Goal: Participate in discussion: Engage in conversation with other users on a specific topic

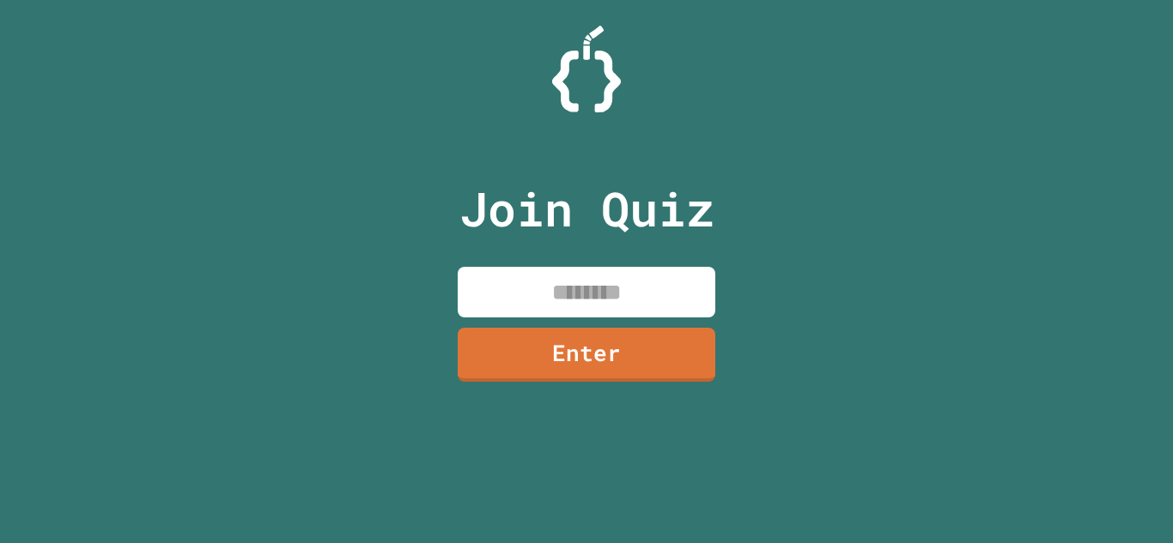
click at [610, 282] on input at bounding box center [587, 292] width 258 height 51
type input "********"
click at [647, 343] on link "Enter" at bounding box center [586, 353] width 252 height 57
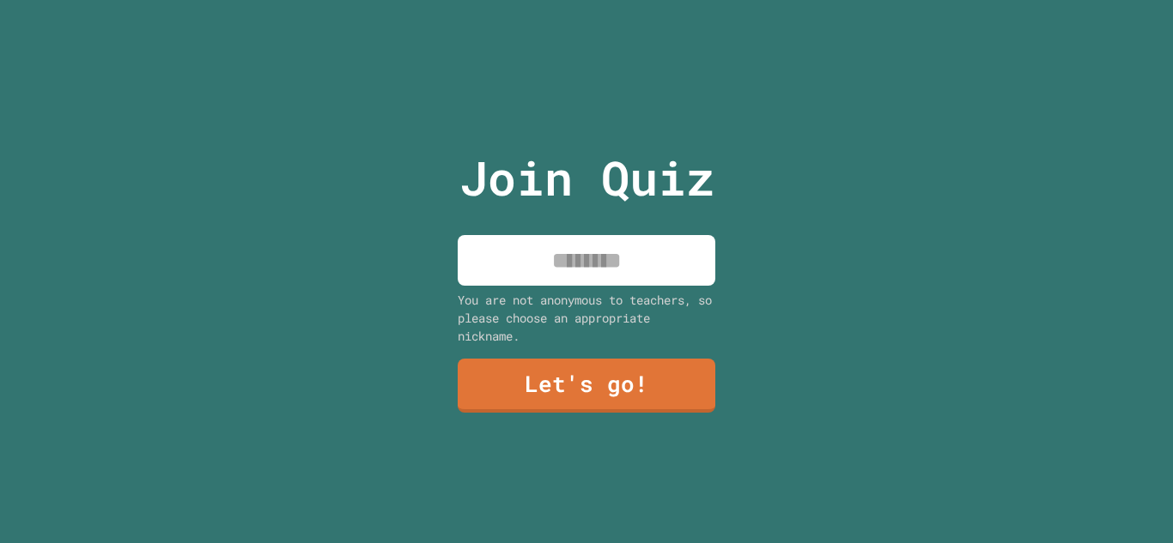
click at [584, 282] on input at bounding box center [587, 260] width 258 height 51
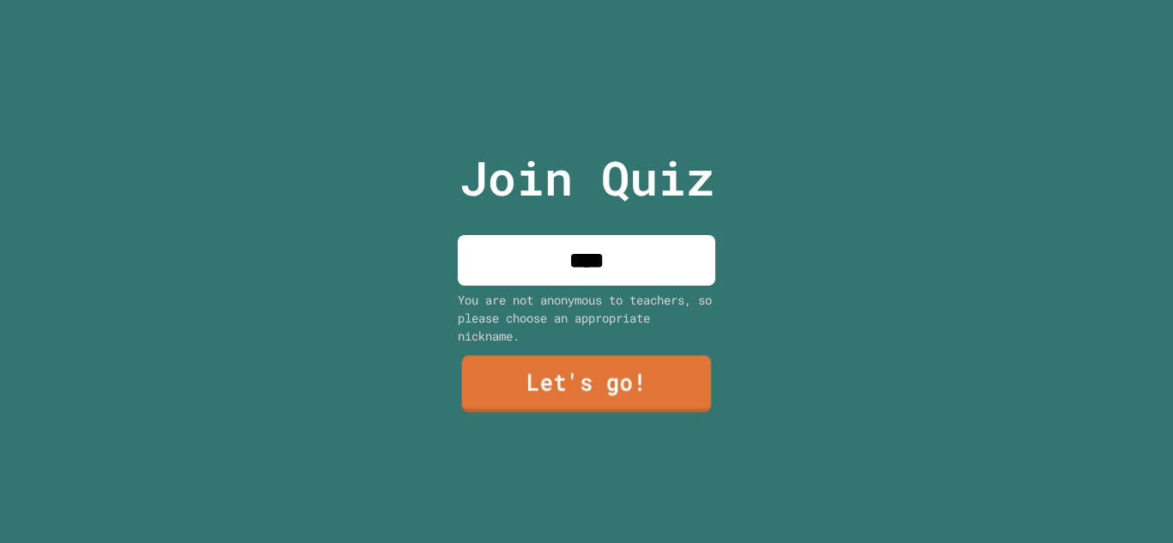
type input "****"
click at [644, 372] on link "Let's go!" at bounding box center [587, 384] width 250 height 57
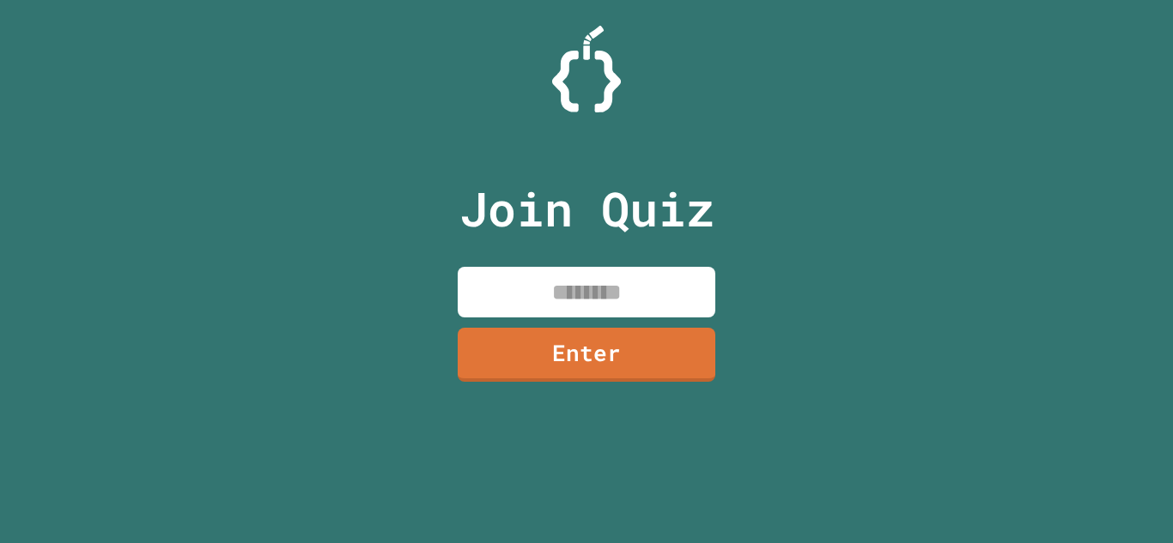
click at [608, 277] on input at bounding box center [587, 292] width 258 height 51
type input "********"
click at [624, 347] on link "Enter" at bounding box center [587, 353] width 258 height 57
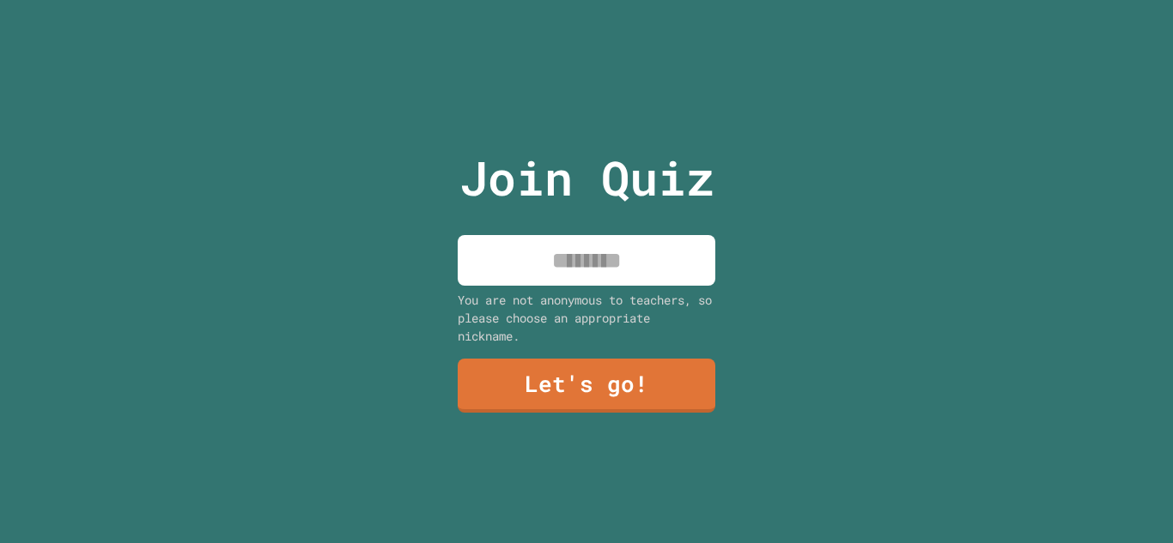
click at [580, 260] on input at bounding box center [587, 260] width 258 height 51
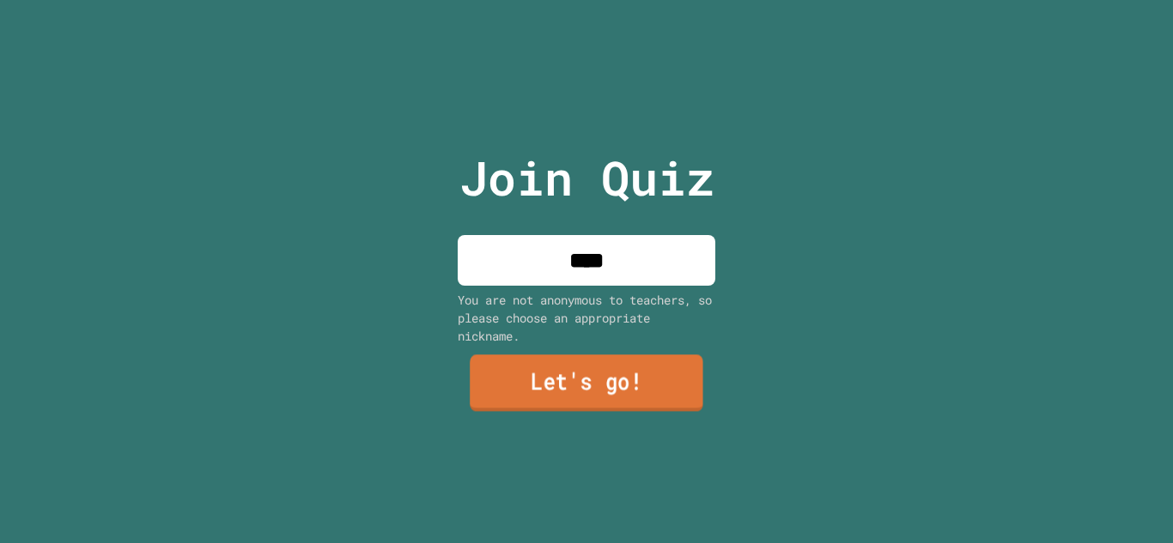
type input "****"
click at [650, 410] on link "Let's go!" at bounding box center [587, 383] width 234 height 57
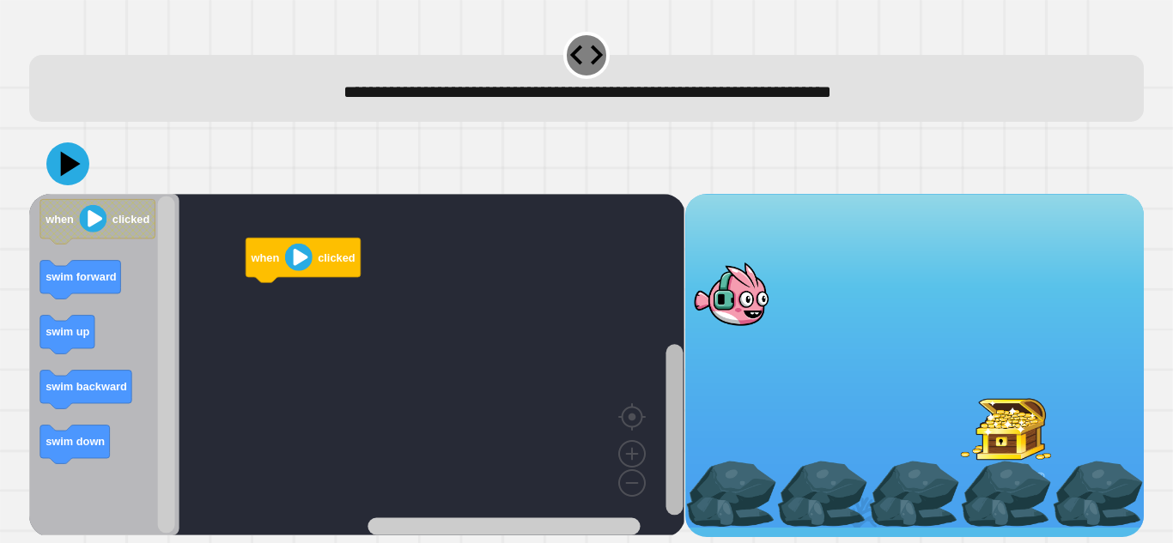
click at [681, 394] on rect "Blockly Workspace" at bounding box center [673, 430] width 17 height 171
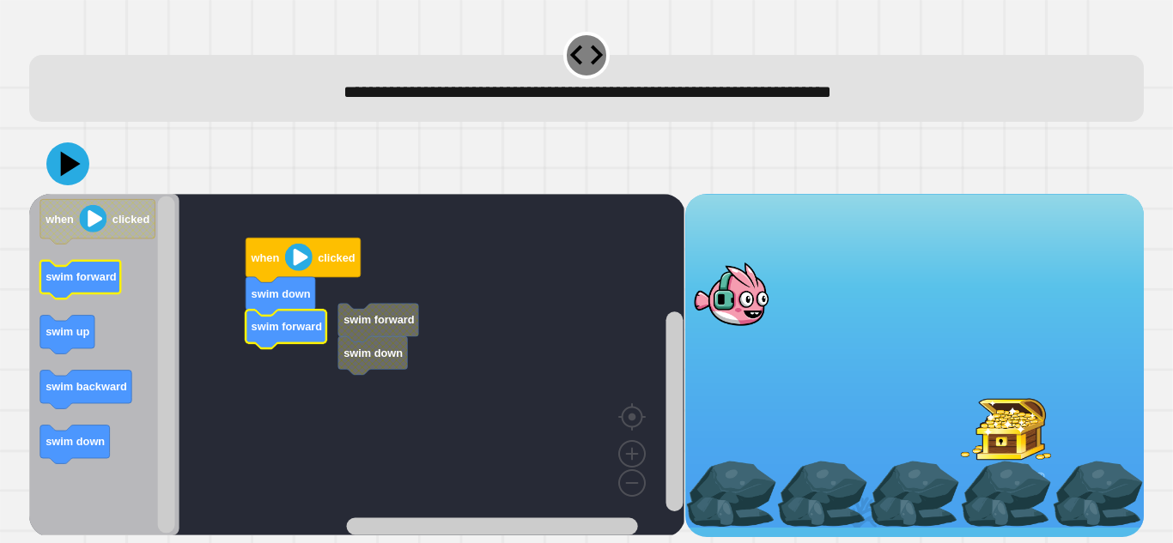
click at [112, 286] on icon "when clicked swim forward swim up swim backward swim down" at bounding box center [104, 365] width 150 height 342
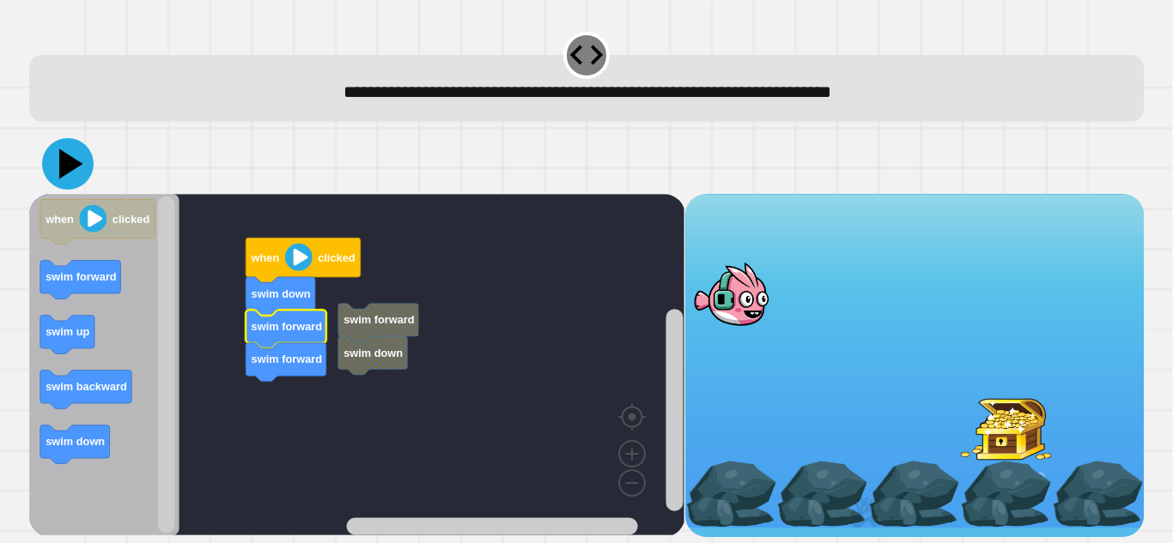
click at [73, 161] on icon at bounding box center [68, 164] width 52 height 52
click at [297, 264] on image "Blockly Workspace" at bounding box center [298, 257] width 27 height 27
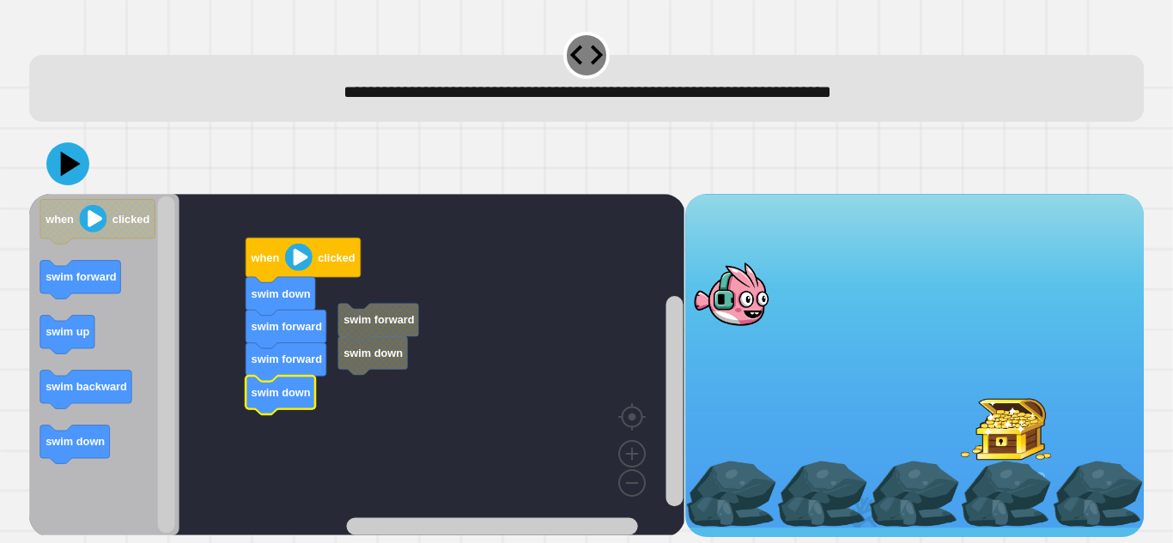
click at [299, 263] on image "Blockly Workspace" at bounding box center [298, 257] width 27 height 27
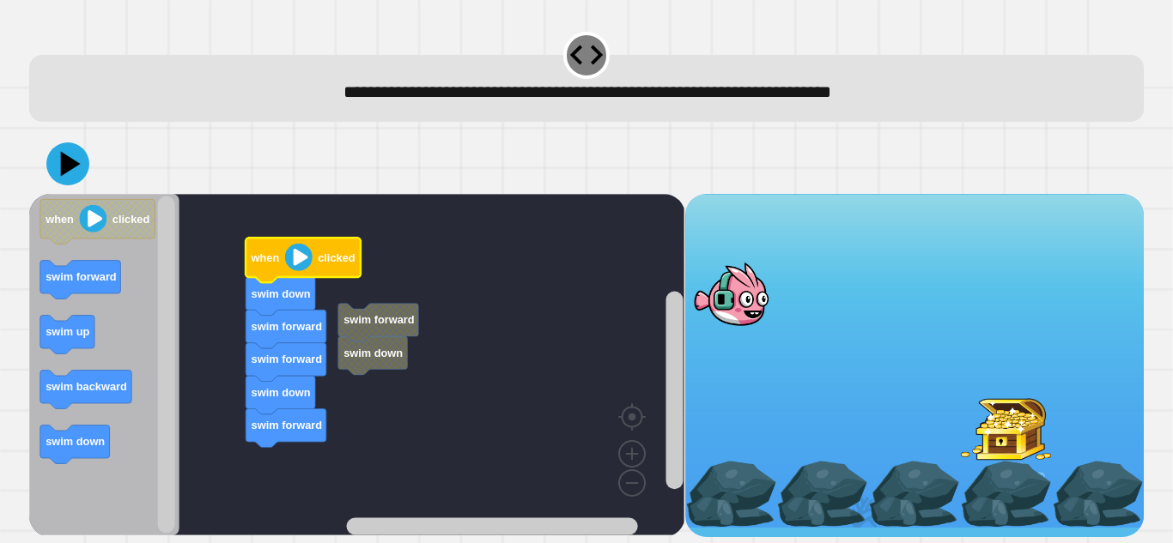
click at [301, 240] on icon "Blockly Workspace" at bounding box center [303, 260] width 115 height 45
click at [299, 268] on image "Blockly Workspace" at bounding box center [298, 257] width 27 height 27
click at [82, 165] on icon at bounding box center [68, 164] width 52 height 52
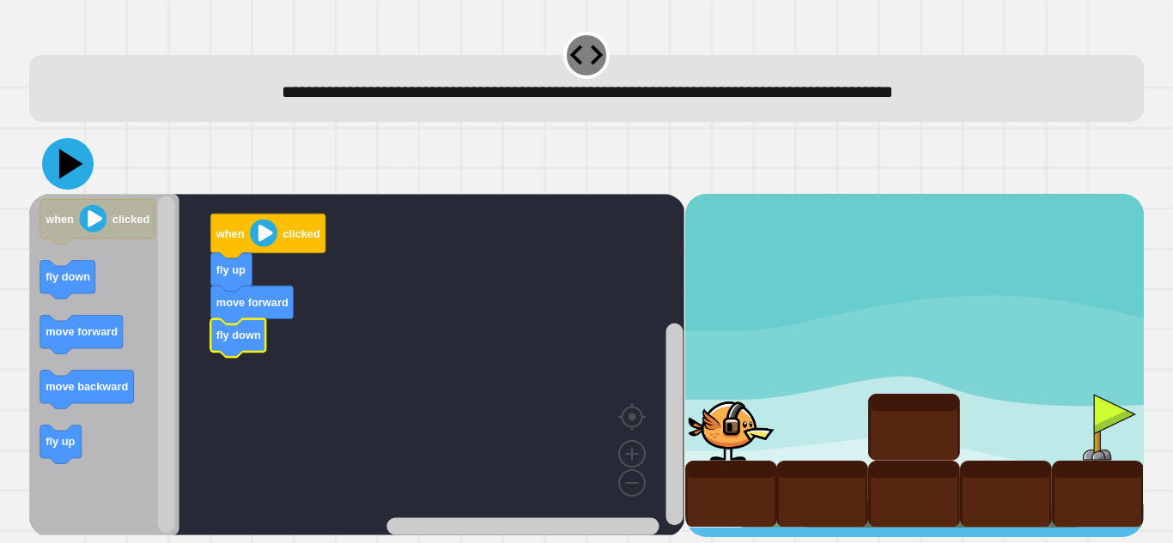
click at [64, 185] on icon at bounding box center [68, 164] width 52 height 52
click at [269, 228] on image "Blockly Workspace" at bounding box center [263, 233] width 27 height 27
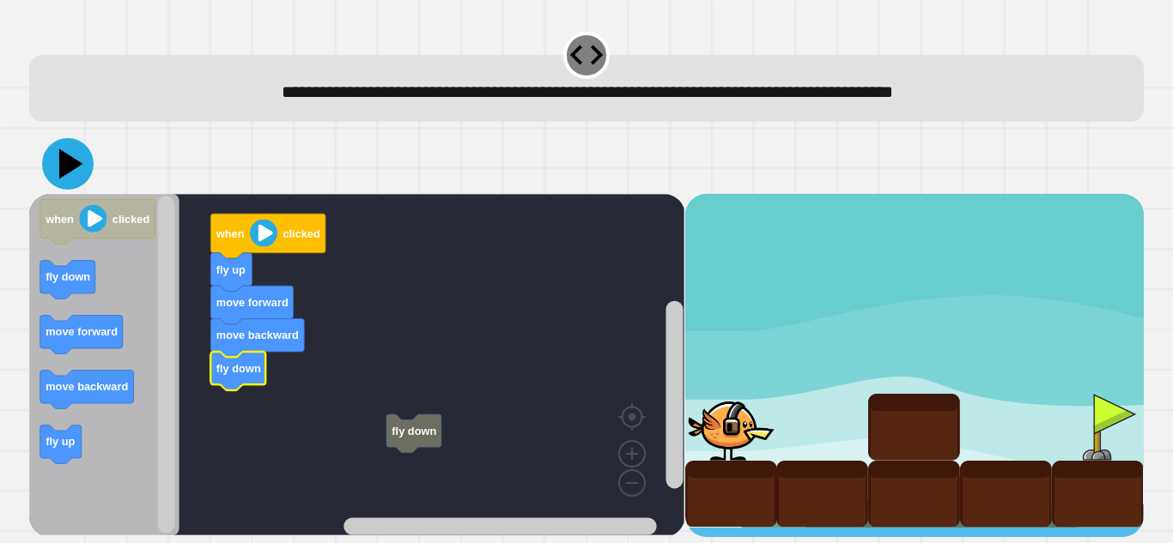
click at [51, 173] on icon at bounding box center [68, 164] width 52 height 52
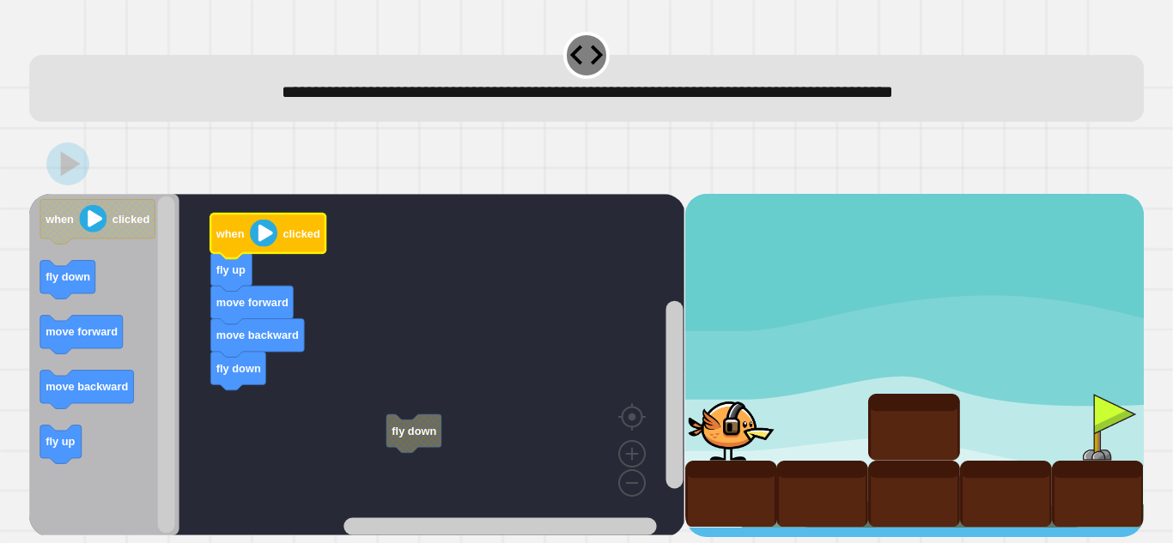
click at [252, 236] on image "Blockly Workspace" at bounding box center [263, 233] width 27 height 27
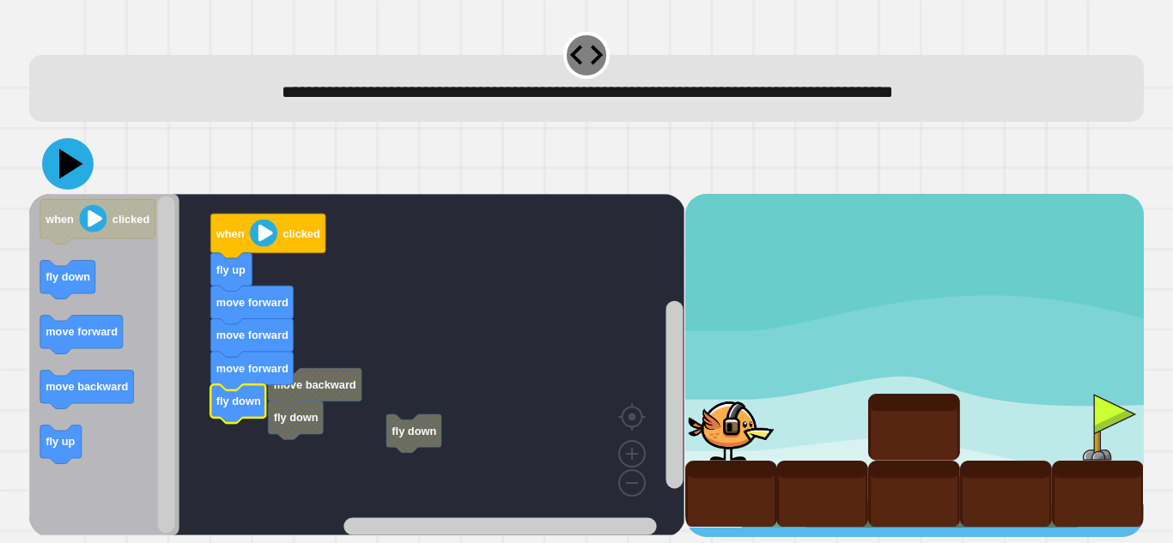
click at [48, 163] on icon at bounding box center [68, 164] width 52 height 52
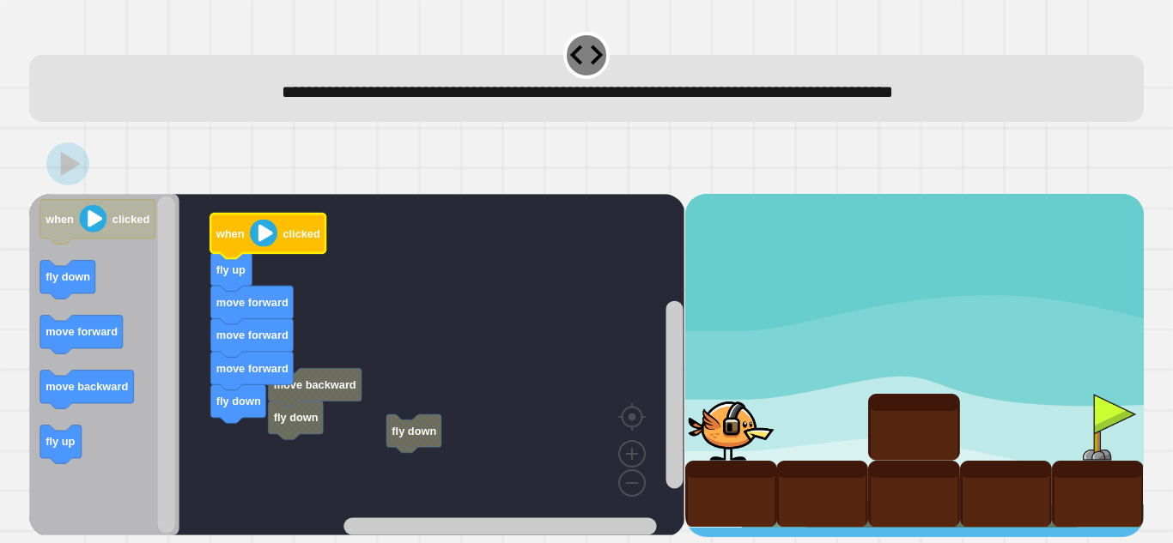
click at [253, 246] on image "Blockly Workspace" at bounding box center [263, 233] width 27 height 27
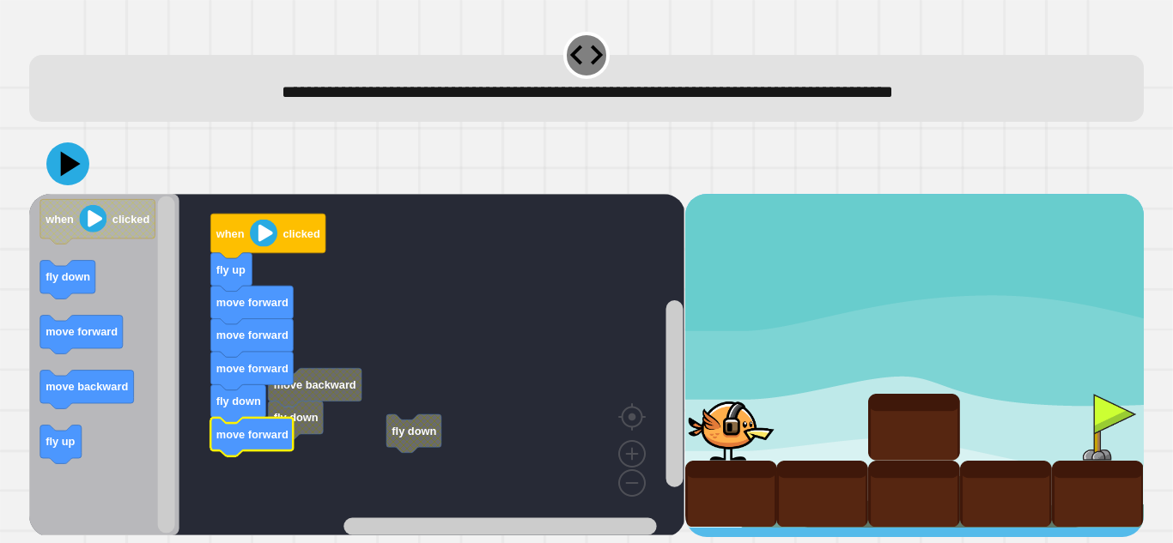
click at [73, 149] on icon at bounding box center [67, 164] width 43 height 43
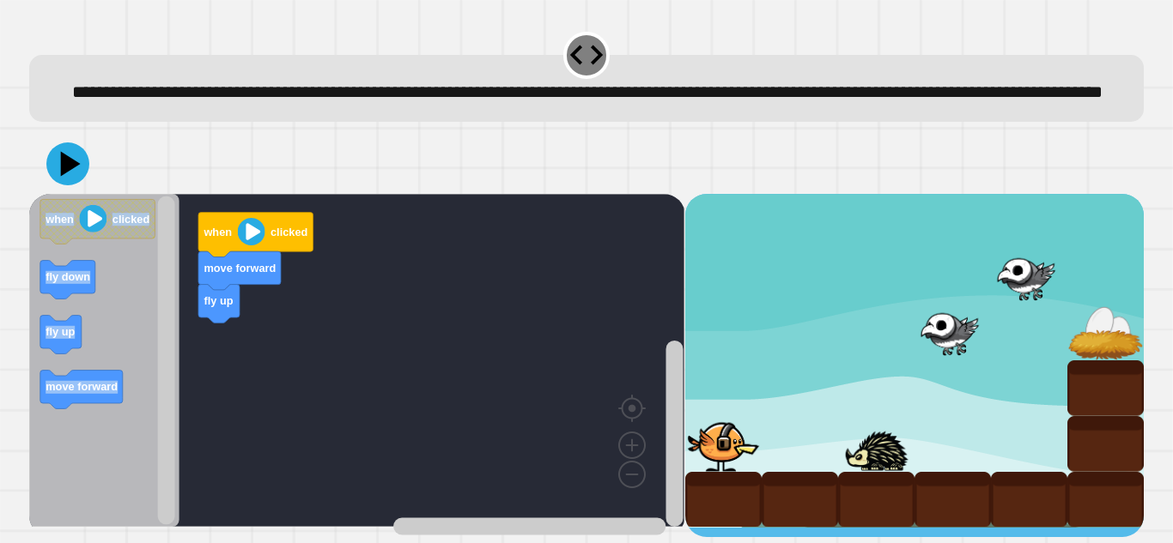
drag, startPoint x: 1172, startPoint y: 185, endPoint x: 1172, endPoint y: 293, distance: 107.3
click at [1172, 293] on div "**********" at bounding box center [586, 271] width 1173 height 543
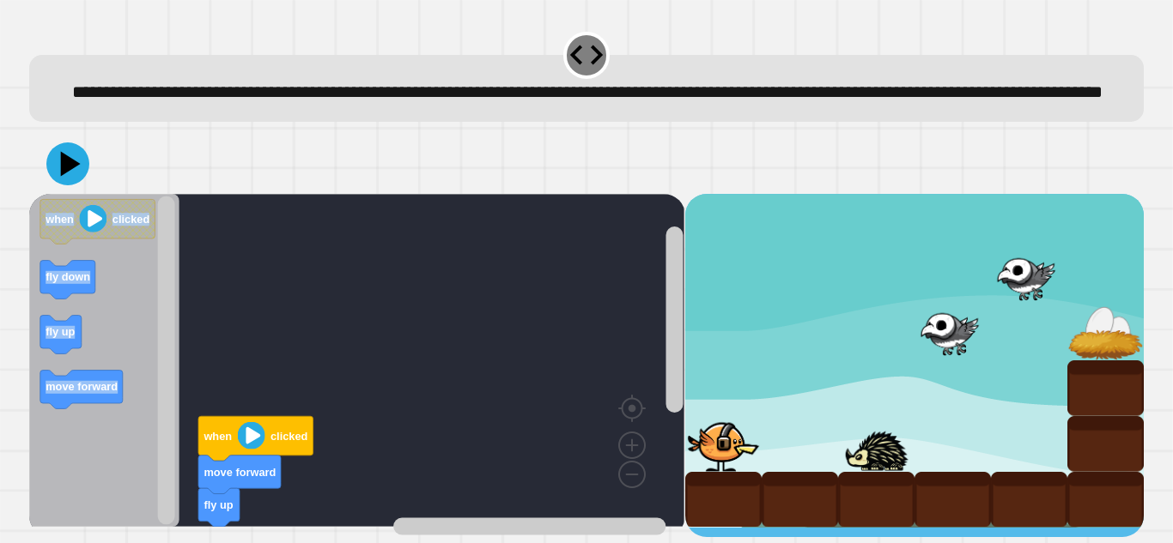
scroll to position [19, 0]
click at [617, 191] on div at bounding box center [586, 164] width 1114 height 60
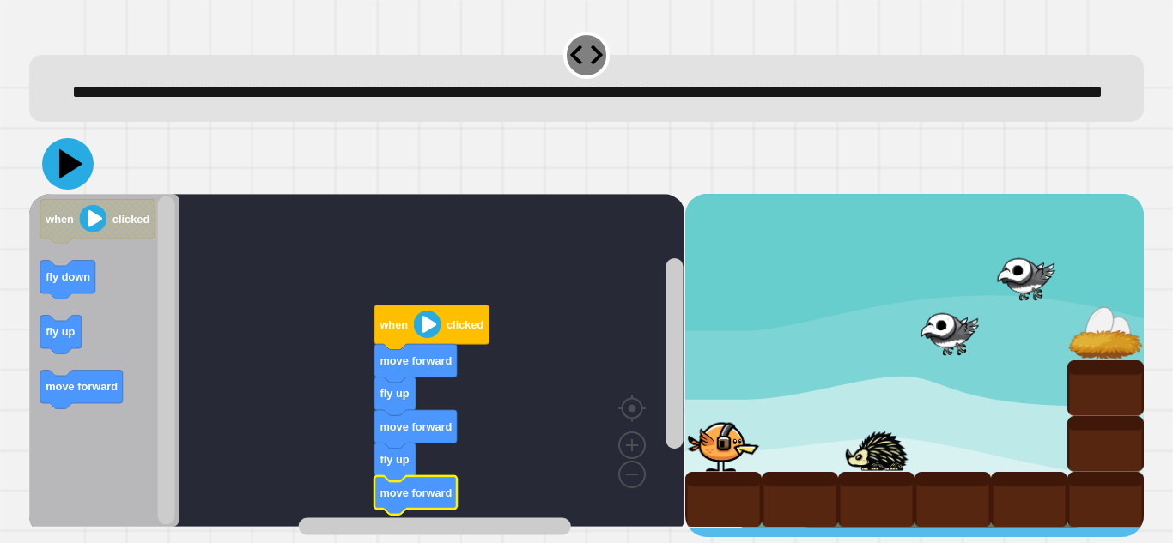
click at [74, 185] on icon at bounding box center [68, 164] width 52 height 52
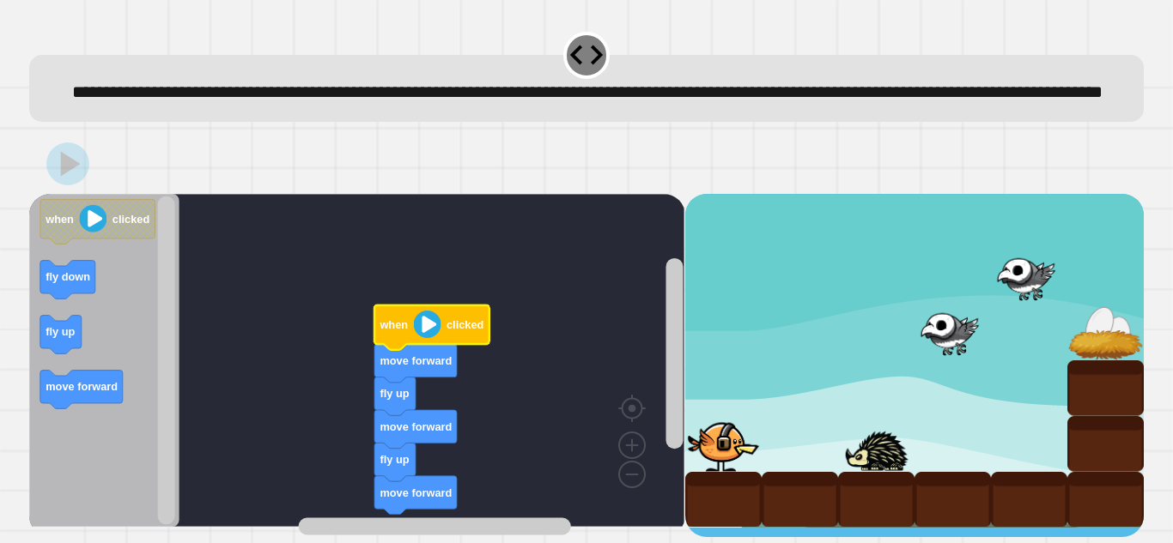
click at [414, 337] on image "Blockly Workspace" at bounding box center [427, 324] width 27 height 27
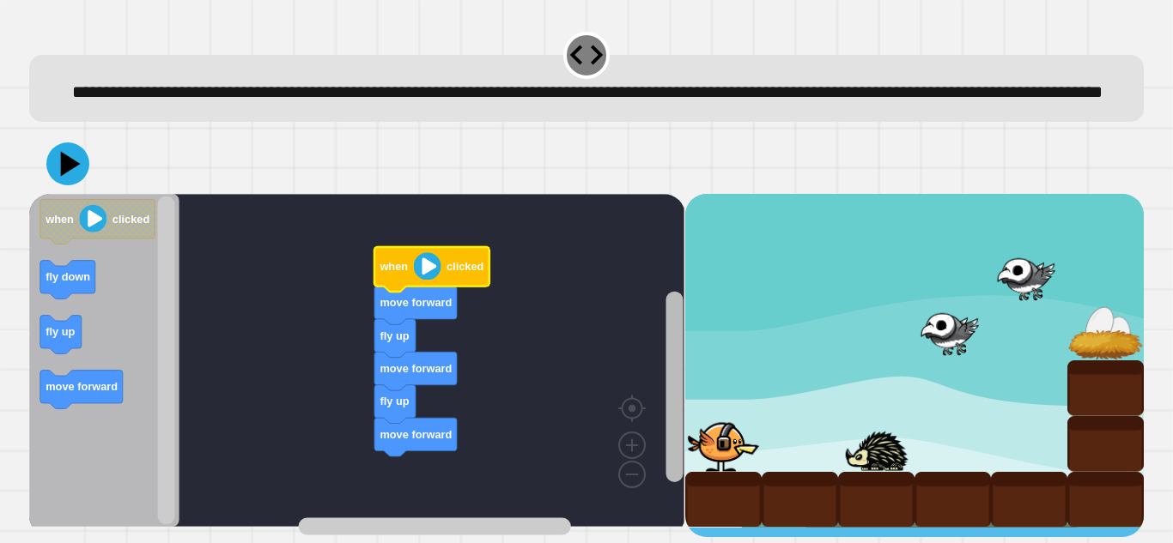
click at [678, 404] on rect "Blockly Workspace" at bounding box center [673, 387] width 17 height 191
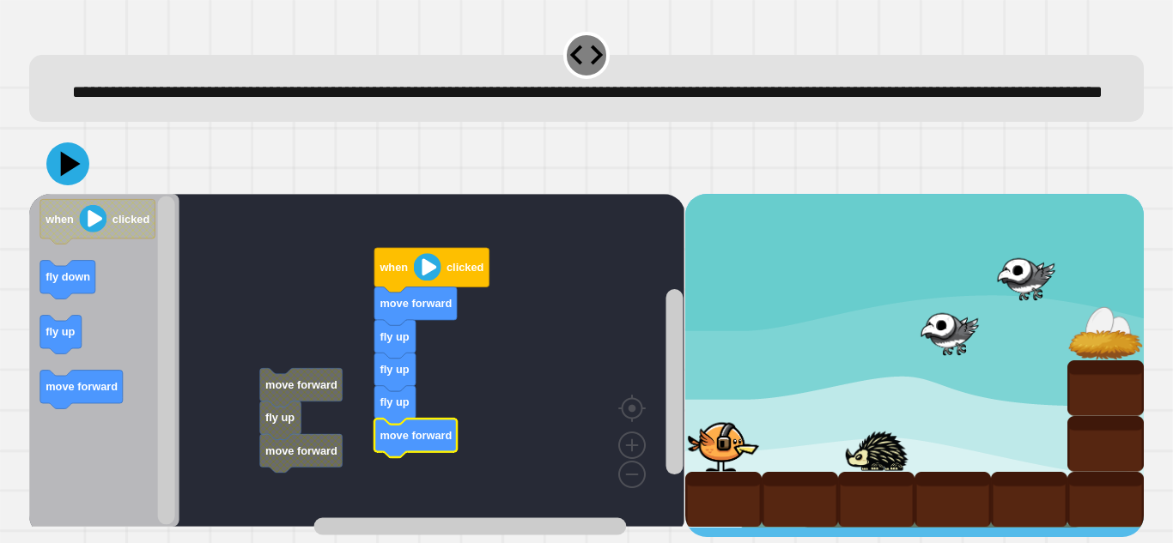
click at [428, 281] on image "Blockly Workspace" at bounding box center [427, 266] width 27 height 27
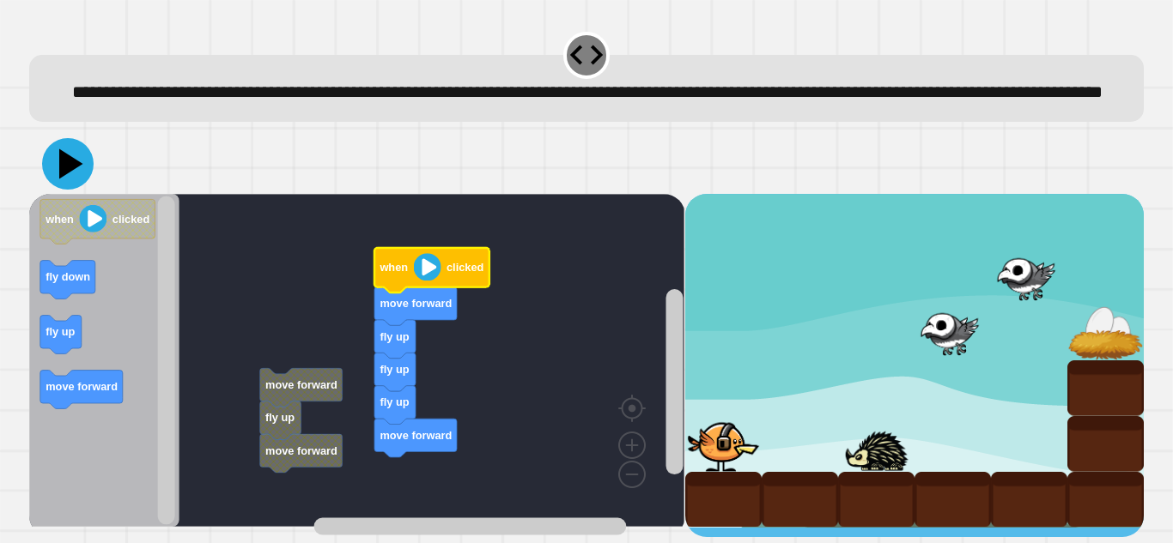
click at [81, 171] on icon at bounding box center [68, 164] width 52 height 52
click at [413, 260] on icon "Blockly Workspace" at bounding box center [431, 270] width 115 height 45
click at [429, 276] on image "Blockly Workspace" at bounding box center [427, 266] width 27 height 27
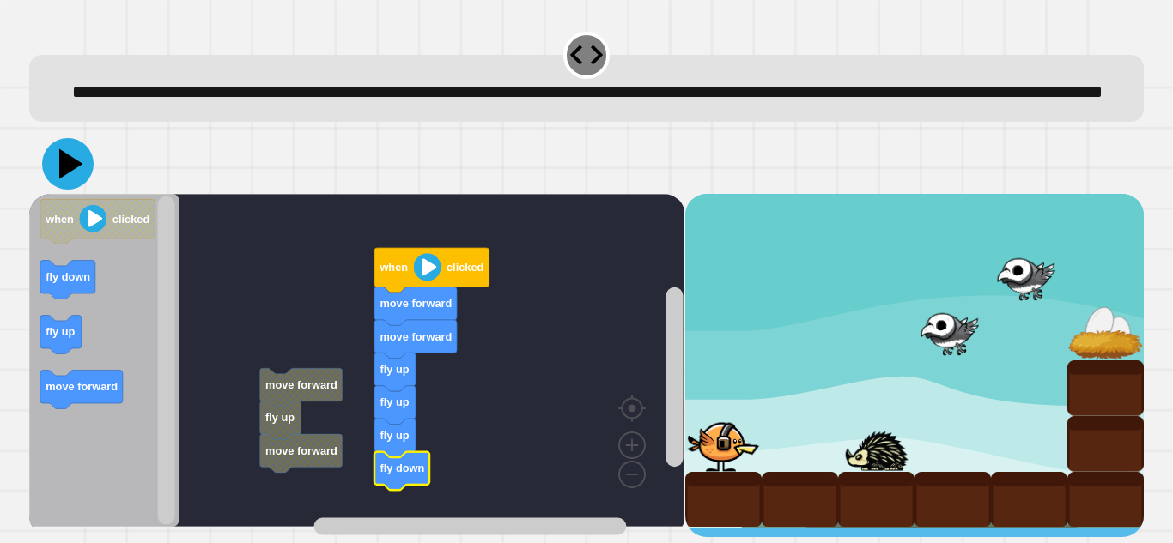
click at [58, 181] on icon at bounding box center [68, 164] width 52 height 52
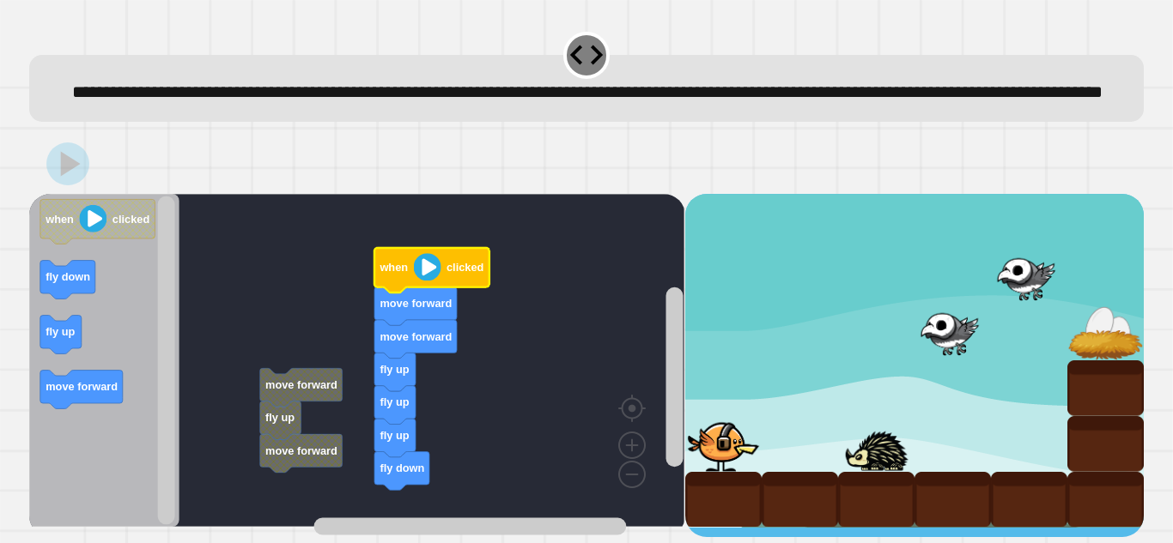
click at [438, 273] on image "Blockly Workspace" at bounding box center [427, 266] width 27 height 27
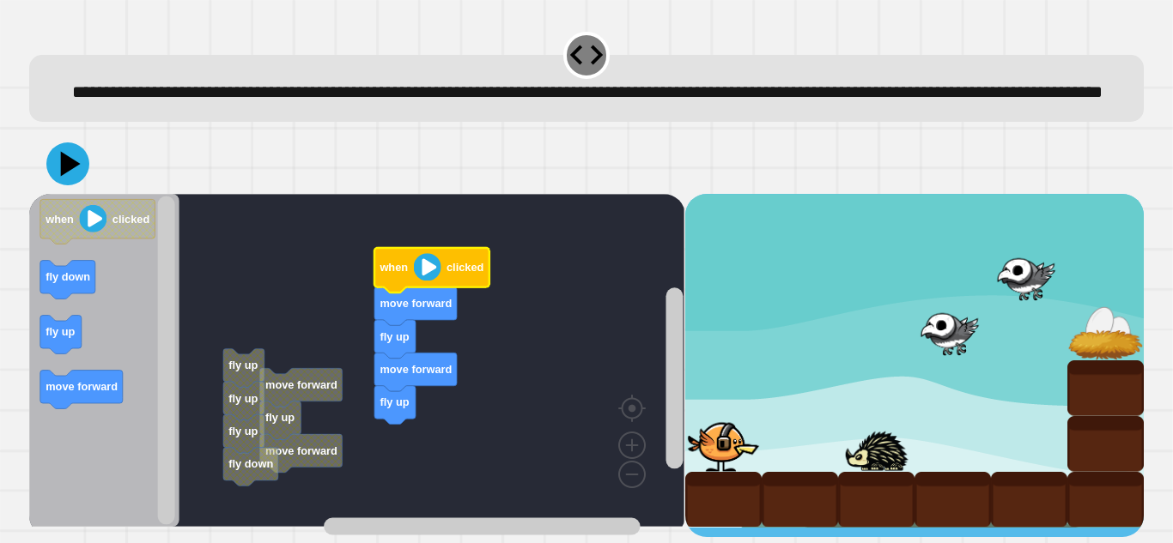
click at [426, 281] on image "Blockly Workspace" at bounding box center [427, 266] width 27 height 27
click at [68, 168] on icon at bounding box center [71, 164] width 24 height 30
click at [415, 281] on image "Blockly Workspace" at bounding box center [427, 266] width 27 height 27
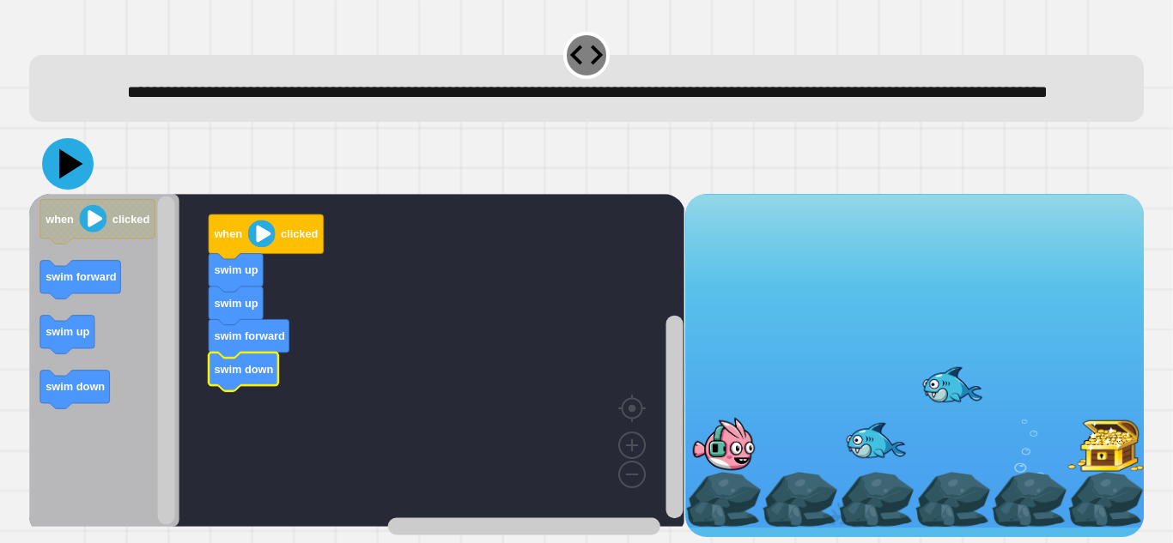
click at [82, 174] on icon at bounding box center [68, 164] width 52 height 52
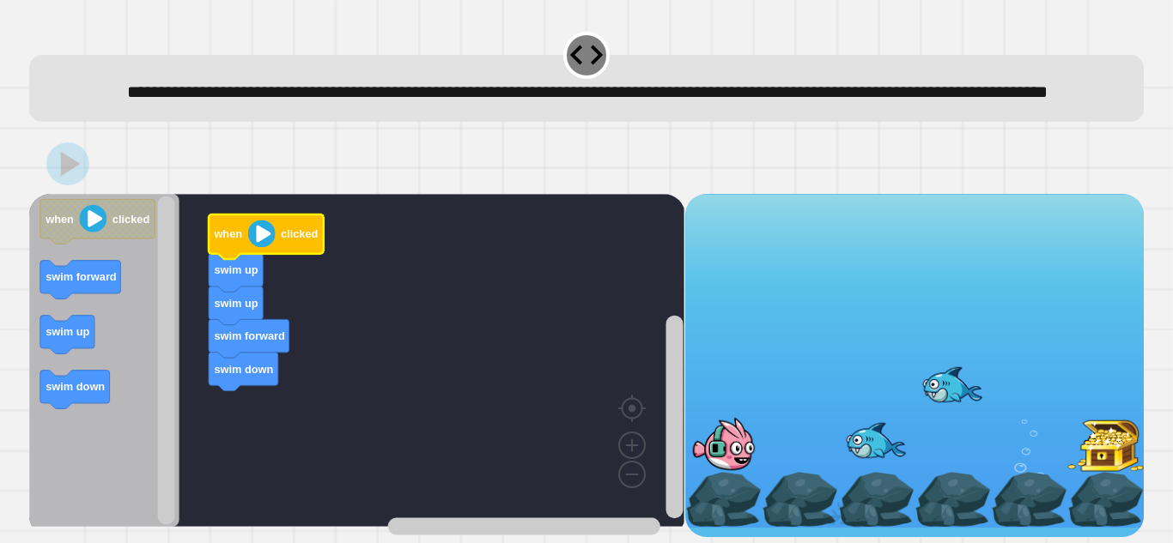
click at [261, 246] on image "Blockly Workspace" at bounding box center [261, 233] width 27 height 27
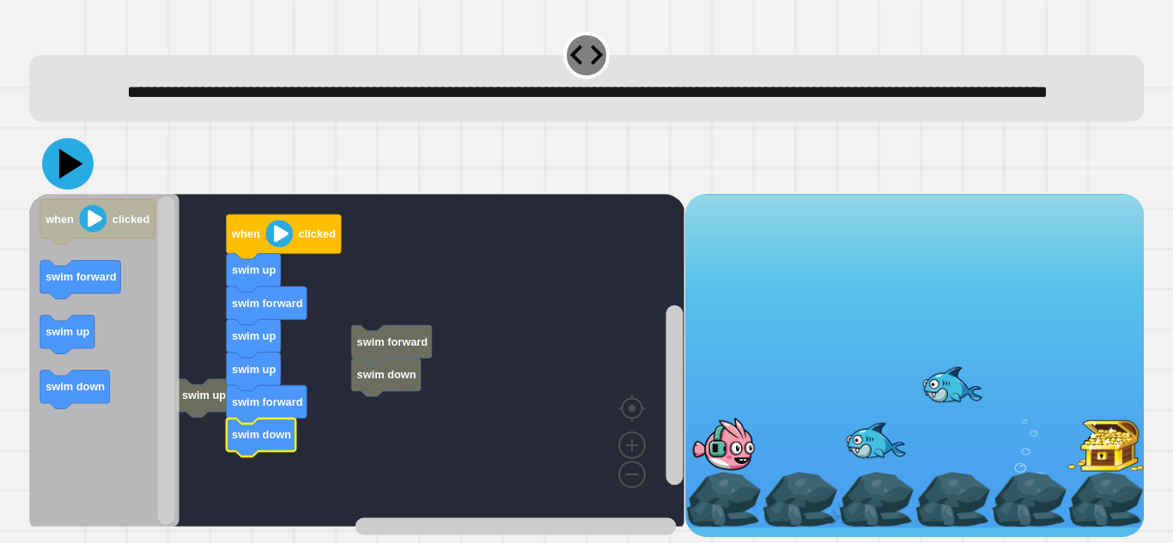
click at [70, 172] on icon at bounding box center [71, 164] width 24 height 30
click at [288, 247] on image "Blockly Workspace" at bounding box center [278, 233] width 27 height 27
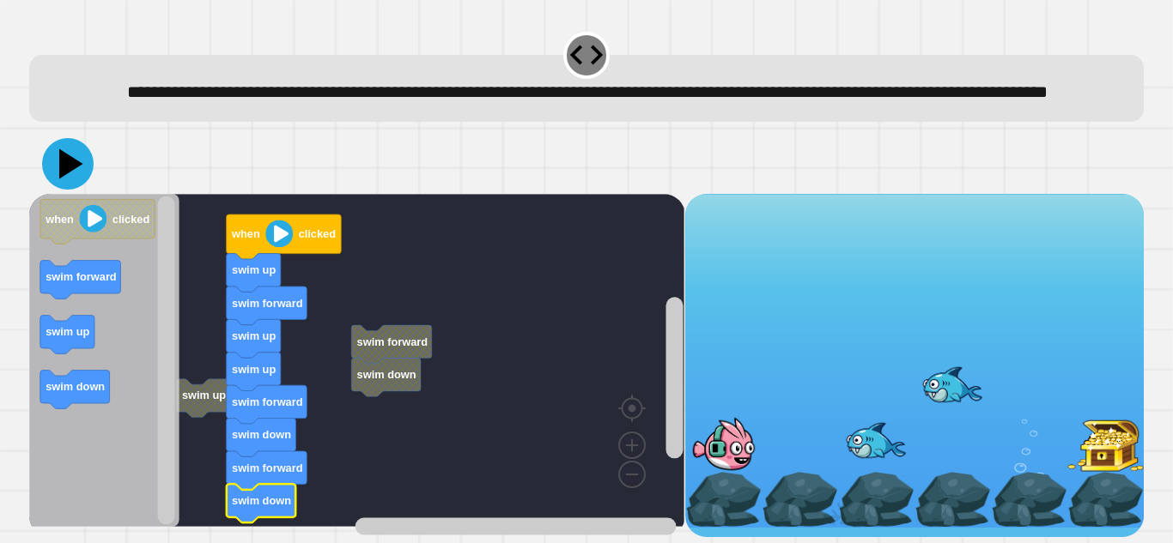
click at [70, 178] on icon at bounding box center [71, 164] width 24 height 30
click at [278, 243] on image "Blockly Workspace" at bounding box center [278, 233] width 27 height 27
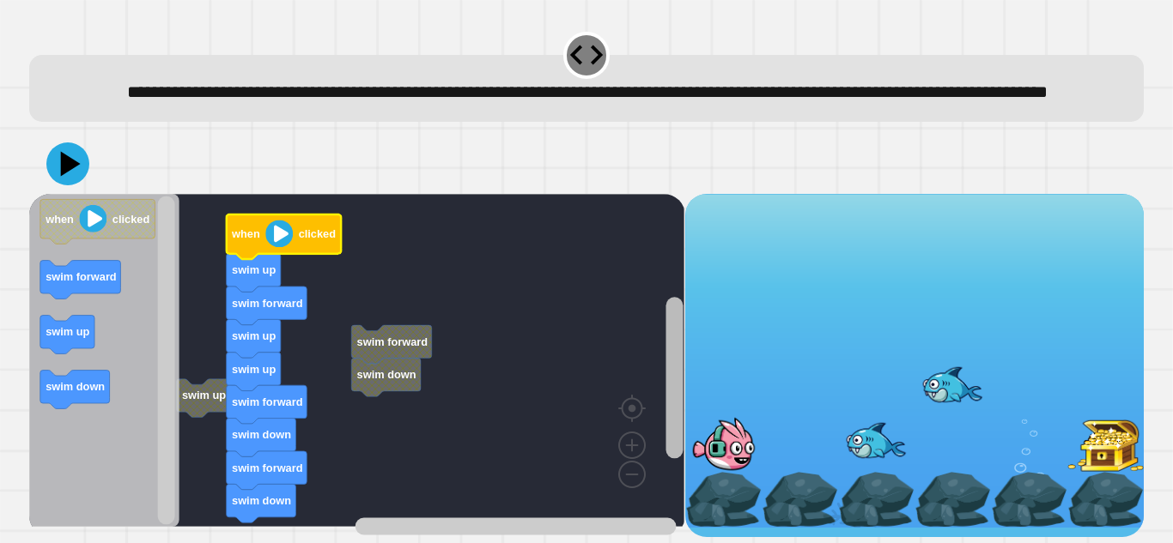
click at [671, 391] on g "Blockly Workspace" at bounding box center [674, 382] width 21 height 311
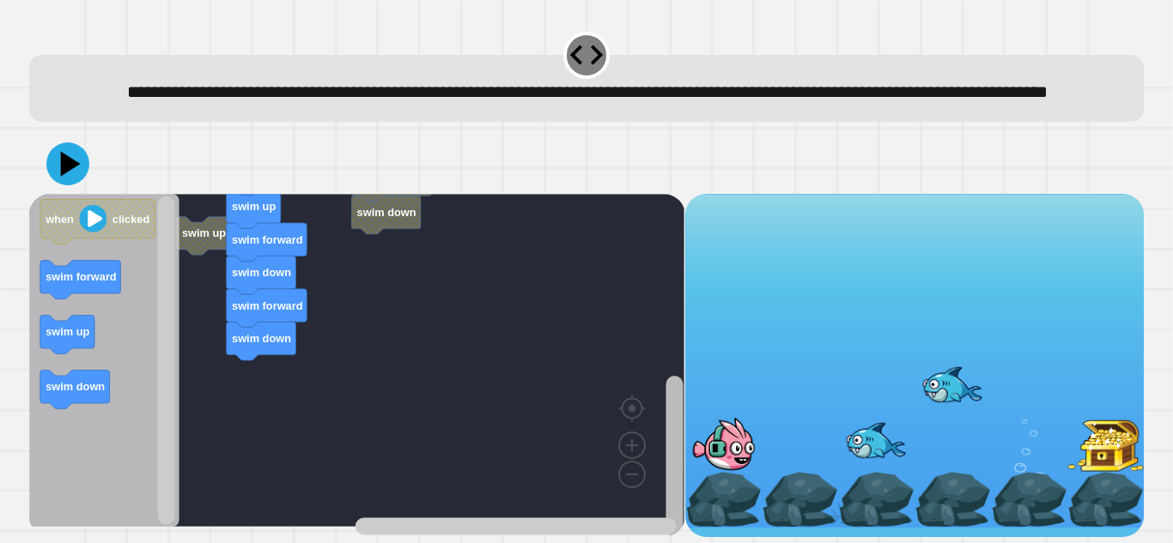
click at [673, 510] on rect "Blockly Workspace" at bounding box center [673, 456] width 17 height 161
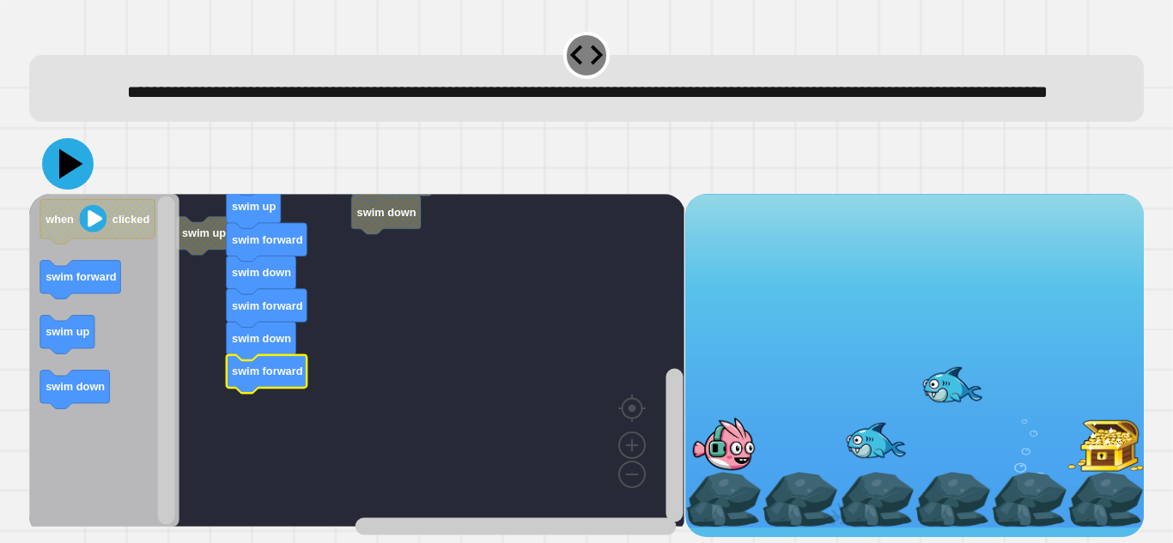
click at [65, 165] on icon at bounding box center [71, 164] width 24 height 30
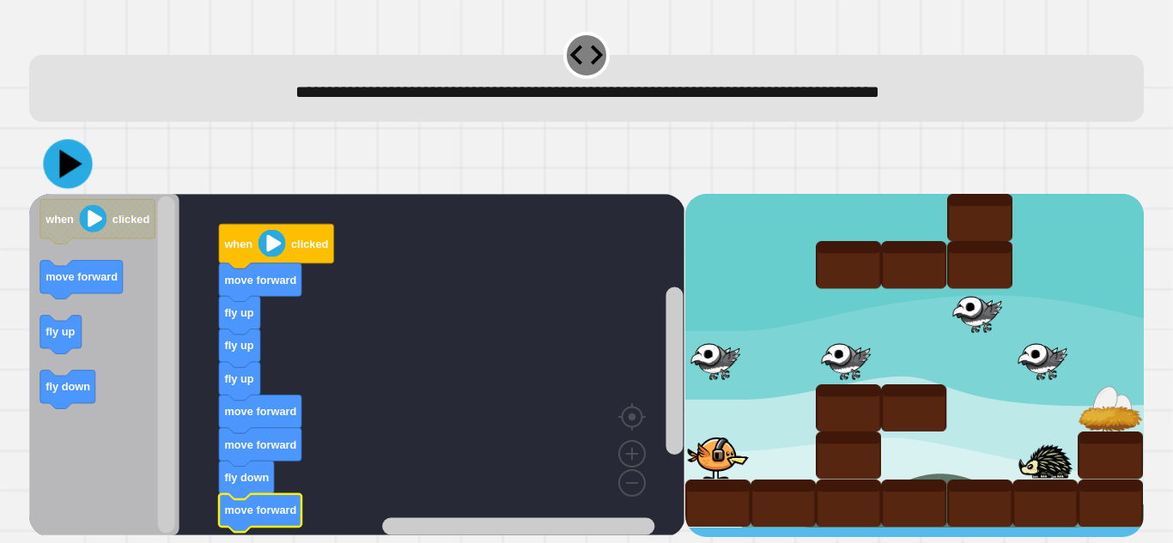
click at [77, 155] on icon at bounding box center [67, 163] width 49 height 49
click at [276, 244] on image "Blockly Workspace" at bounding box center [271, 243] width 27 height 27
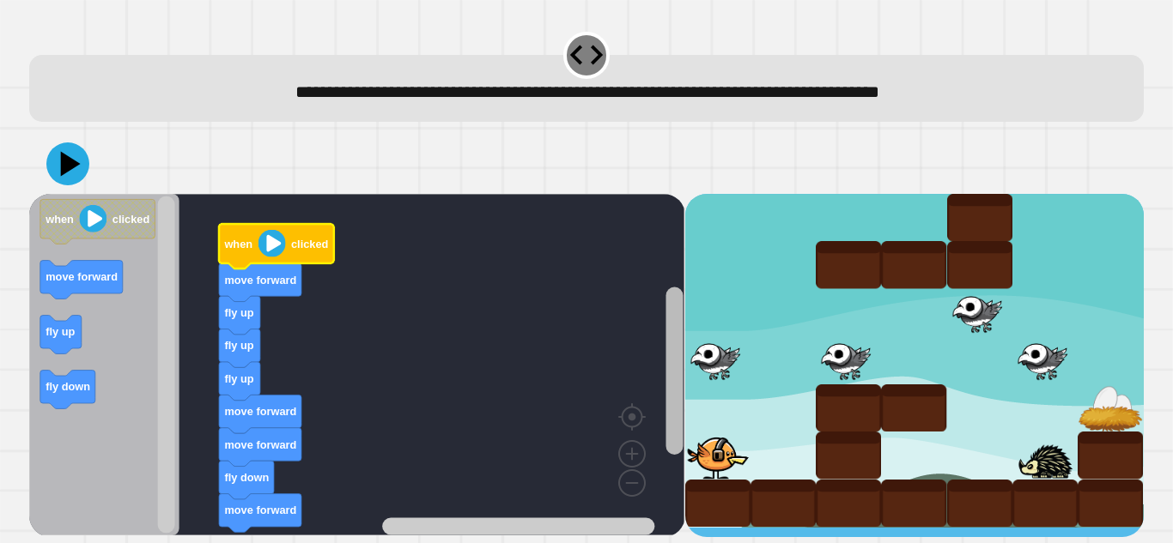
click at [683, 425] on rect "Blockly Workspace" at bounding box center [674, 377] width 21 height 319
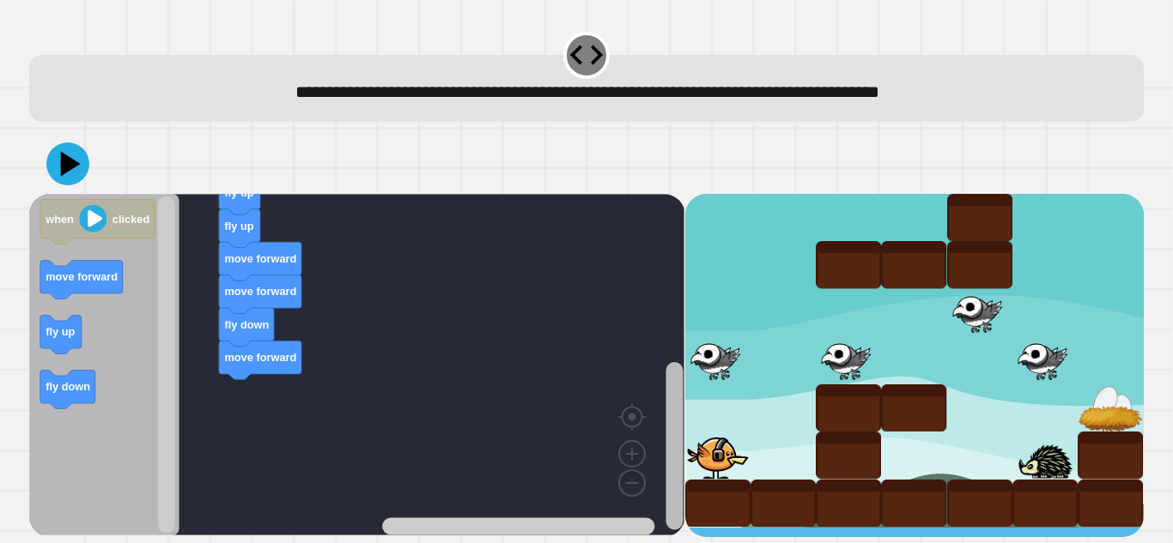
click at [678, 460] on rect "Blockly Workspace" at bounding box center [673, 446] width 17 height 168
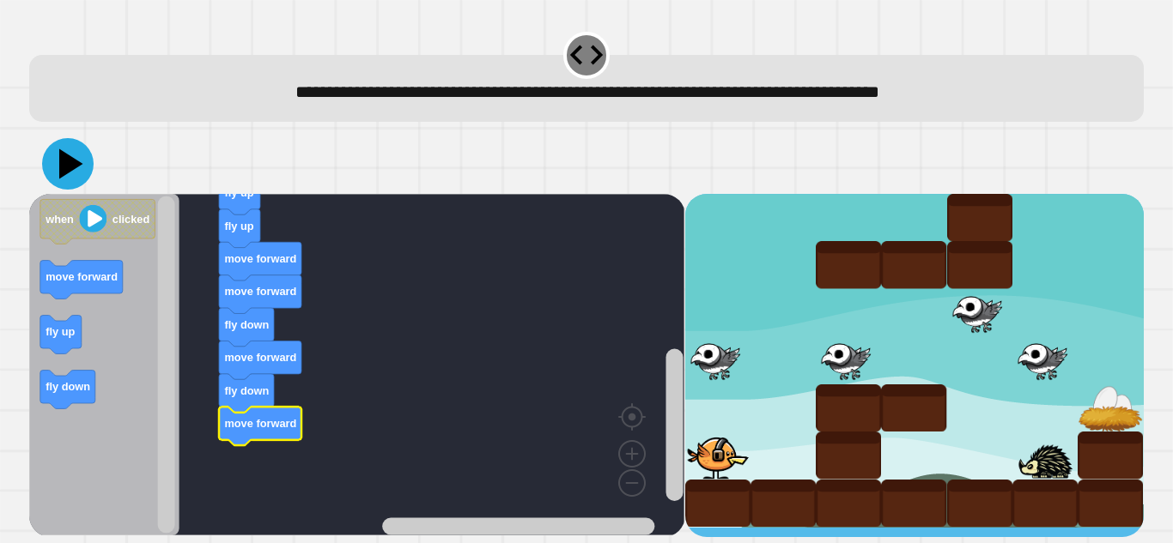
click at [64, 169] on icon at bounding box center [71, 164] width 24 height 30
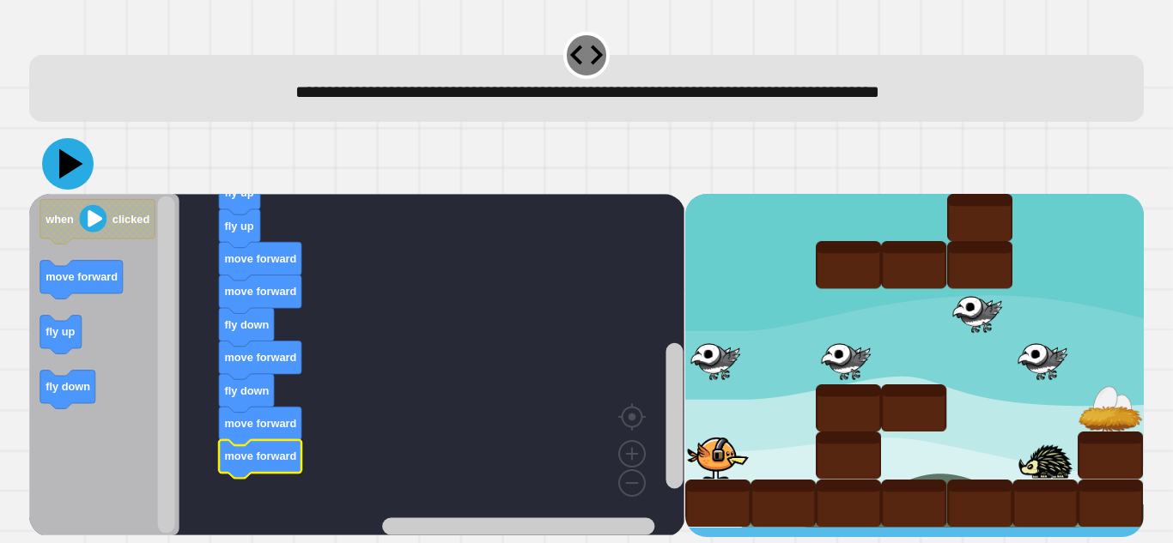
click at [74, 161] on icon at bounding box center [68, 164] width 52 height 52
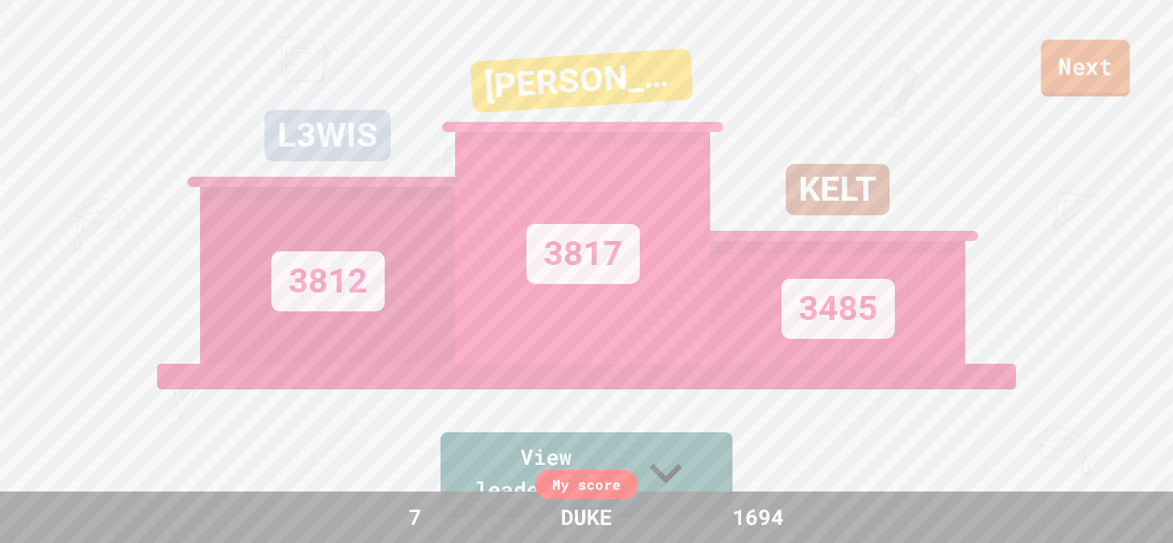
click at [1071, 77] on link "Next" at bounding box center [1085, 67] width 88 height 57
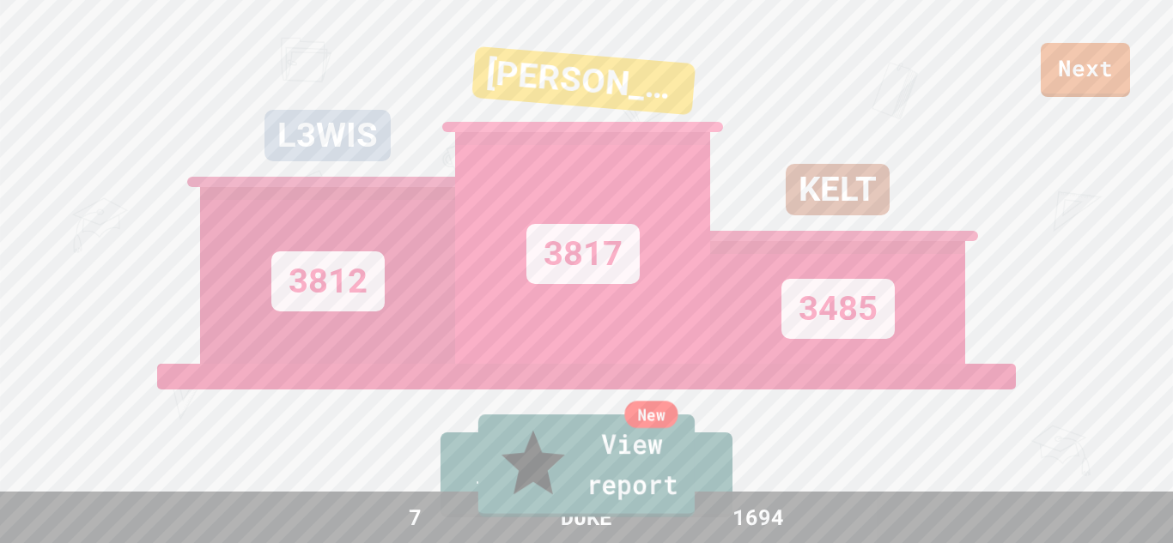
click at [574, 495] on link "New View report" at bounding box center [586, 466] width 216 height 103
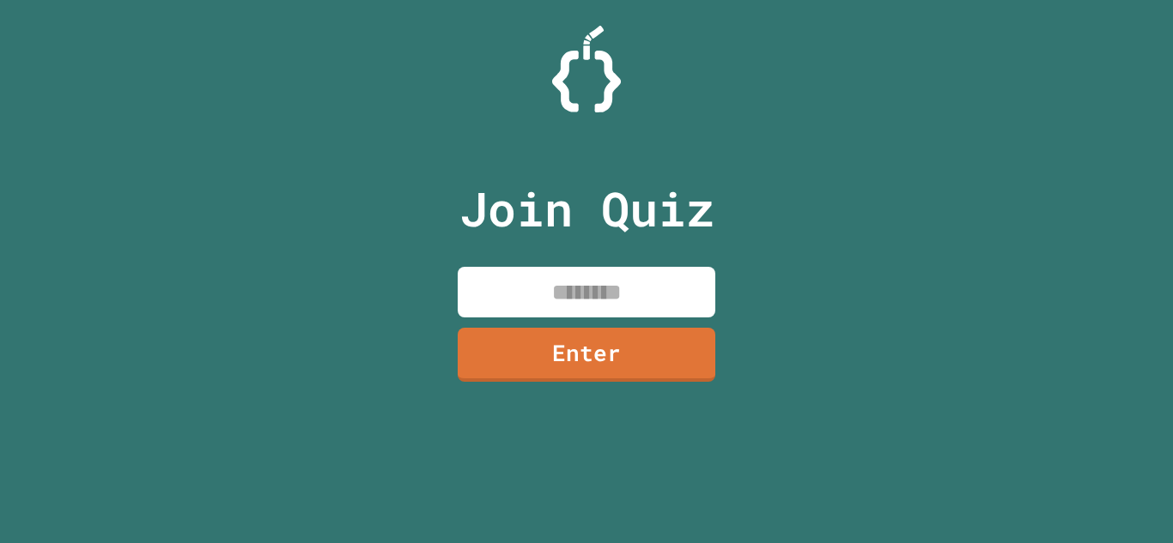
click at [622, 284] on input at bounding box center [587, 292] width 258 height 51
click at [615, 364] on link "Enter" at bounding box center [587, 353] width 258 height 57
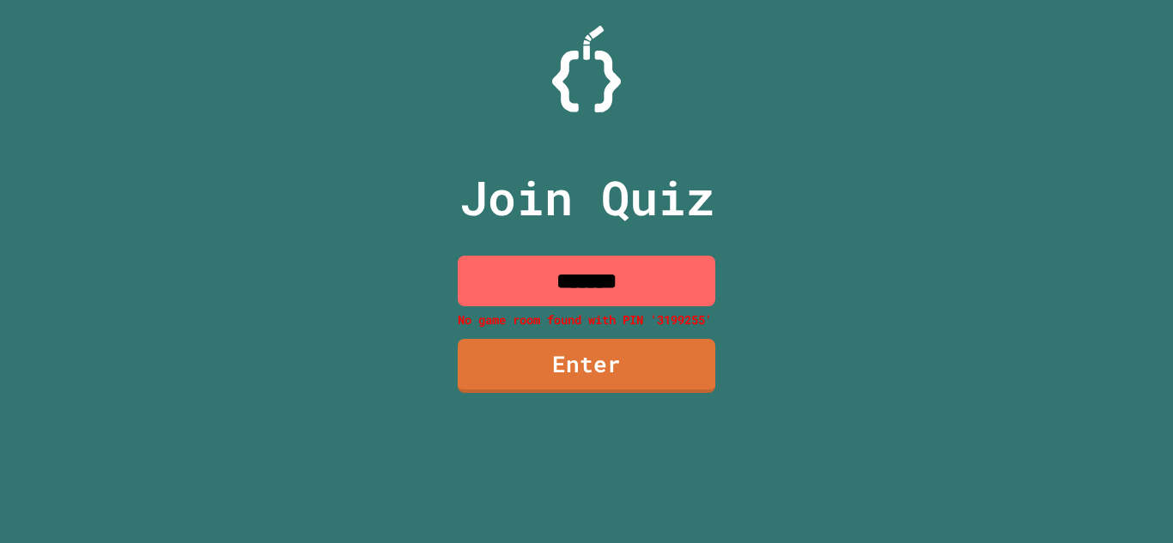
click at [656, 267] on input "*******" at bounding box center [587, 281] width 258 height 51
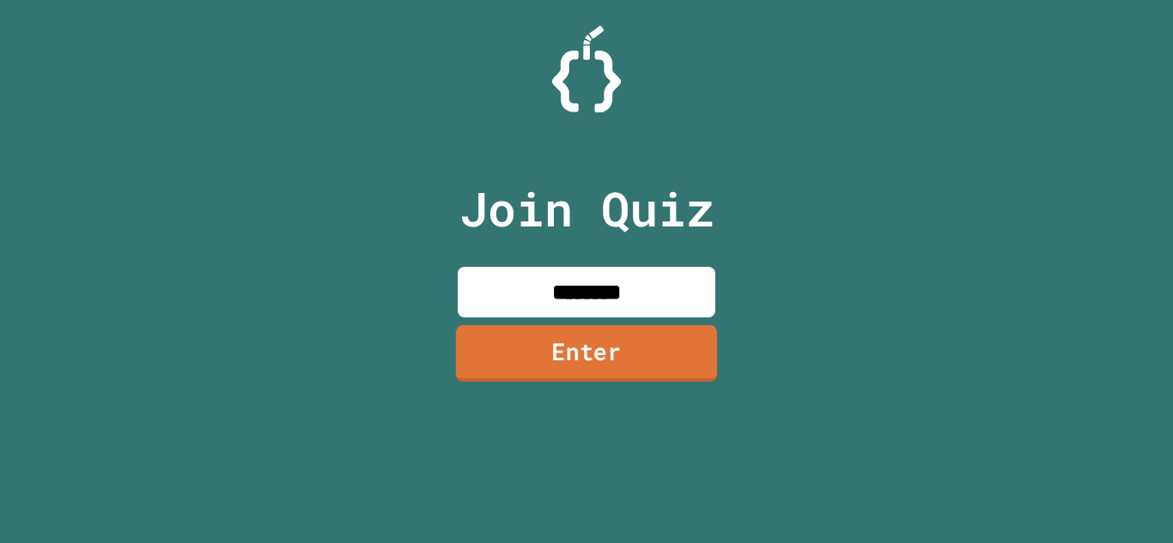
type input "********"
click at [658, 343] on link "Enter" at bounding box center [586, 353] width 261 height 57
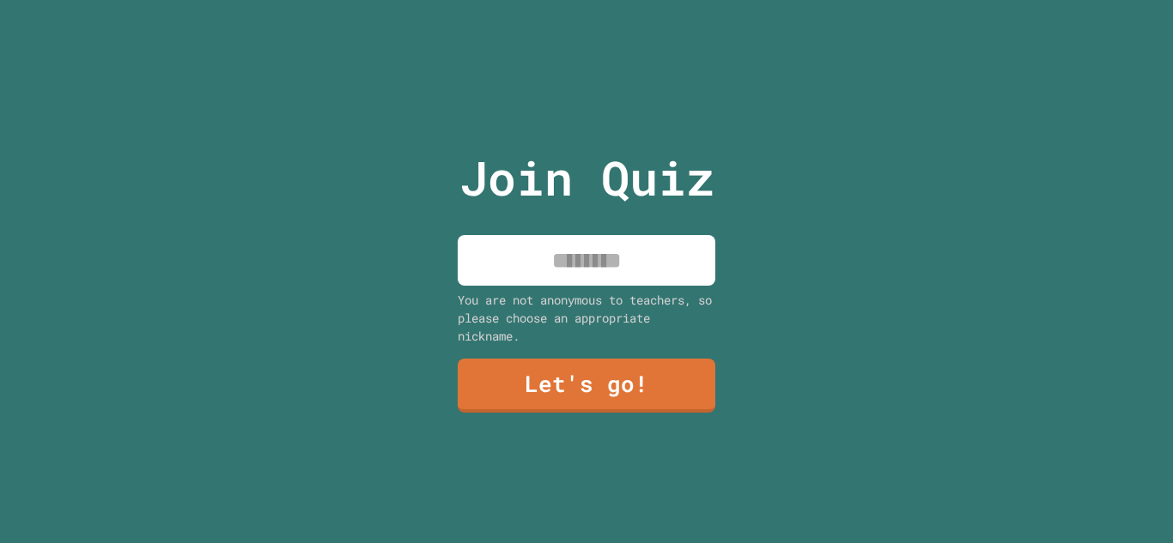
click at [587, 272] on input at bounding box center [587, 260] width 258 height 51
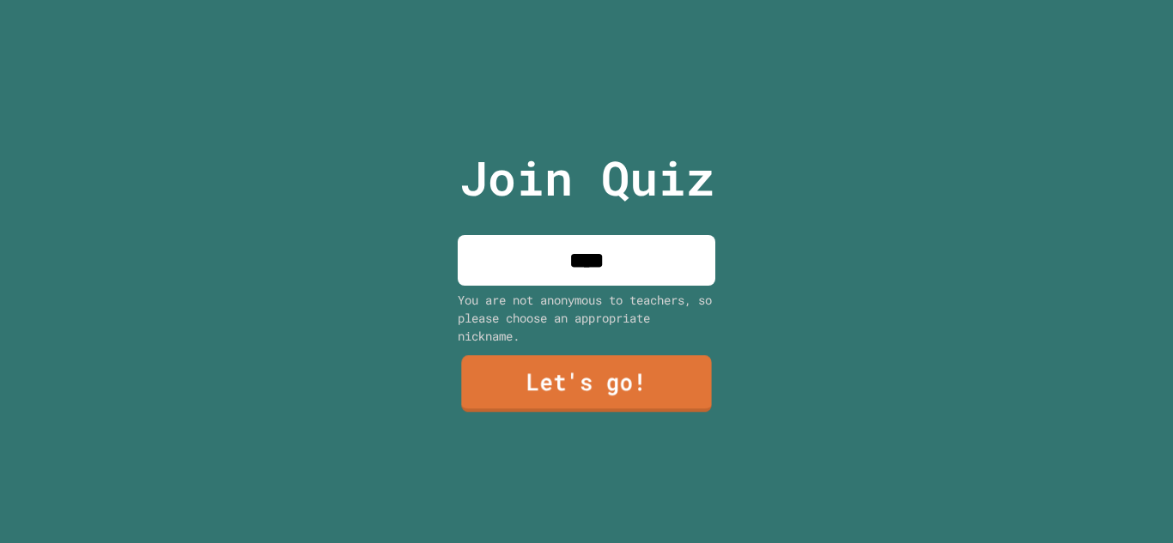
type input "****"
click at [635, 373] on link "Let's go!" at bounding box center [586, 383] width 250 height 57
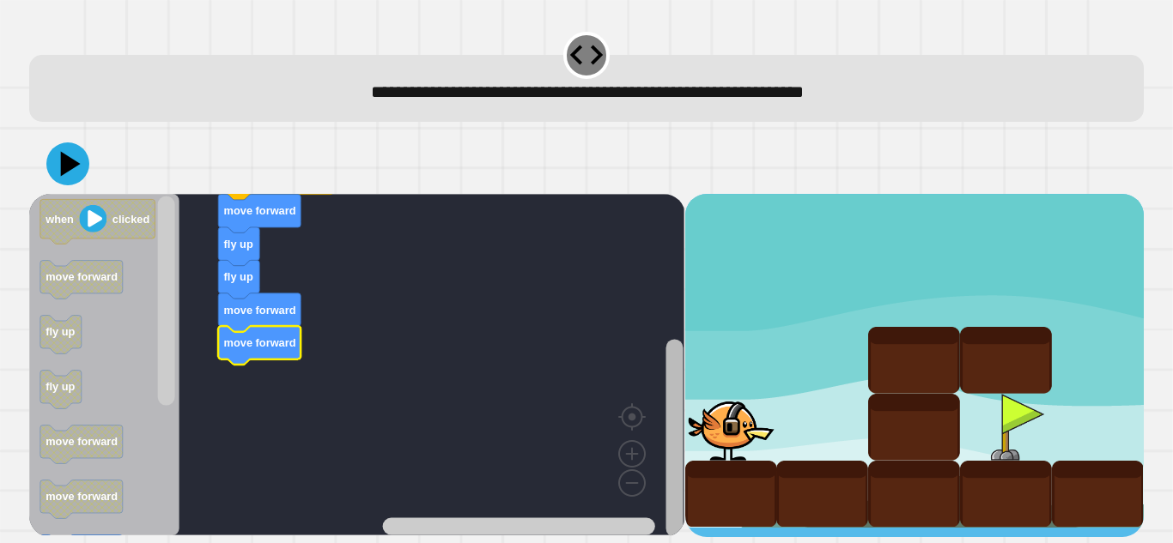
click at [676, 448] on rect "Blockly Workspace" at bounding box center [673, 439] width 17 height 198
click at [179, 346] on rect "Blockly Workspace" at bounding box center [356, 365] width 655 height 342
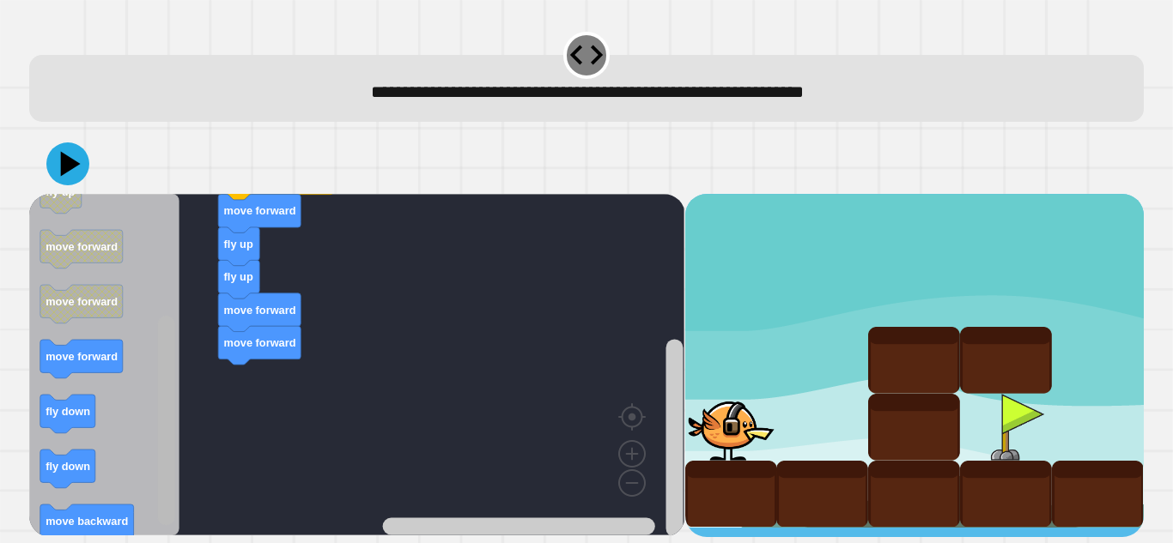
click at [170, 464] on rect "Blockly Workspace" at bounding box center [166, 420] width 17 height 209
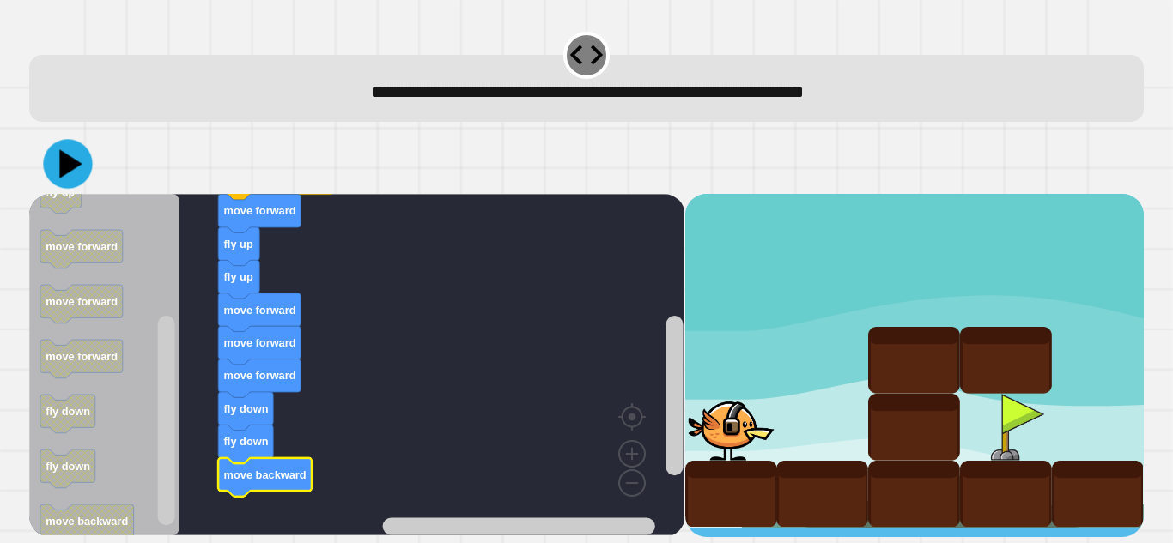
click at [71, 169] on icon at bounding box center [71, 163] width 22 height 28
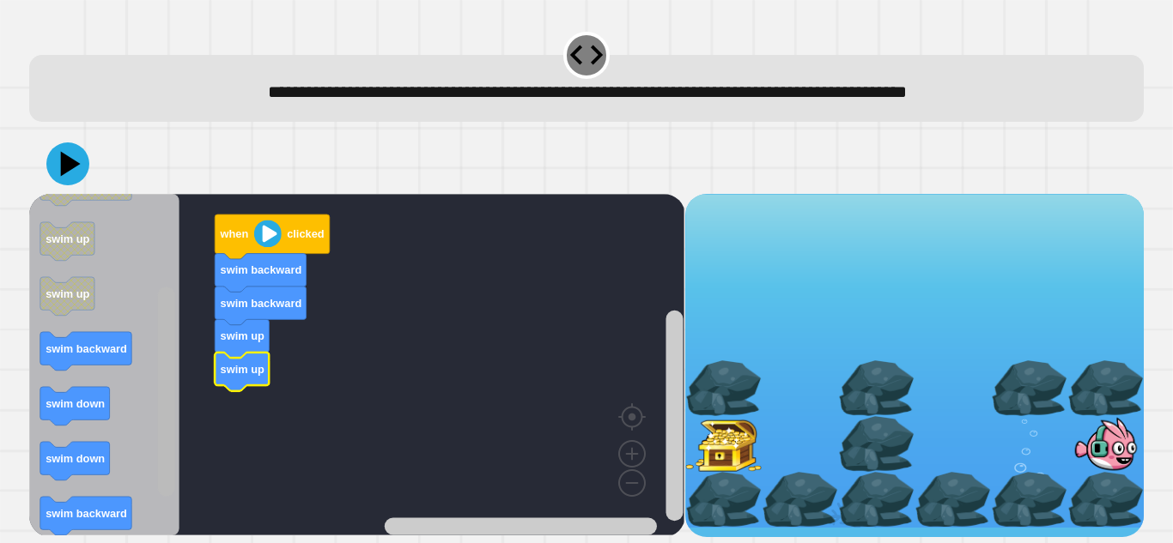
click at [164, 477] on rect "Blockly Workspace" at bounding box center [166, 391] width 17 height 209
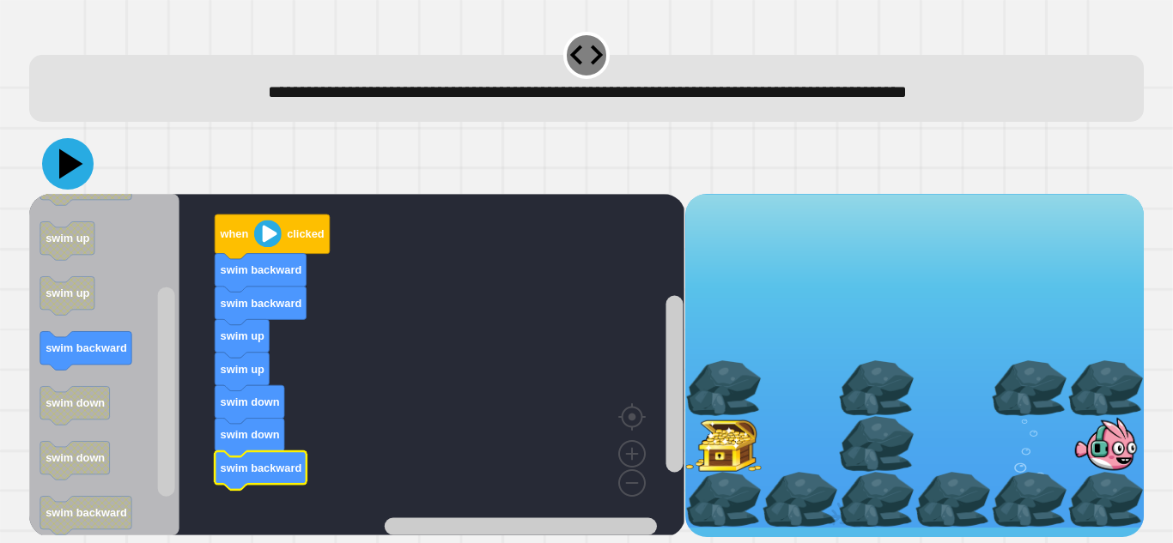
click at [69, 173] on icon at bounding box center [68, 164] width 52 height 52
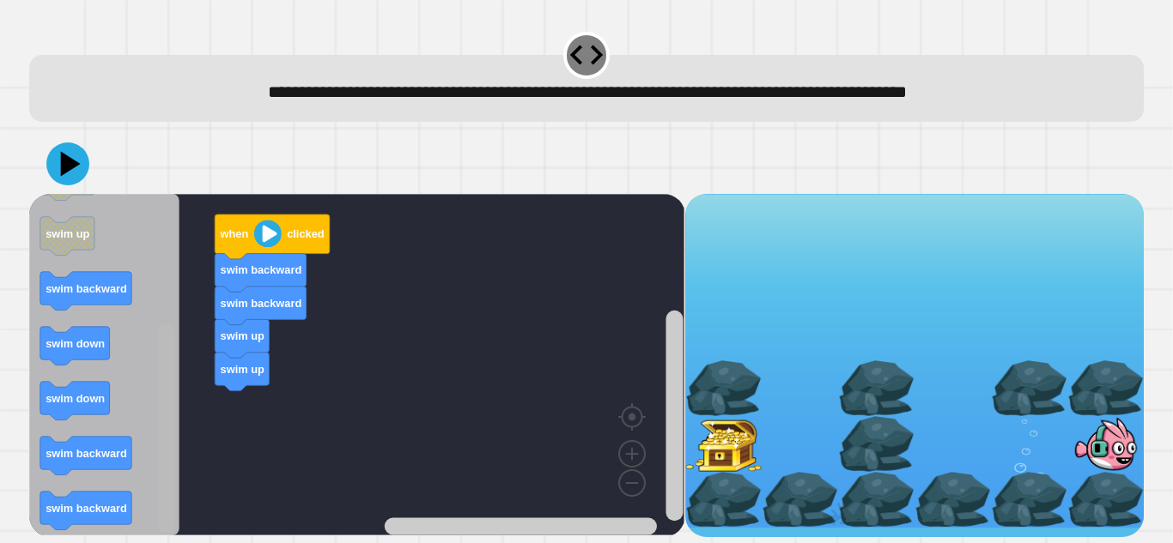
click at [167, 385] on rect "Blockly Workspace" at bounding box center [166, 428] width 17 height 209
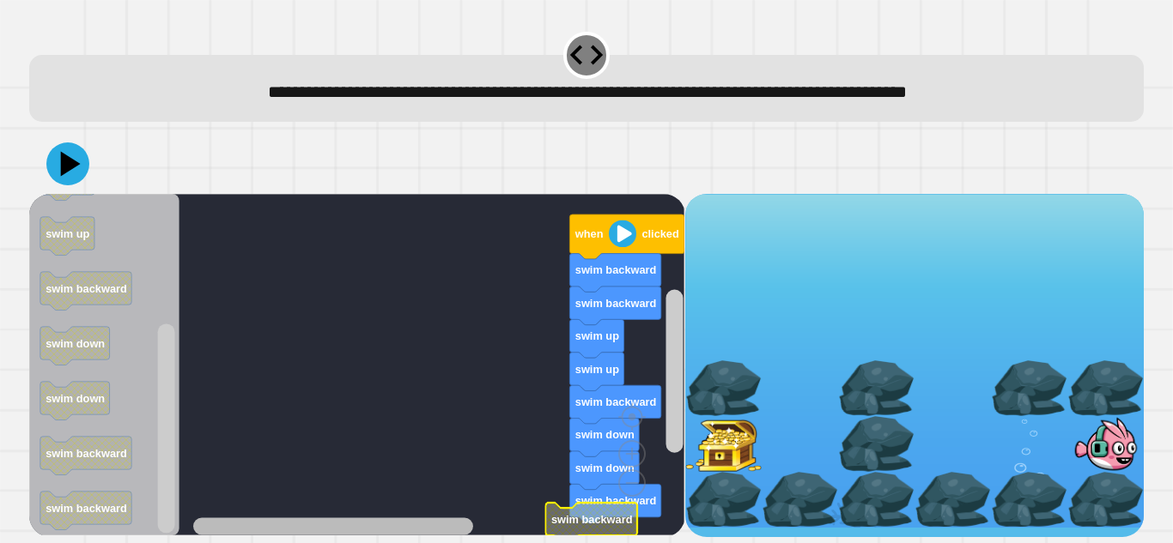
click at [264, 529] on g "Blockly Workspace" at bounding box center [434, 526] width 482 height 21
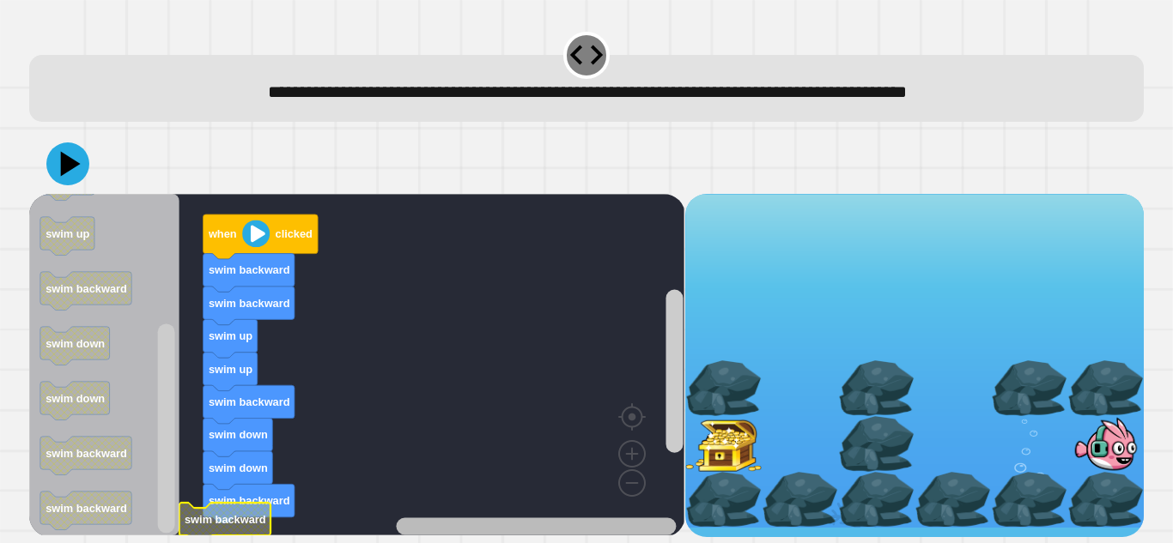
click at [470, 523] on g "Blockly Workspace" at bounding box center [434, 526] width 482 height 21
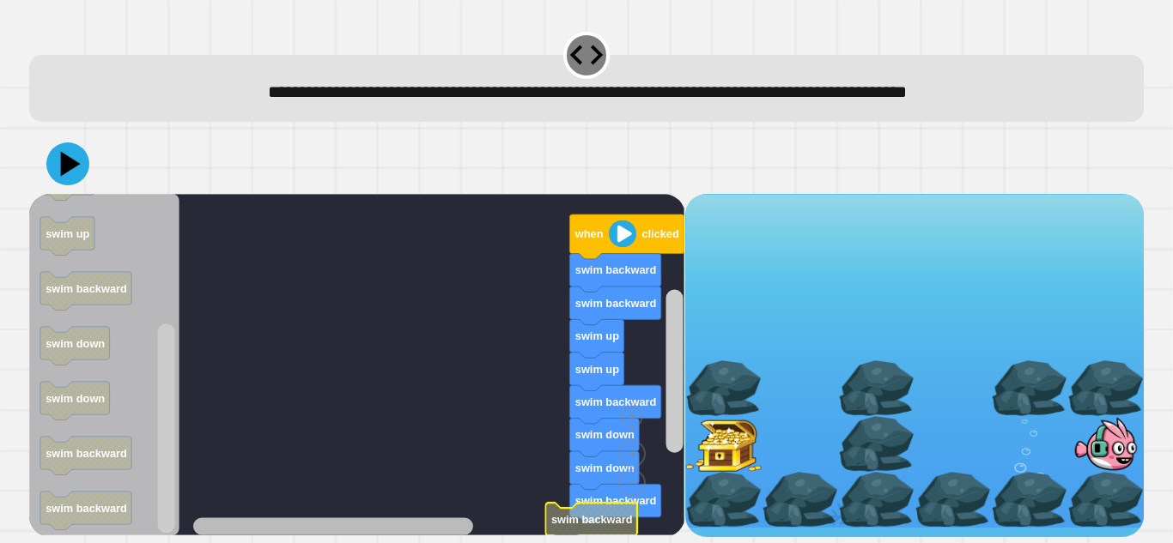
click at [446, 499] on div "when clicked swim backward swim backward swim up swim up swim backward swim dow…" at bounding box center [356, 365] width 655 height 343
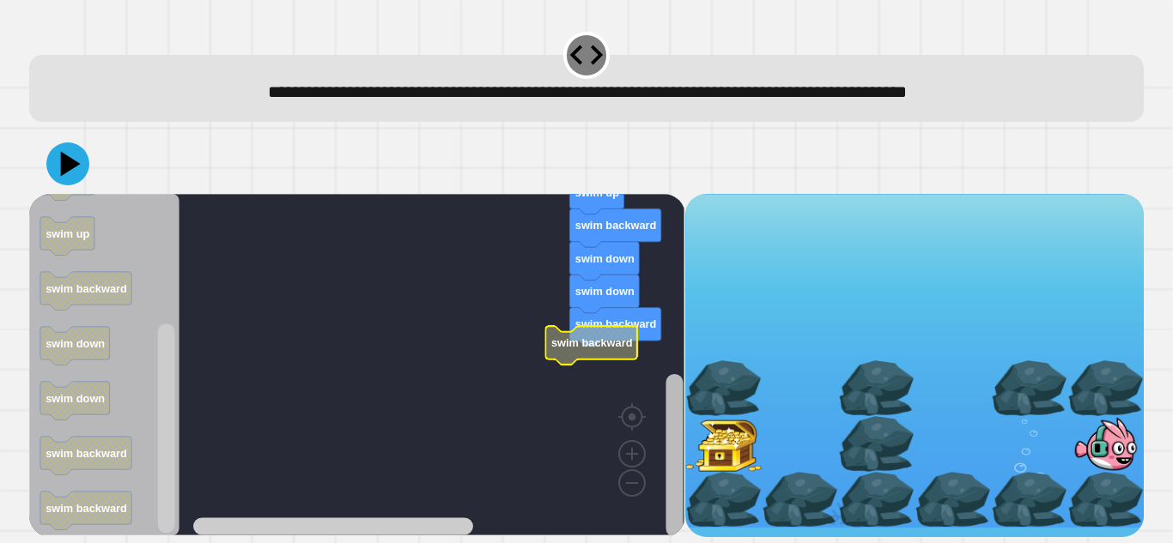
click at [667, 519] on div "when clicked swim backward swim backward swim up swim up swim backward swim dow…" at bounding box center [356, 365] width 655 height 343
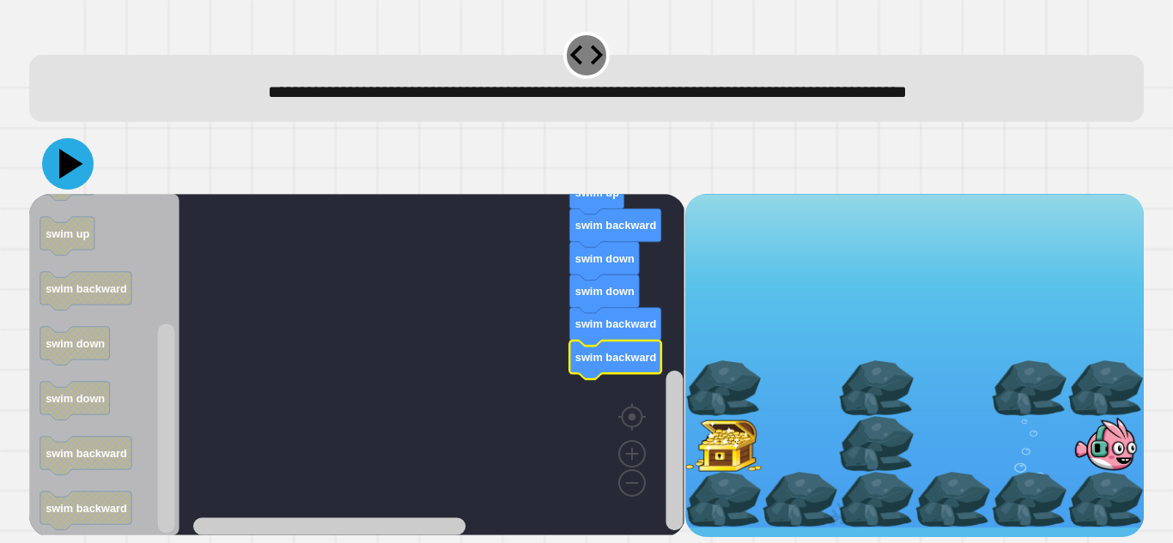
click at [68, 170] on icon at bounding box center [71, 164] width 24 height 30
click at [162, 482] on rect "Blockly Workspace" at bounding box center [166, 428] width 17 height 209
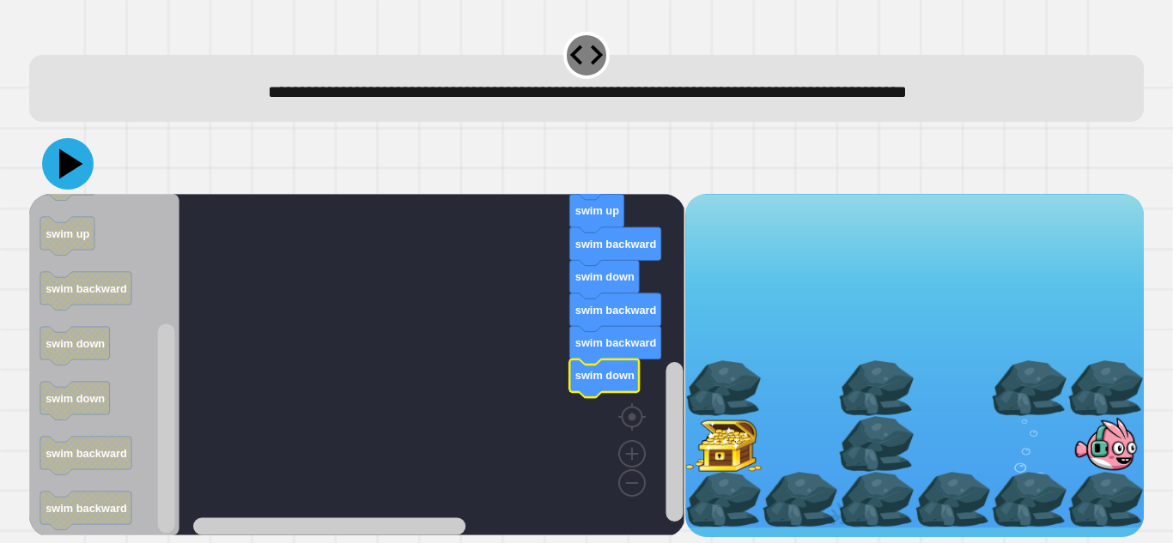
click at [80, 167] on icon at bounding box center [68, 164] width 52 height 52
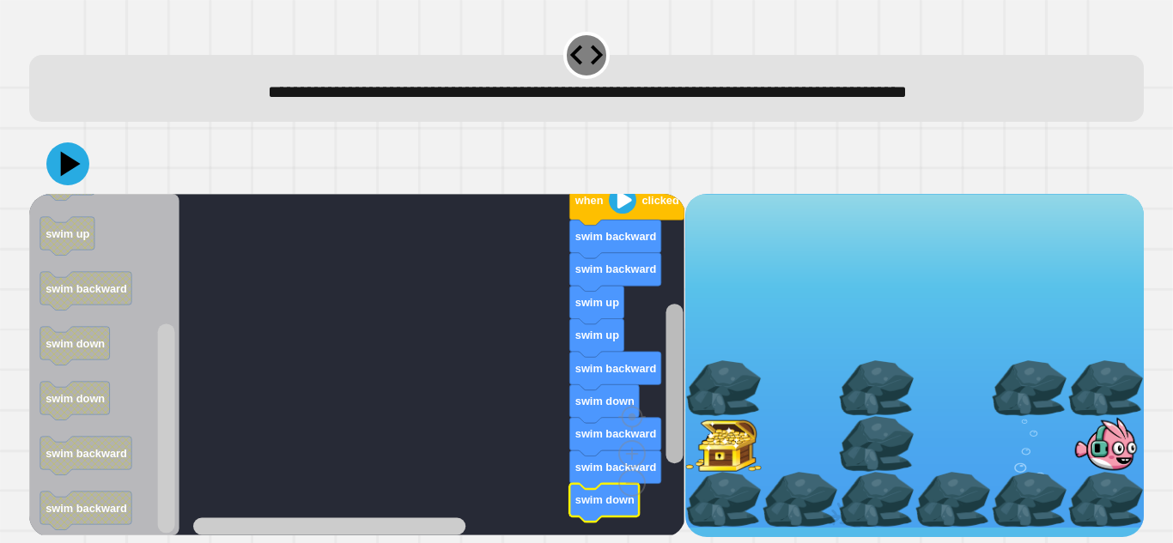
click at [680, 325] on rect "Blockly Workspace" at bounding box center [673, 384] width 17 height 160
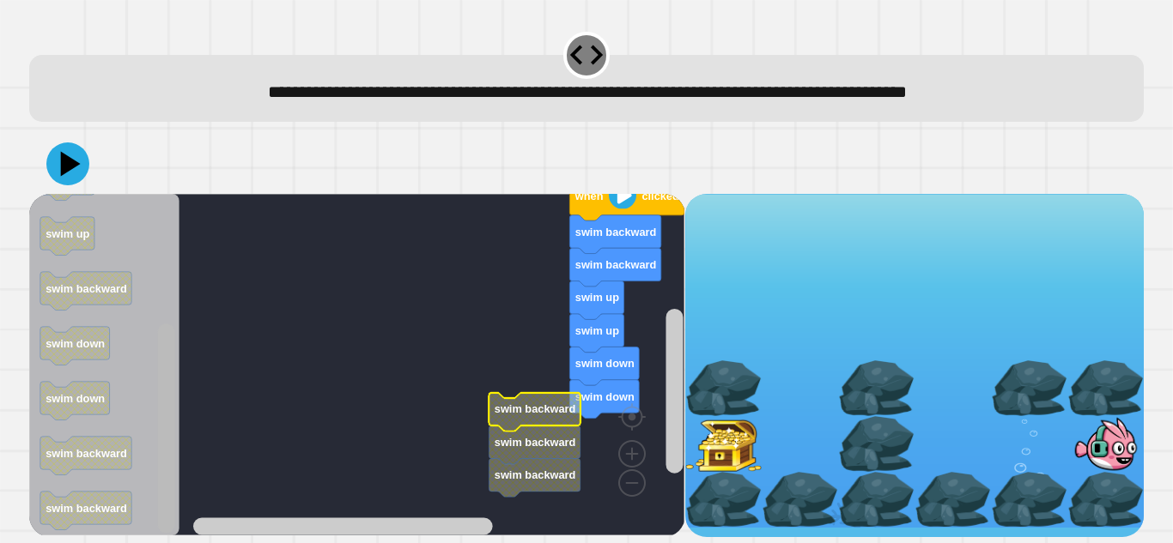
click at [176, 519] on g "Blockly Workspace" at bounding box center [165, 365] width 21 height 337
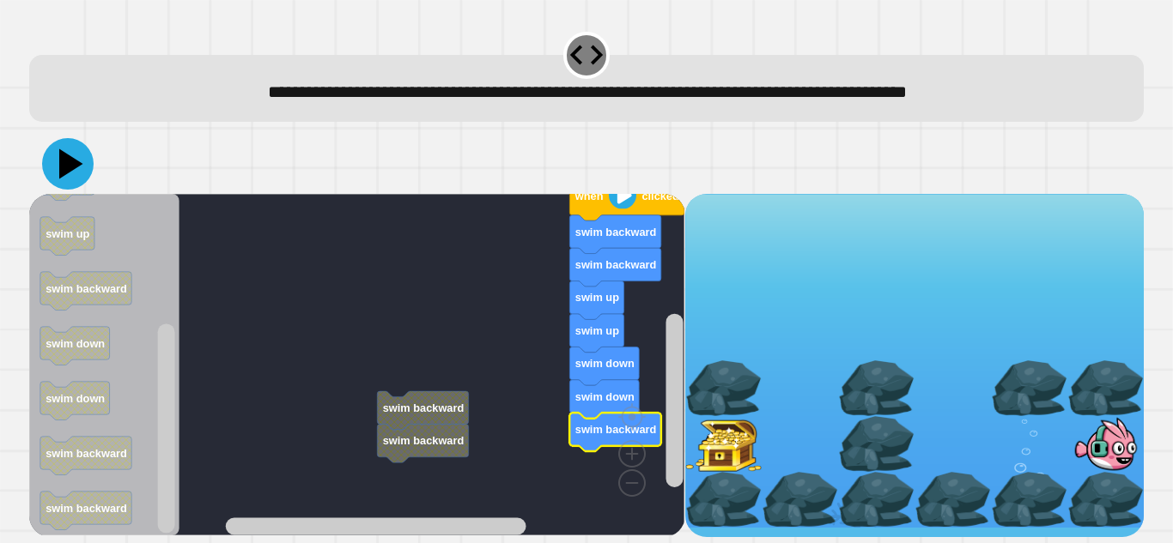
click at [81, 167] on icon at bounding box center [68, 164] width 52 height 52
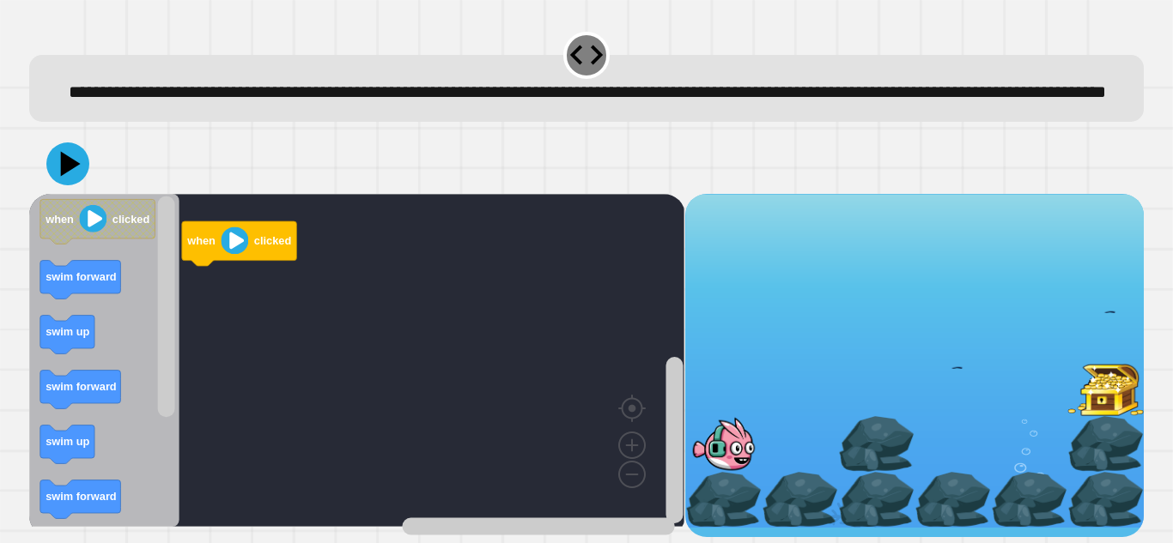
scroll to position [19, 0]
click at [1076, 337] on div at bounding box center [1105, 333] width 76 height 56
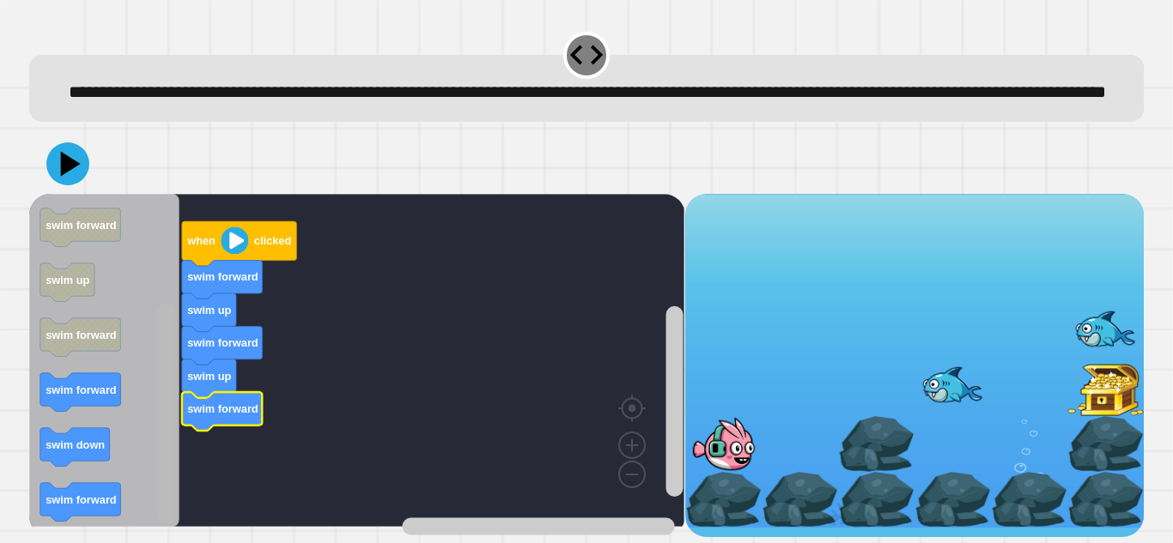
click at [163, 478] on rect "Blockly Workspace" at bounding box center [166, 415] width 17 height 222
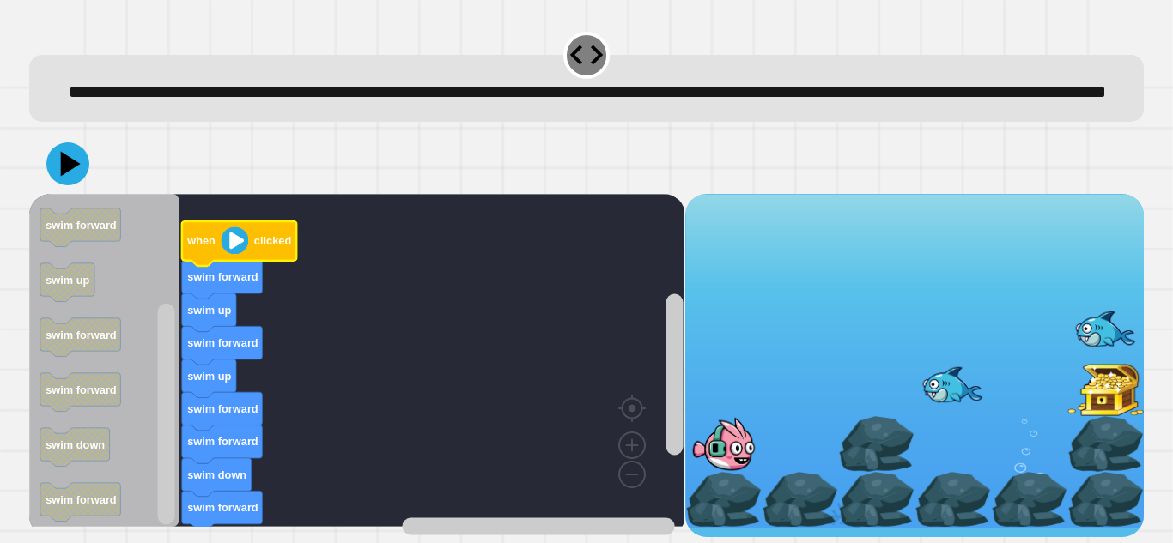
click at [238, 246] on image "Blockly Workspace" at bounding box center [235, 240] width 27 height 27
click at [76, 178] on icon at bounding box center [68, 164] width 52 height 52
click at [255, 247] on text "clicked" at bounding box center [272, 240] width 37 height 13
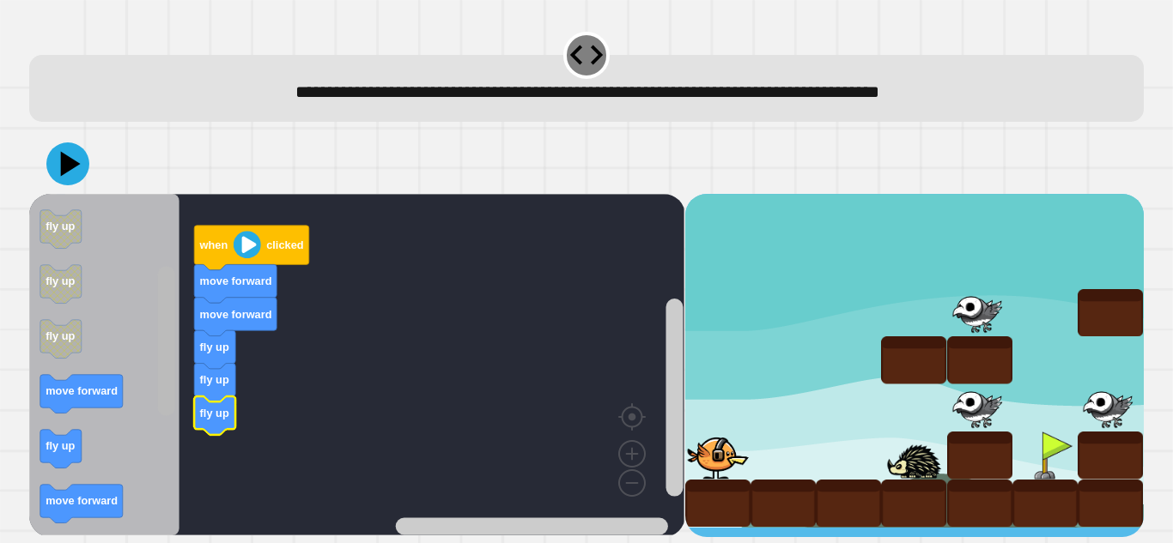
click at [179, 398] on div "when clicked move forward move forward fly up fly up fly up when clicked move f…" at bounding box center [356, 365] width 655 height 343
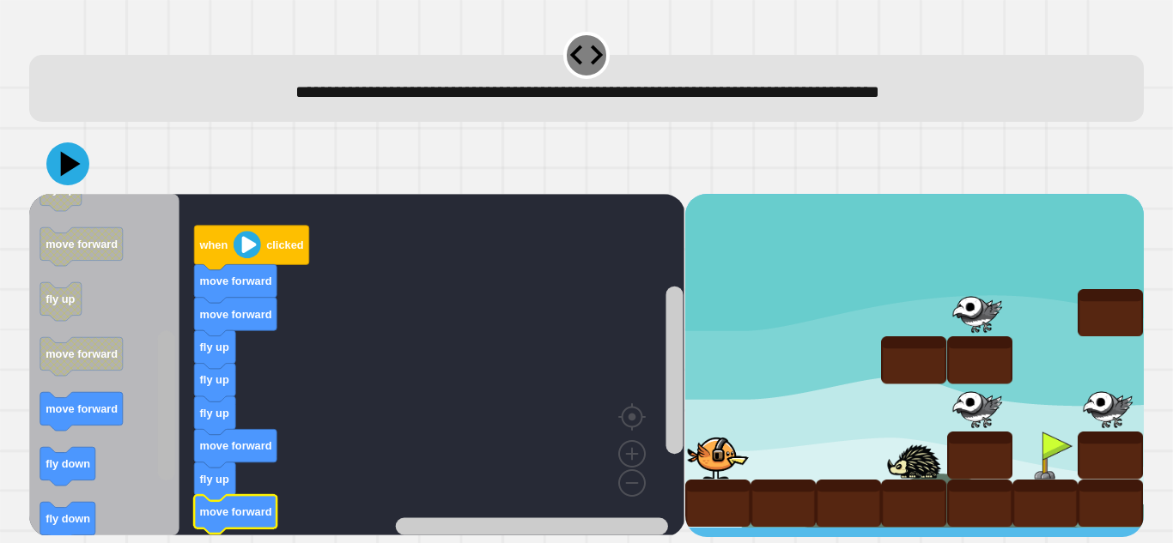
click at [172, 455] on rect "Blockly Workspace" at bounding box center [166, 405] width 17 height 149
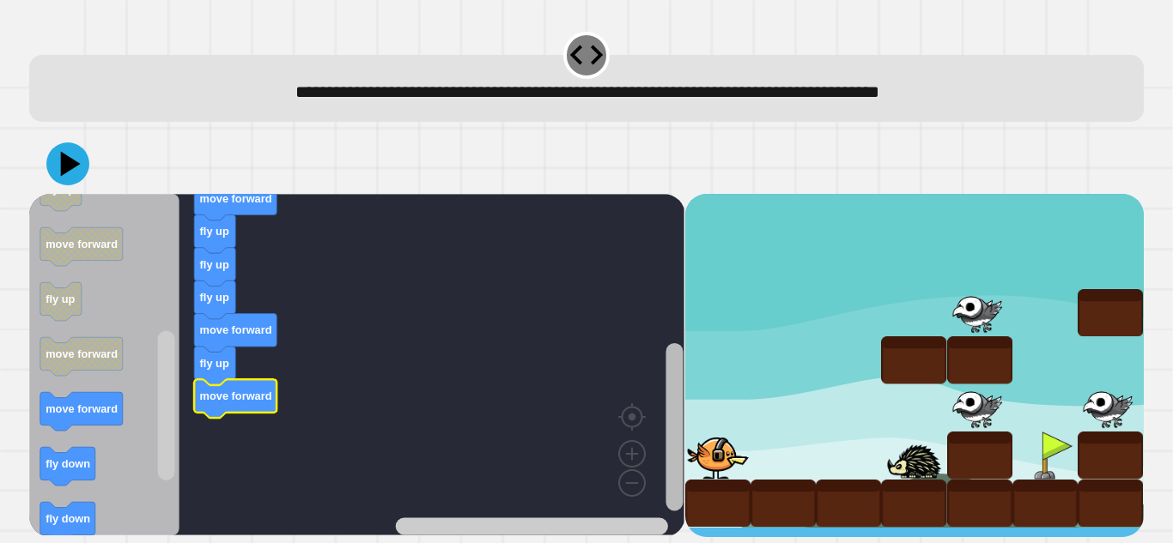
click at [674, 439] on rect "Blockly Workspace" at bounding box center [673, 427] width 17 height 168
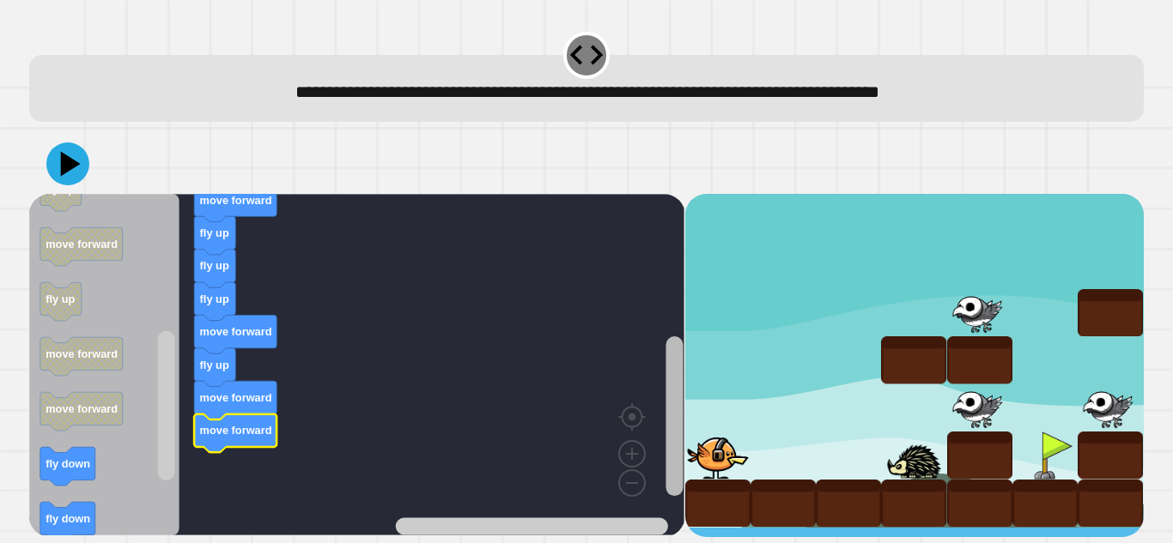
click at [680, 389] on rect "Blockly Workspace" at bounding box center [673, 417] width 17 height 160
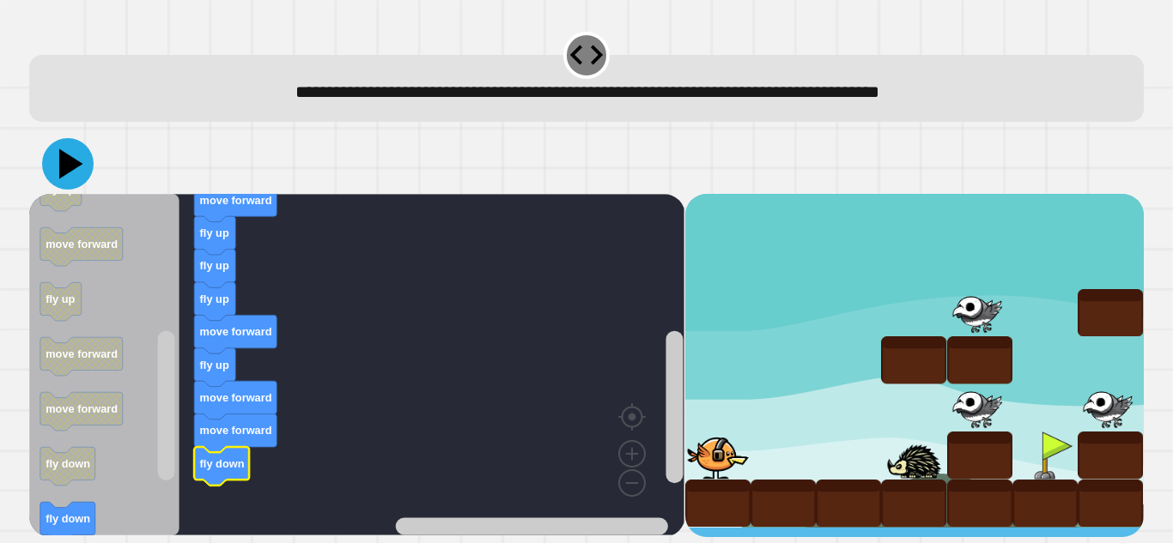
click at [70, 164] on icon at bounding box center [71, 164] width 24 height 30
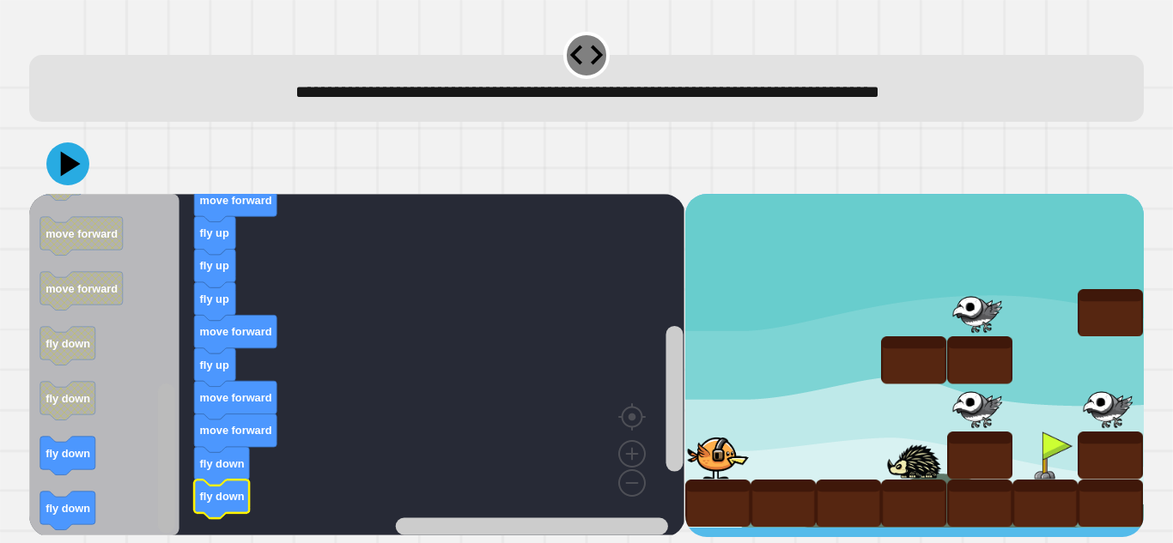
click at [169, 526] on rect "Blockly Workspace" at bounding box center [166, 458] width 17 height 149
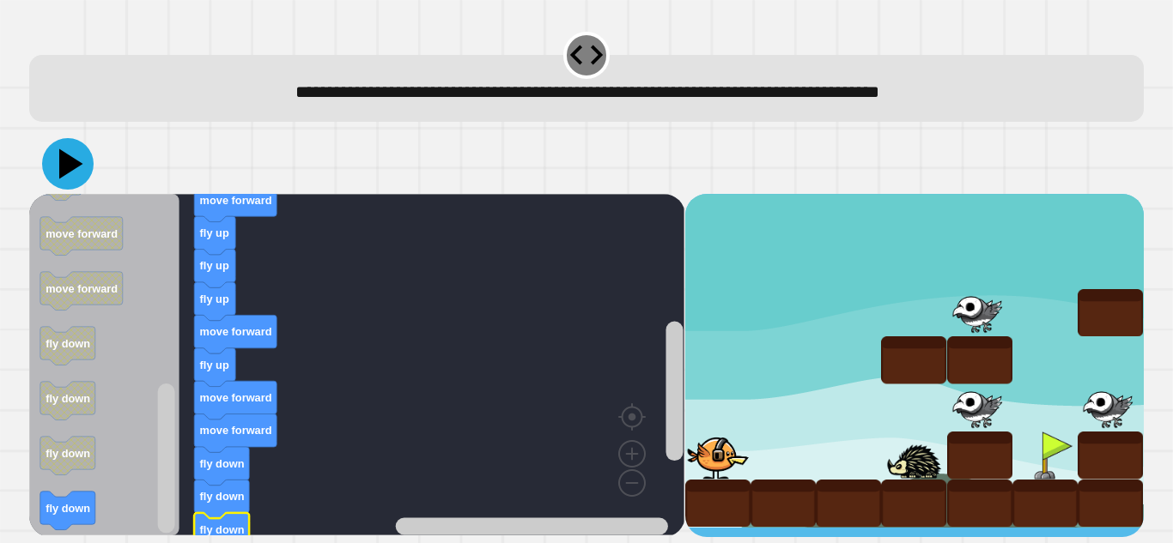
click at [64, 173] on icon at bounding box center [71, 164] width 24 height 30
click at [170, 541] on div "when clicked move forward move forward fly up fly up fly up move forward fly up…" at bounding box center [586, 336] width 1126 height 416
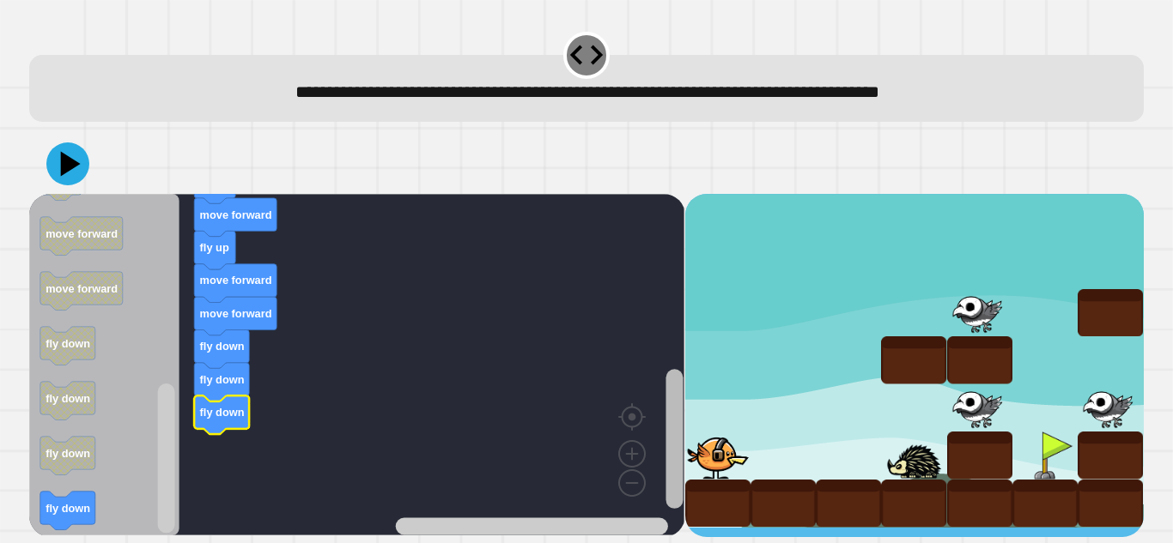
click at [673, 446] on rect "Blockly Workspace" at bounding box center [673, 439] width 17 height 140
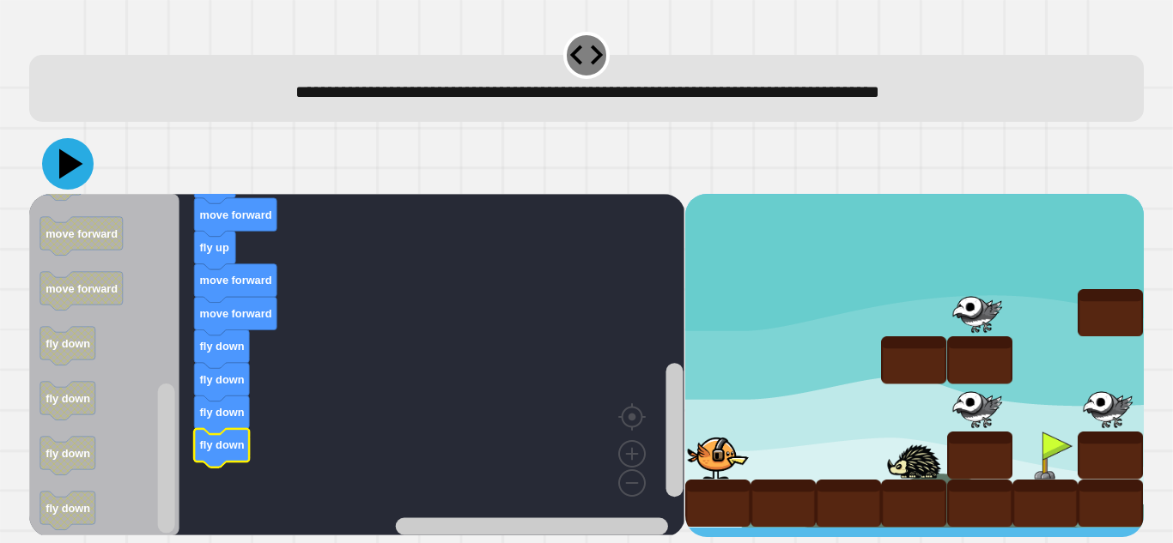
click at [70, 162] on icon at bounding box center [71, 164] width 24 height 30
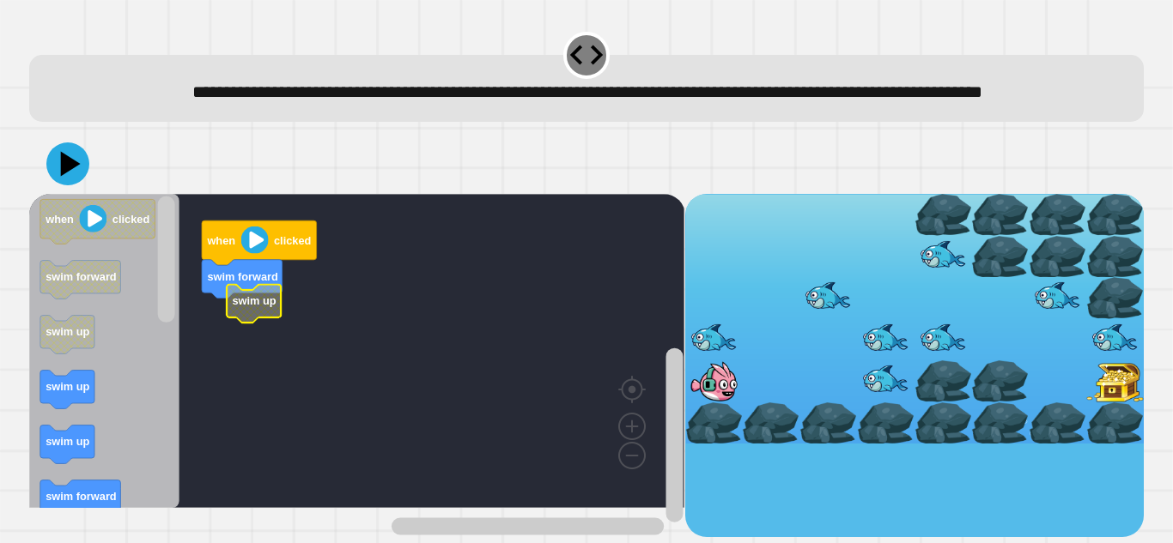
click at [239, 349] on g "when clicked swim forward swim up" at bounding box center [364, 351] width 671 height 314
click at [46, 440] on icon "Blockly Workspace" at bounding box center [104, 351] width 150 height 314
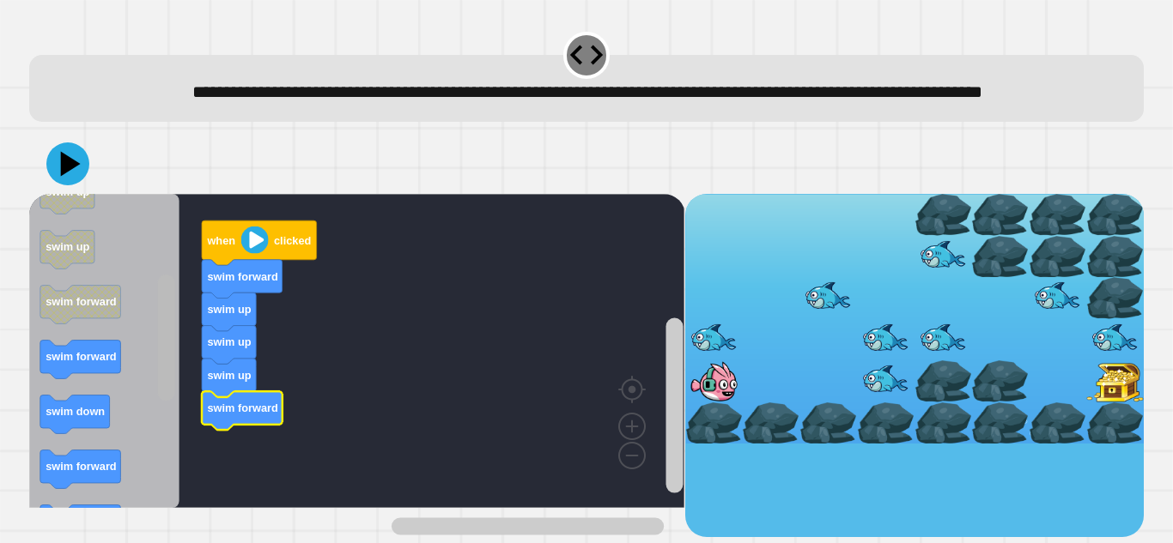
click at [172, 401] on rect "Blockly Workspace" at bounding box center [166, 338] width 17 height 126
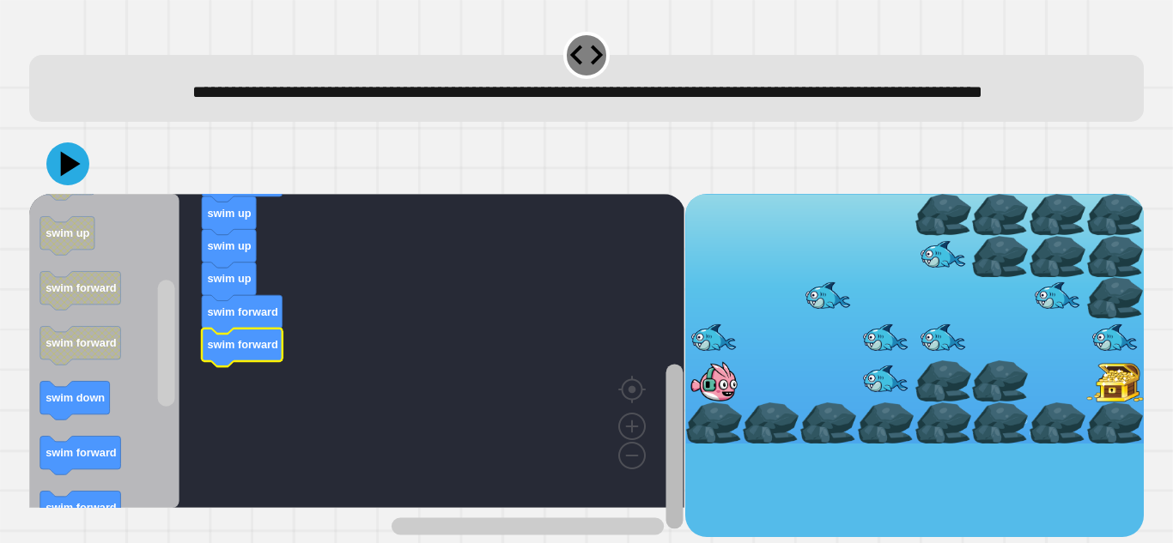
click at [672, 463] on rect "Blockly Workspace" at bounding box center [673, 447] width 17 height 165
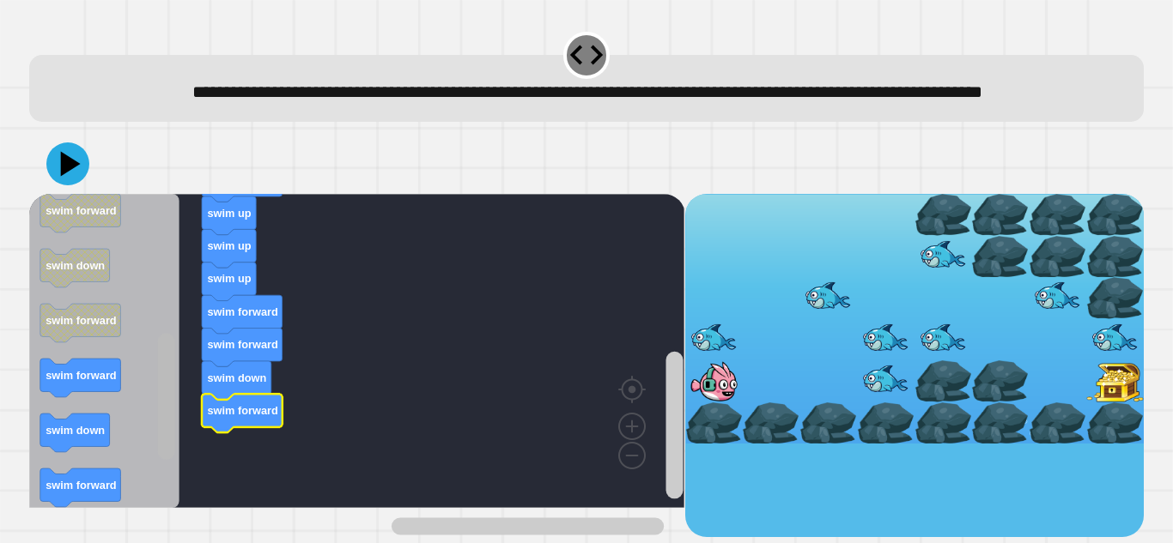
click at [174, 447] on rect "Blockly Workspace" at bounding box center [166, 397] width 17 height 126
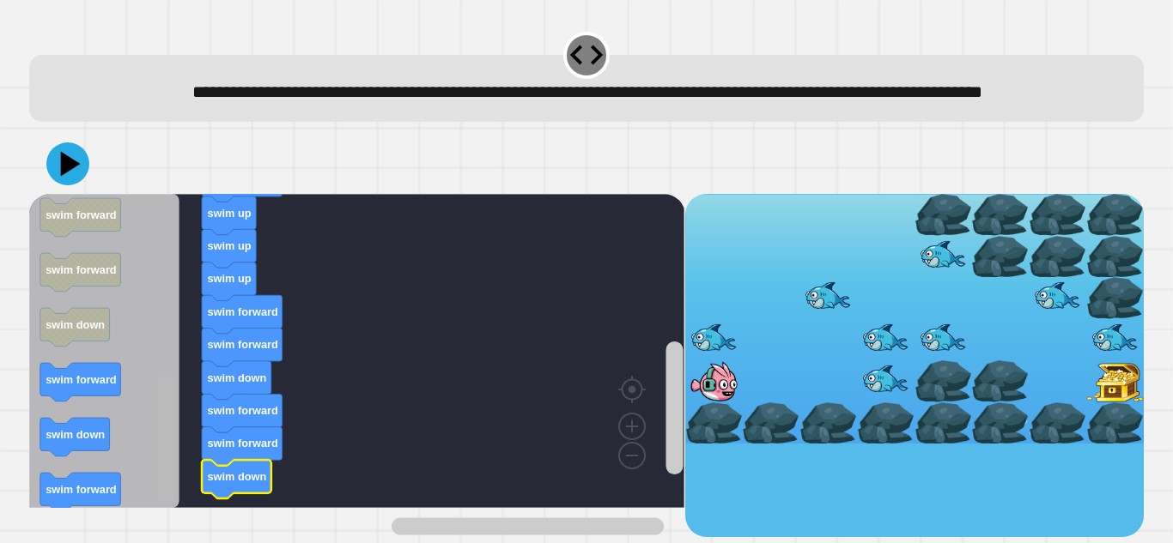
click at [178, 481] on div "when clicked swim forward swim up swim up swim up swim forward swim forward swi…" at bounding box center [356, 365] width 655 height 343
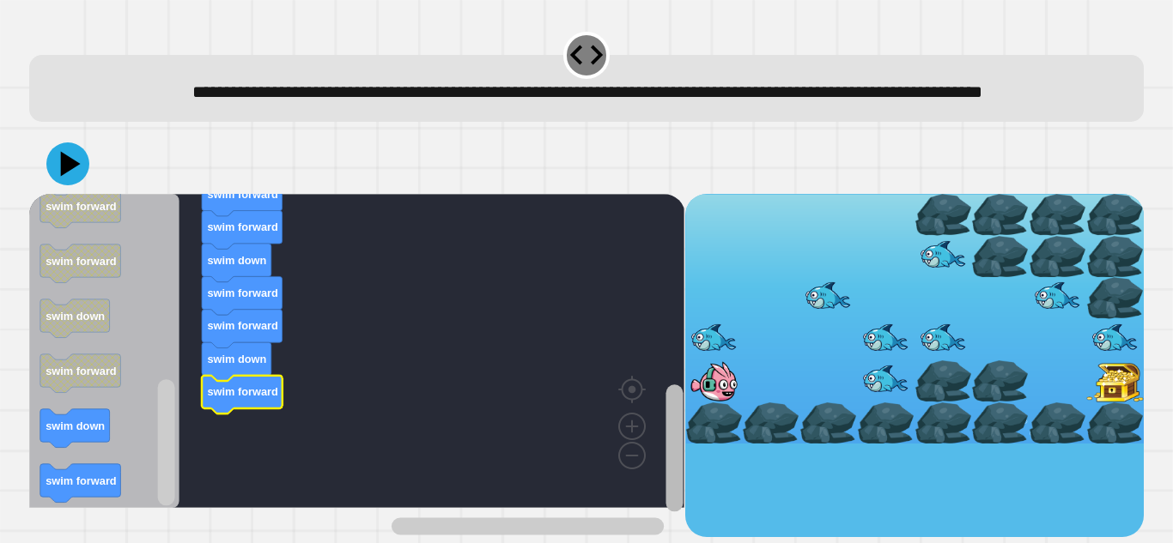
click at [682, 488] on rect "Blockly Workspace" at bounding box center [673, 448] width 17 height 127
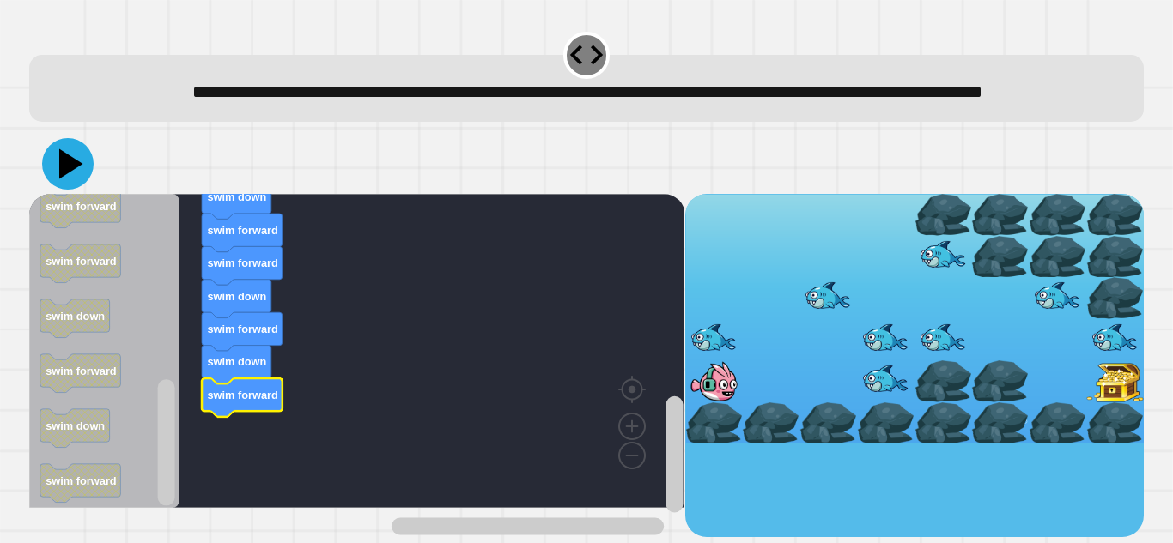
click at [65, 179] on icon at bounding box center [71, 164] width 24 height 30
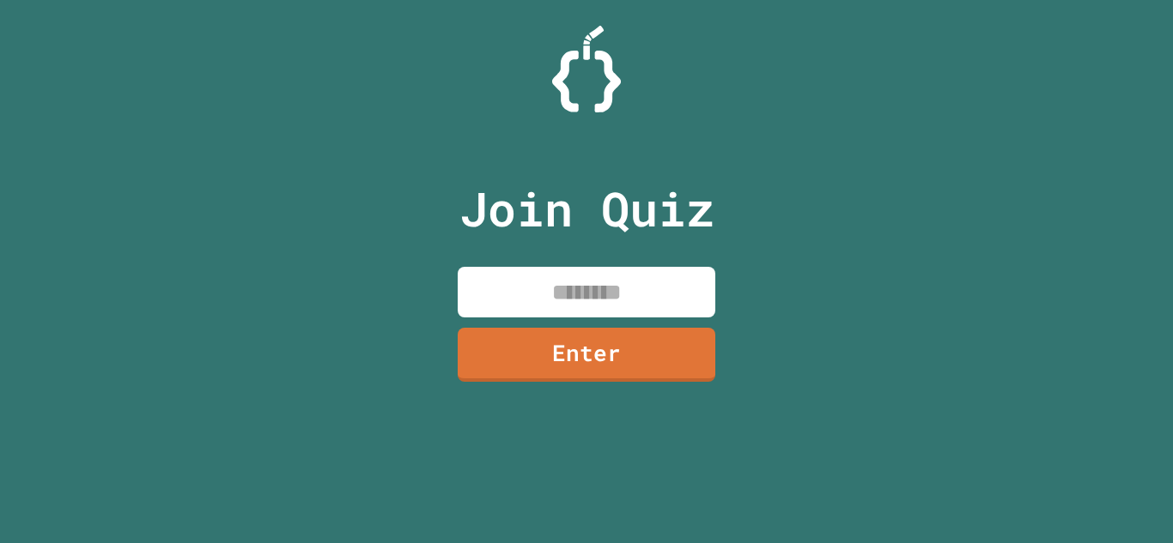
click at [610, 261] on div "Join Quiz Enter" at bounding box center [586, 272] width 289 height 458
click at [577, 305] on input at bounding box center [587, 292] width 258 height 51
type input "********"
click at [591, 348] on link "Enter" at bounding box center [587, 353] width 250 height 57
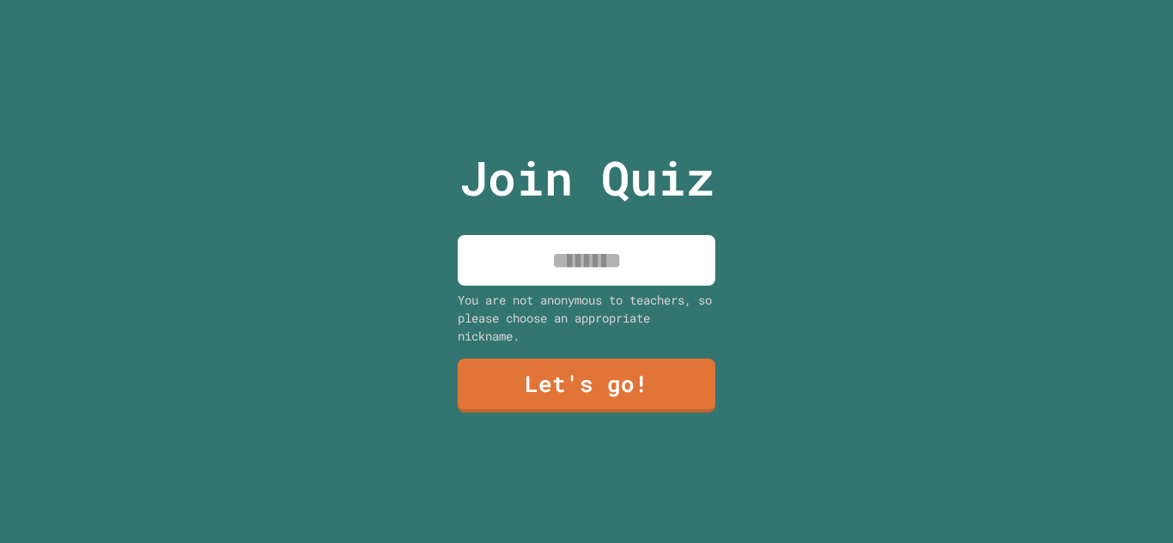
click at [581, 291] on div "You are not anonymous to teachers, so please choose an appropriate nickname." at bounding box center [587, 318] width 258 height 54
click at [568, 272] on input at bounding box center [587, 260] width 258 height 51
type input "******"
click at [645, 385] on link "Let's go!" at bounding box center [586, 384] width 254 height 57
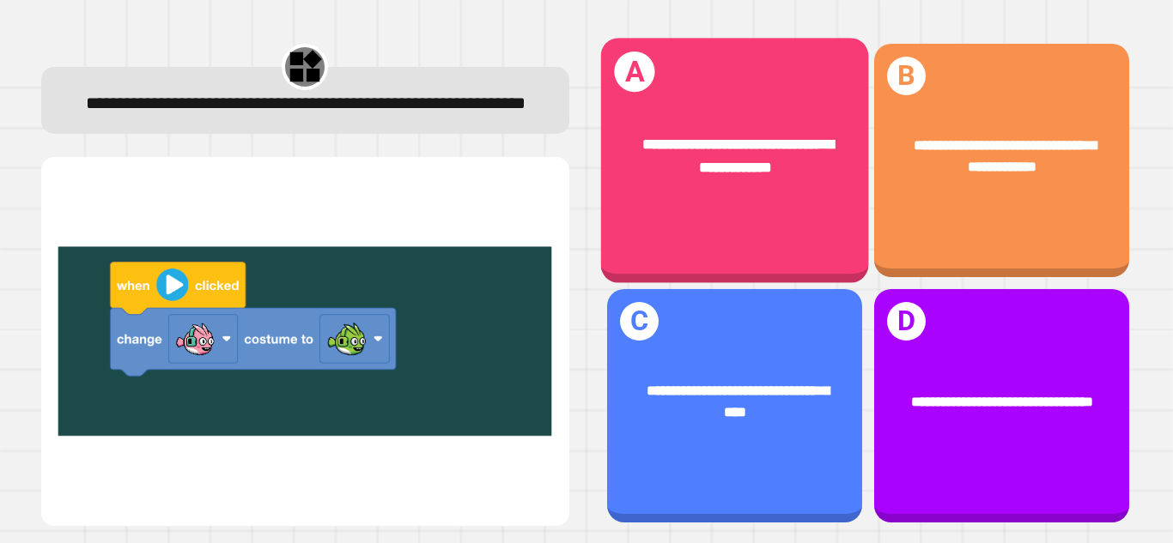
click at [847, 165] on div "**********" at bounding box center [734, 156] width 268 height 104
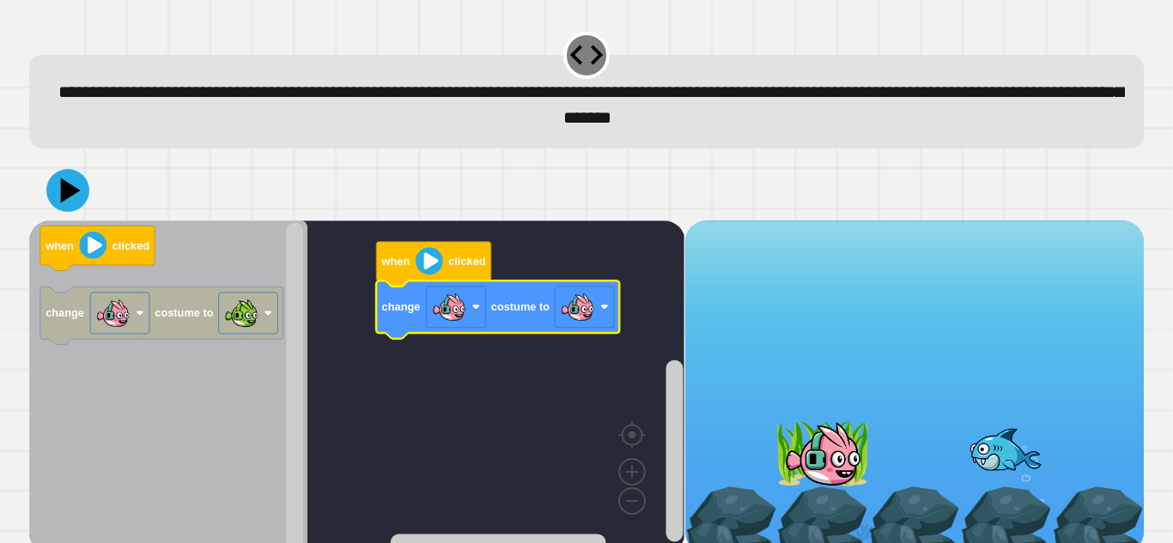
click at [448, 313] on image "Blockly Workspace" at bounding box center [449, 307] width 34 height 34
click at [399, 309] on text "change" at bounding box center [401, 306] width 39 height 13
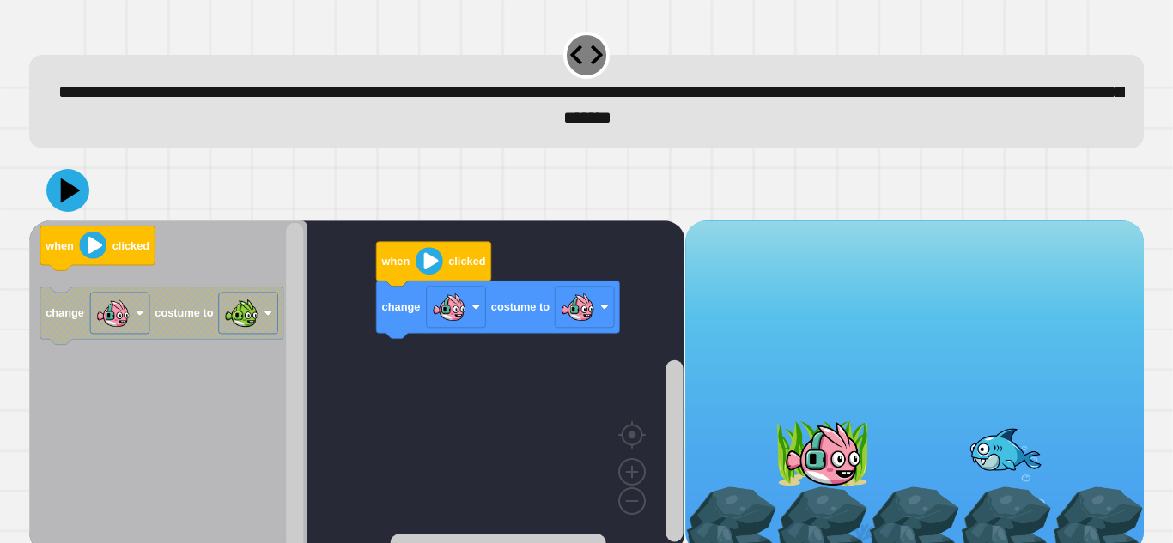
click at [336, 313] on div "when clicked change costume to when clicked change costume to" at bounding box center [356, 387] width 655 height 333
click at [177, 319] on g "change costume to" at bounding box center [161, 316] width 243 height 58
click at [209, 318] on g "change costume to" at bounding box center [161, 316] width 243 height 58
click at [209, 318] on text "costume to" at bounding box center [184, 312] width 58 height 13
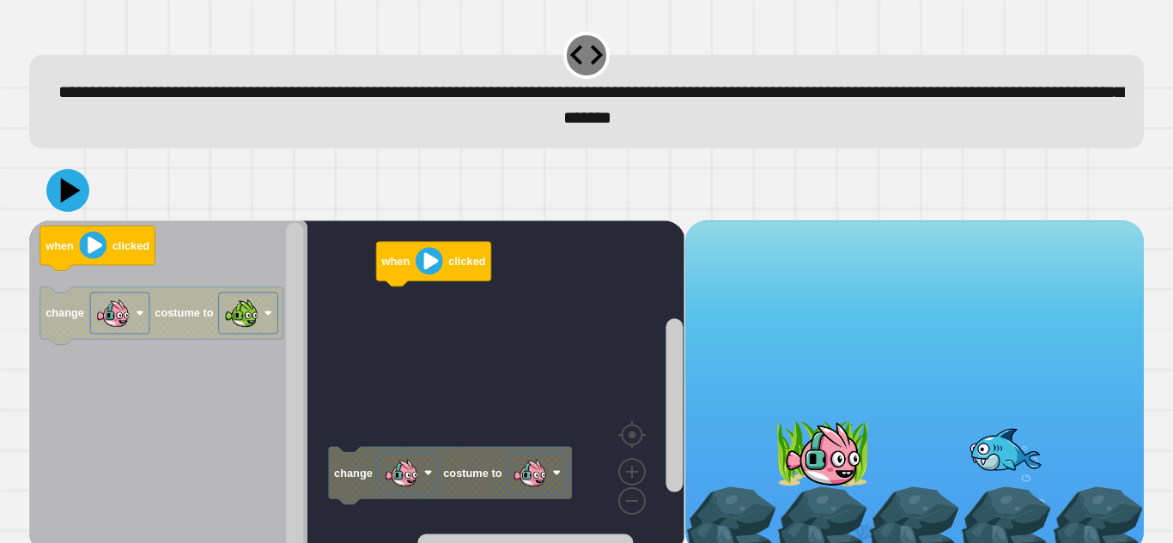
click at [288, 310] on div "when clicked change costume to when clicked change costume to" at bounding box center [356, 387] width 655 height 333
click at [229, 319] on image "Blockly Workspace" at bounding box center [241, 313] width 34 height 34
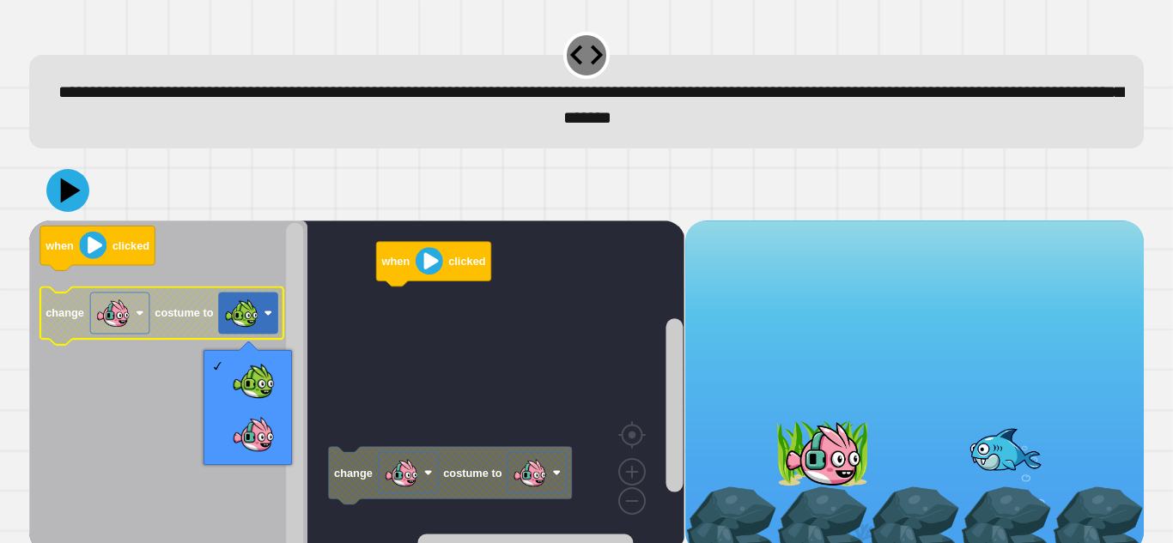
click at [111, 319] on image "Blockly Workspace" at bounding box center [113, 313] width 34 height 34
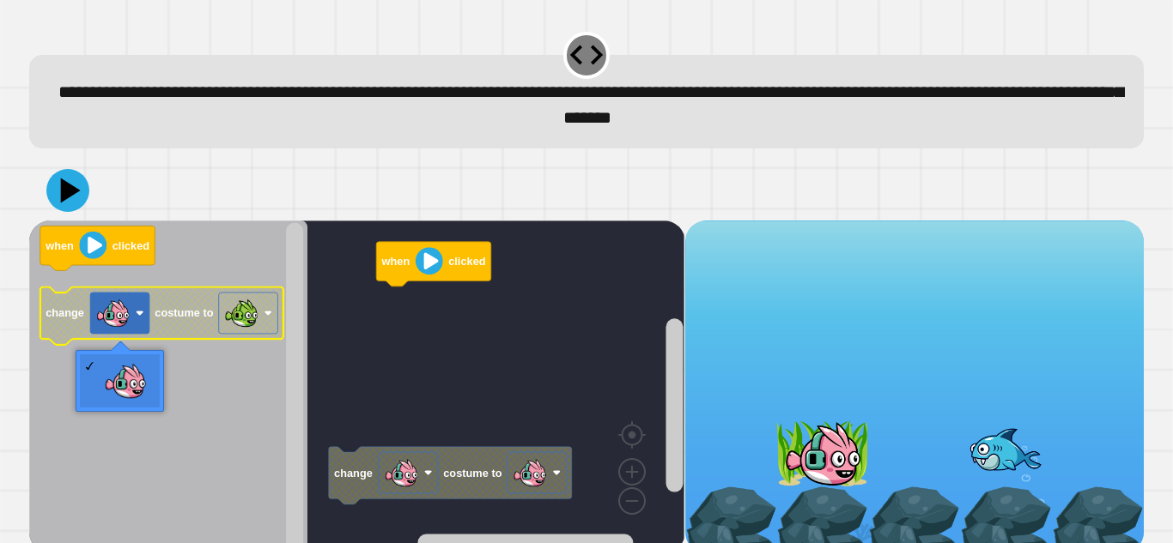
click at [246, 317] on image "Blockly Workspace" at bounding box center [241, 313] width 34 height 34
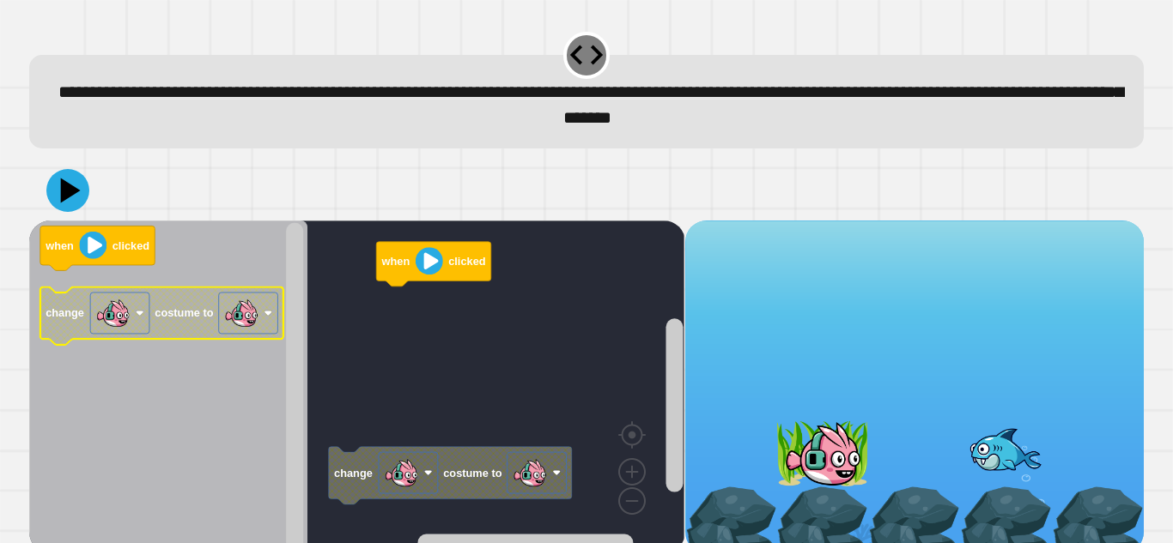
click at [115, 311] on image "Blockly Workspace" at bounding box center [113, 313] width 34 height 34
click at [96, 313] on g "change costume to" at bounding box center [161, 316] width 243 height 58
click at [92, 390] on icon "when clicked change costume to" at bounding box center [168, 387] width 278 height 333
click at [528, 421] on div "when clicked change costume to when clicked change costume to" at bounding box center [356, 387] width 655 height 333
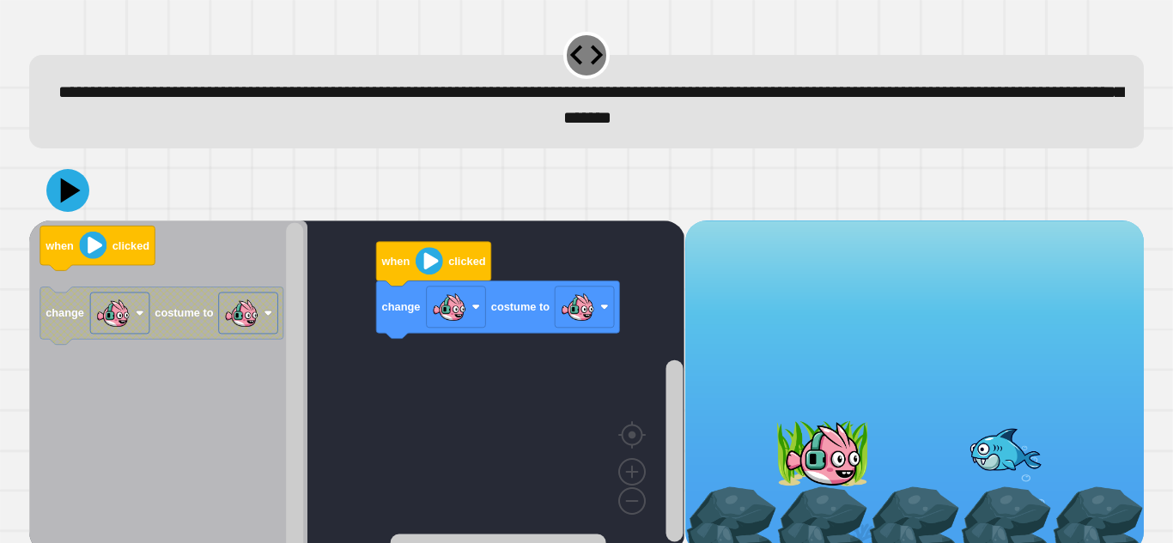
click at [282, 349] on icon "when clicked change costume to" at bounding box center [168, 387] width 278 height 333
click at [455, 325] on image "Blockly Workspace" at bounding box center [449, 307] width 34 height 34
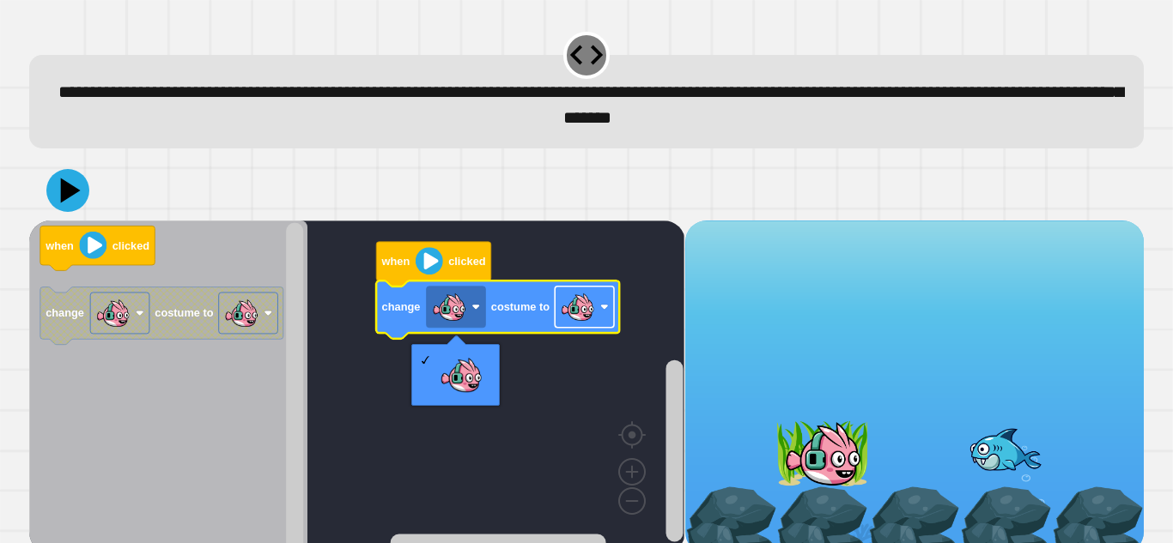
click at [561, 310] on image "Blockly Workspace" at bounding box center [578, 307] width 34 height 34
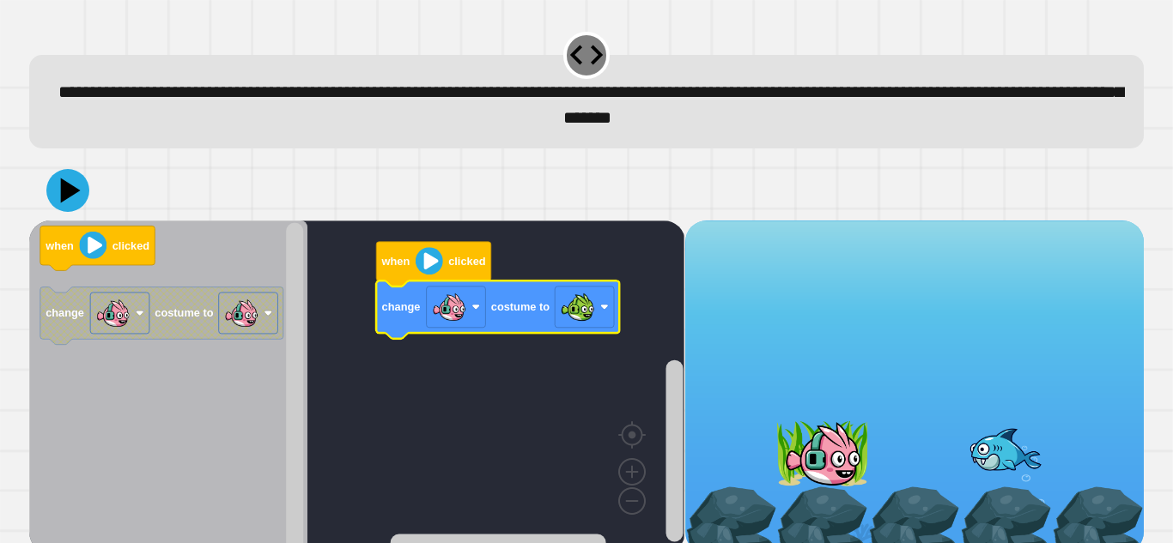
click at [425, 262] on image "Blockly Workspace" at bounding box center [429, 260] width 27 height 27
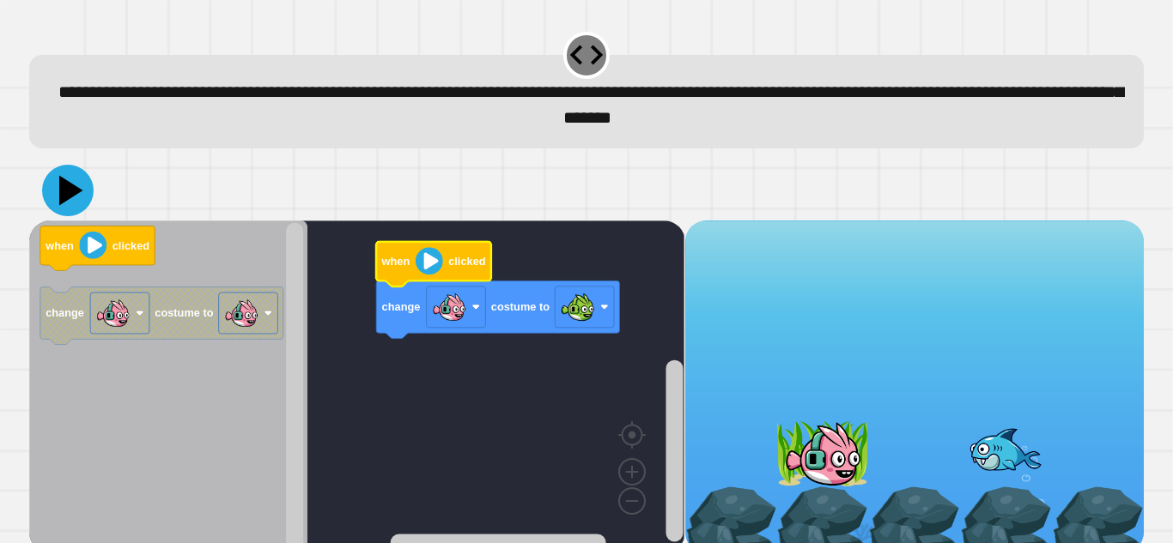
click at [81, 197] on icon at bounding box center [68, 191] width 52 height 52
click at [422, 265] on image "Blockly Workspace" at bounding box center [429, 260] width 27 height 27
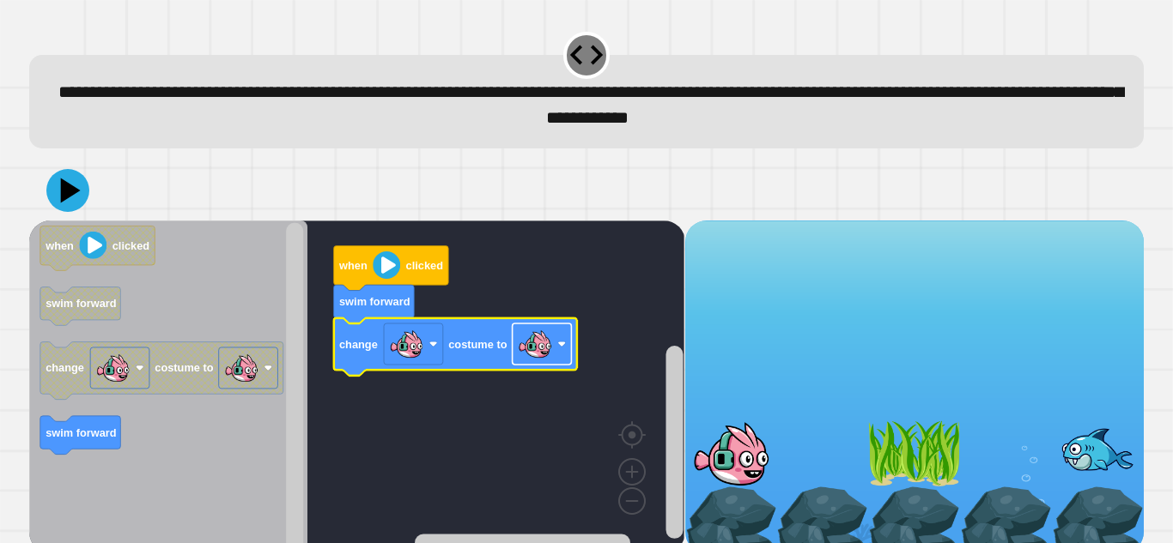
click at [528, 353] on image "Blockly Workspace" at bounding box center [535, 344] width 34 height 34
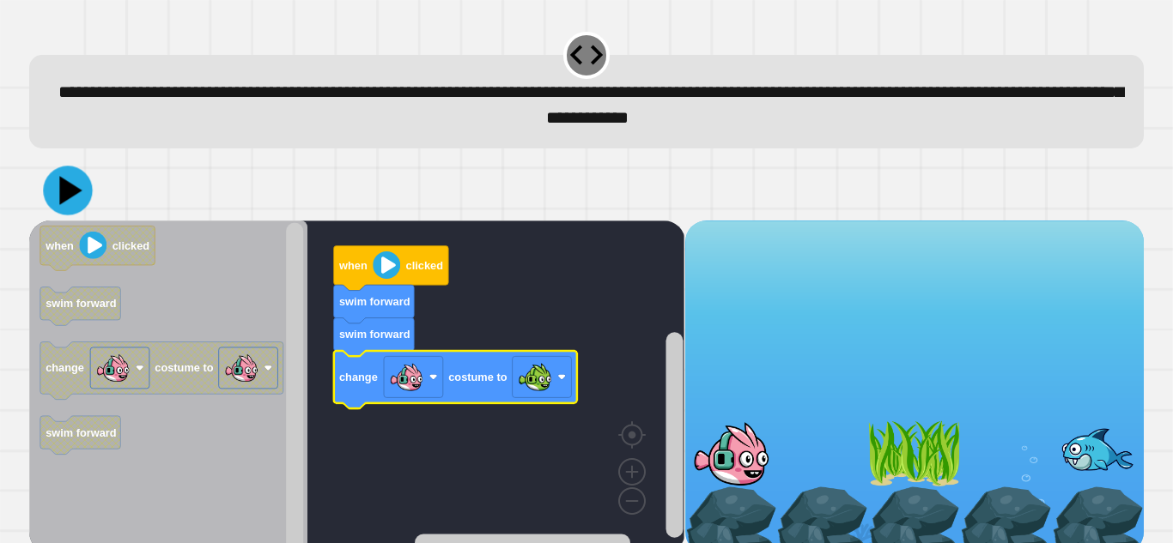
click at [84, 189] on icon at bounding box center [67, 190] width 49 height 49
click at [391, 259] on image "Blockly Workspace" at bounding box center [386, 265] width 27 height 27
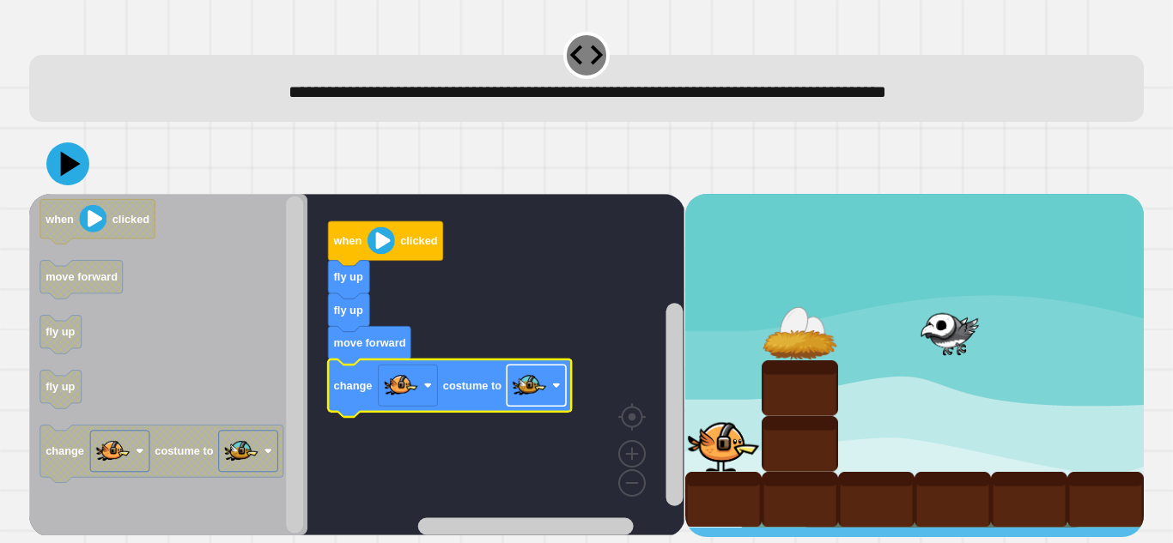
click at [538, 374] on image "Blockly Workspace" at bounding box center [530, 385] width 34 height 34
click at [419, 438] on rect "Blockly Workspace" at bounding box center [356, 365] width 655 height 342
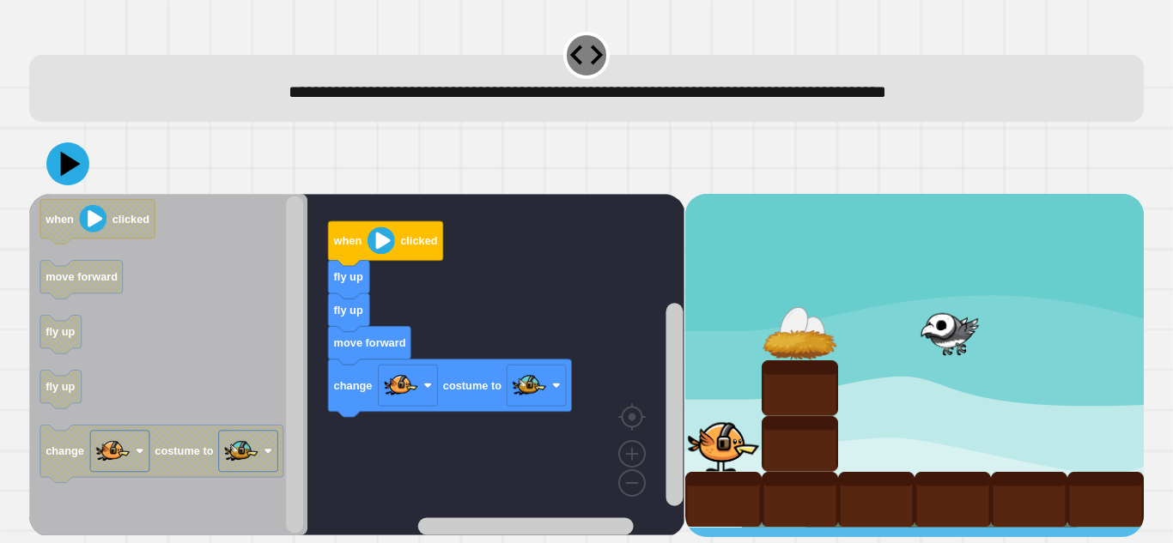
click at [91, 168] on div at bounding box center [586, 164] width 1114 height 60
click at [38, 149] on div at bounding box center [586, 164] width 1114 height 60
click at [67, 169] on icon at bounding box center [70, 164] width 21 height 26
click at [387, 235] on image "Blockly Workspace" at bounding box center [380, 240] width 27 height 27
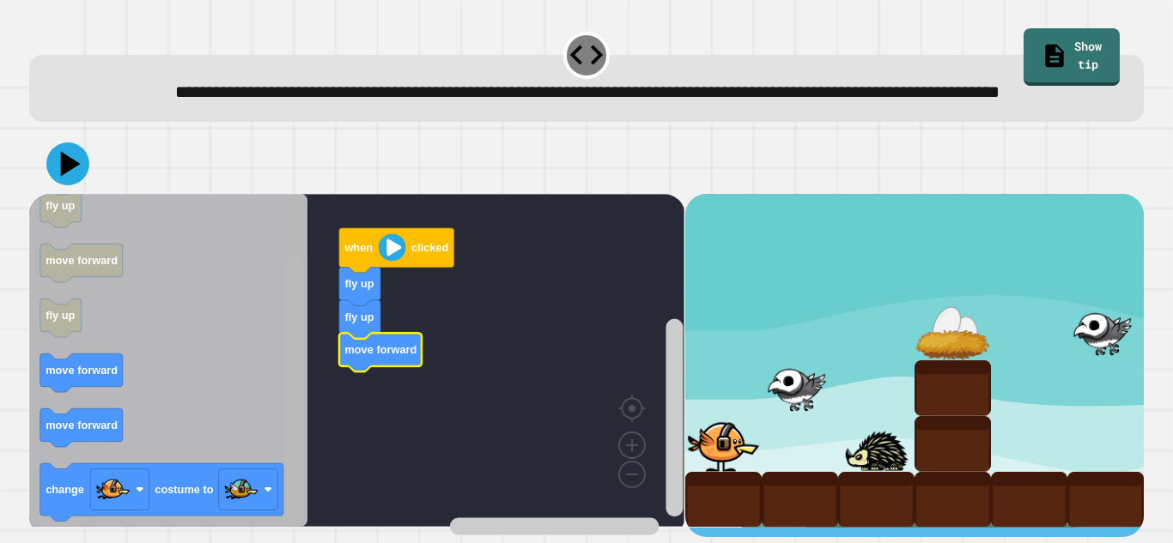
click at [288, 470] on rect "Blockly Workspace" at bounding box center [294, 389] width 17 height 270
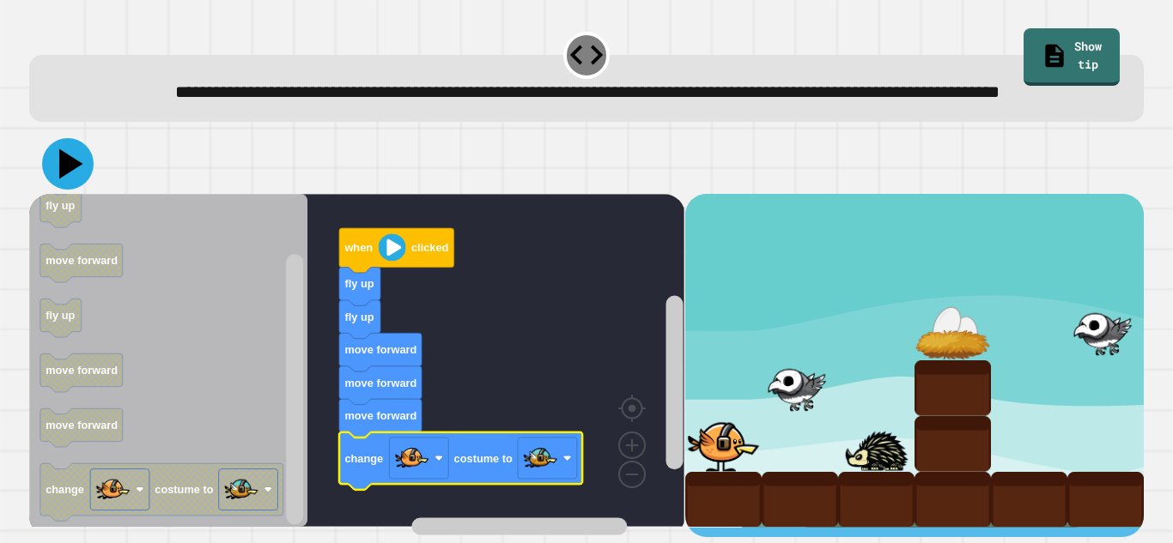
click at [79, 190] on icon at bounding box center [68, 164] width 52 height 52
click at [389, 261] on image "Blockly Workspace" at bounding box center [392, 247] width 27 height 27
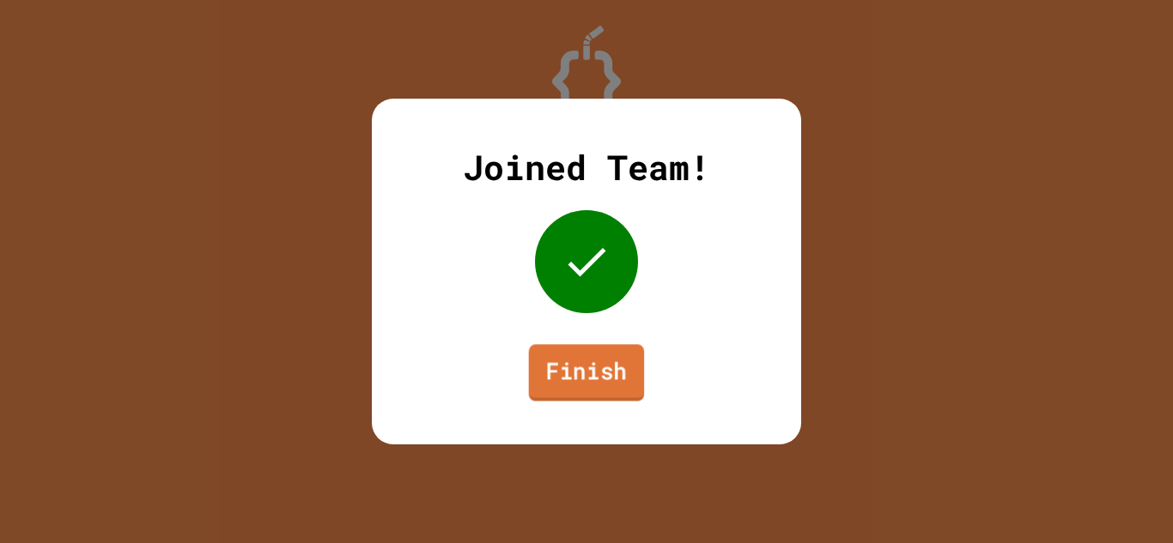
click at [588, 366] on link "Finish" at bounding box center [587, 372] width 116 height 57
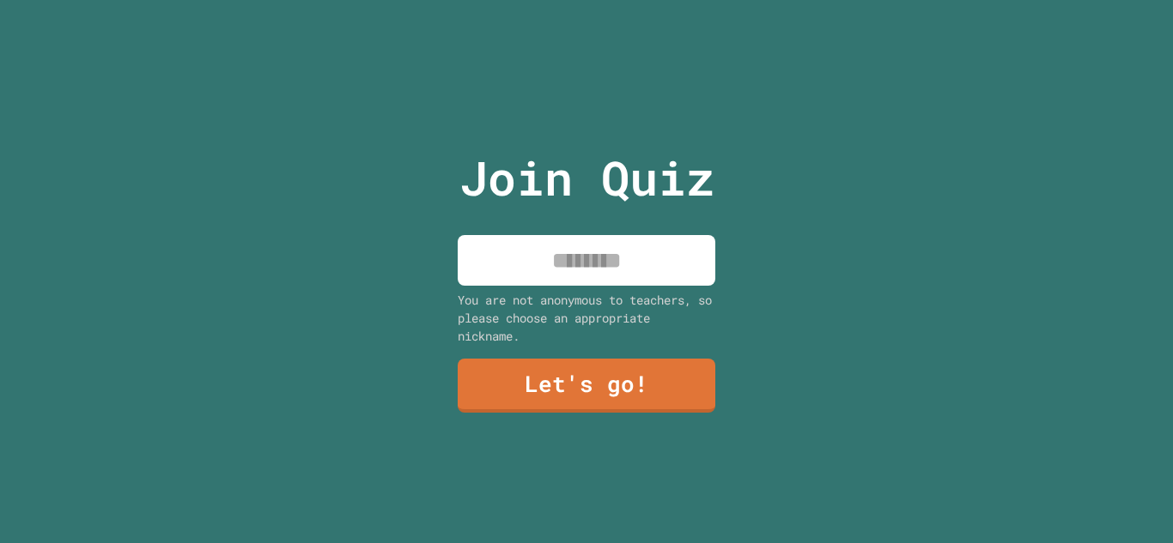
click at [587, 264] on input at bounding box center [587, 260] width 258 height 51
type input "******"
click at [622, 389] on link "Let's go!" at bounding box center [586, 384] width 259 height 57
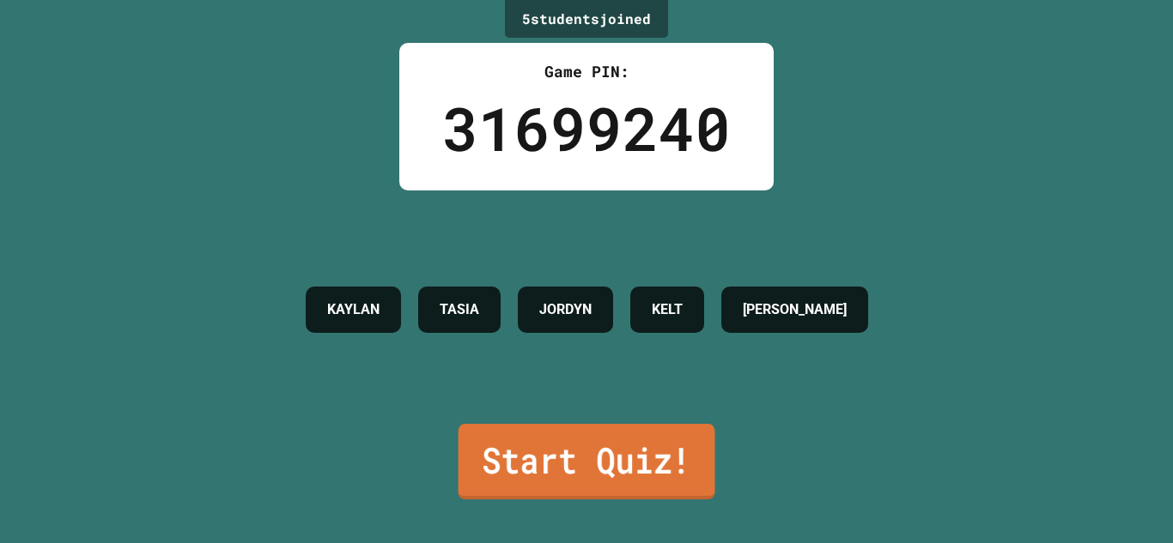
click at [598, 476] on link "Start Quiz!" at bounding box center [586, 462] width 257 height 76
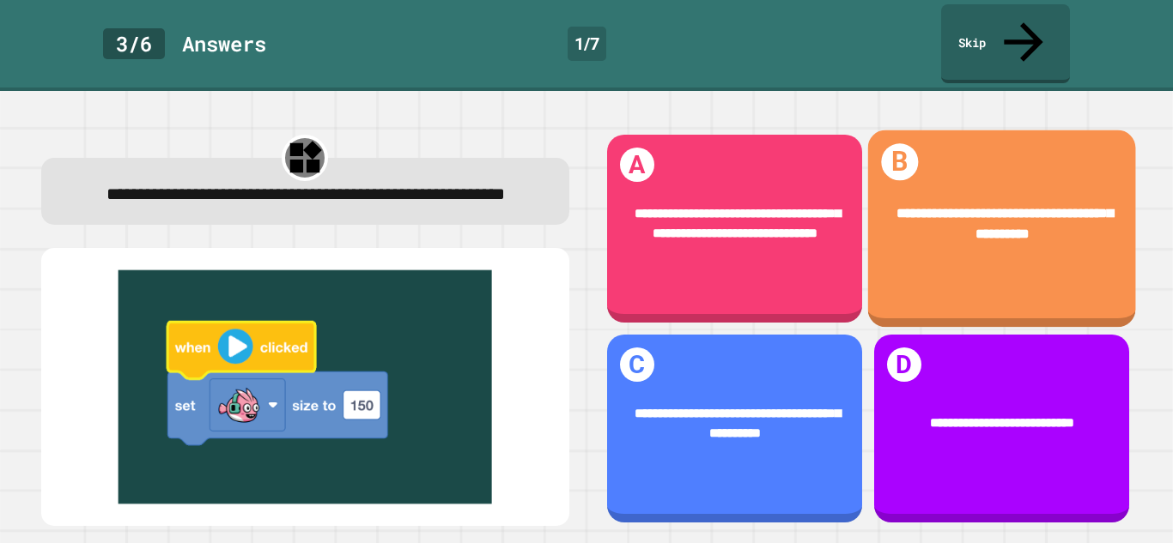
click at [923, 234] on div "**********" at bounding box center [1001, 225] width 268 height 98
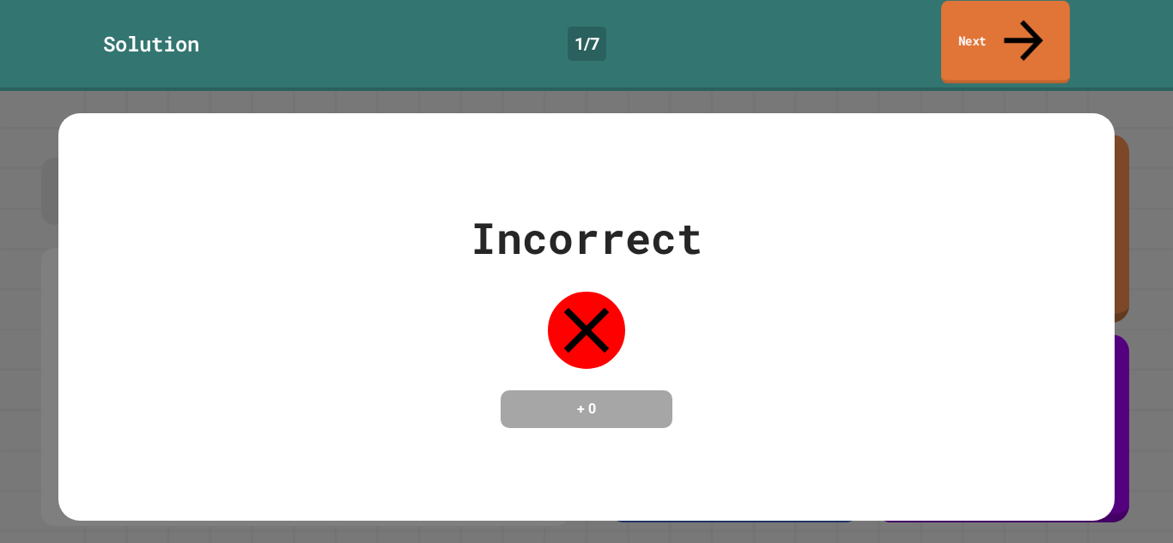
click at [994, 21] on link "Next" at bounding box center [1005, 42] width 129 height 83
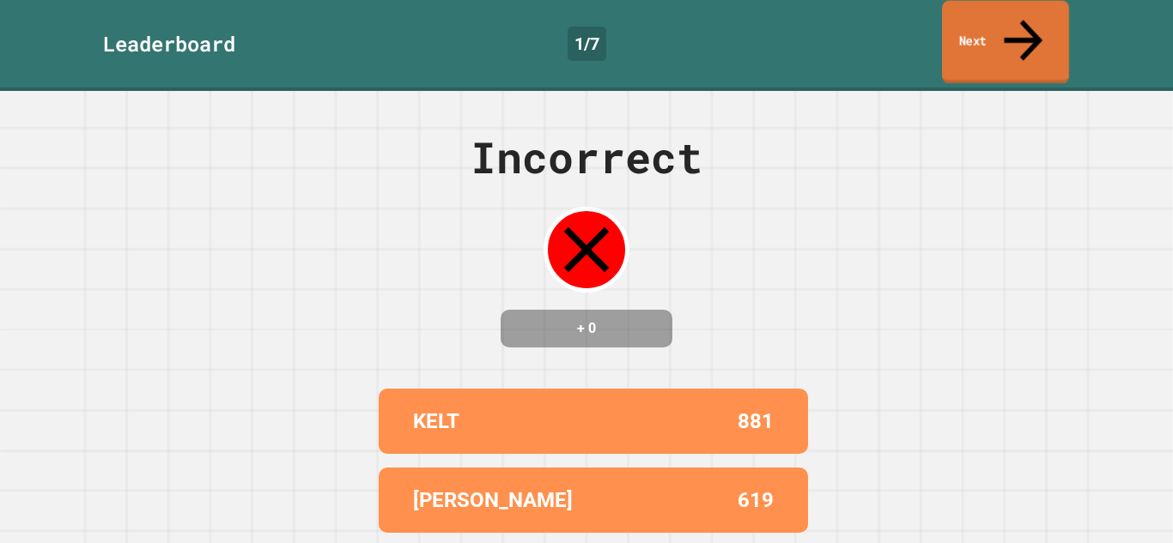
click at [994, 21] on link "Next" at bounding box center [1005, 42] width 127 height 83
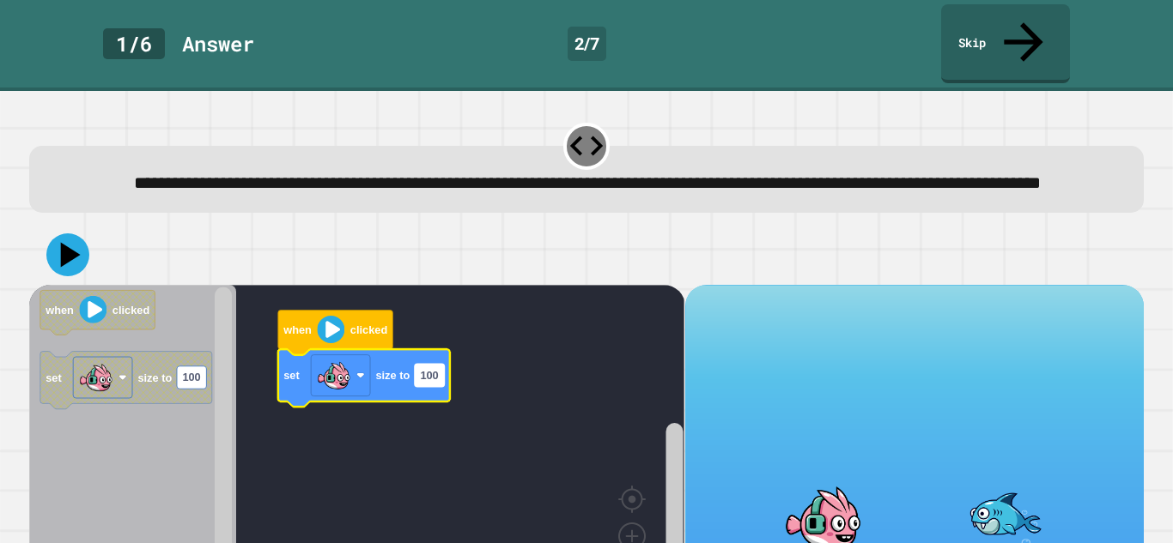
click at [436, 369] on text "100" at bounding box center [430, 375] width 18 height 13
type input "***"
click at [336, 324] on image "Blockly Workspace" at bounding box center [331, 329] width 27 height 27
click at [94, 242] on div at bounding box center [586, 255] width 1114 height 60
click at [61, 242] on icon at bounding box center [71, 255] width 20 height 26
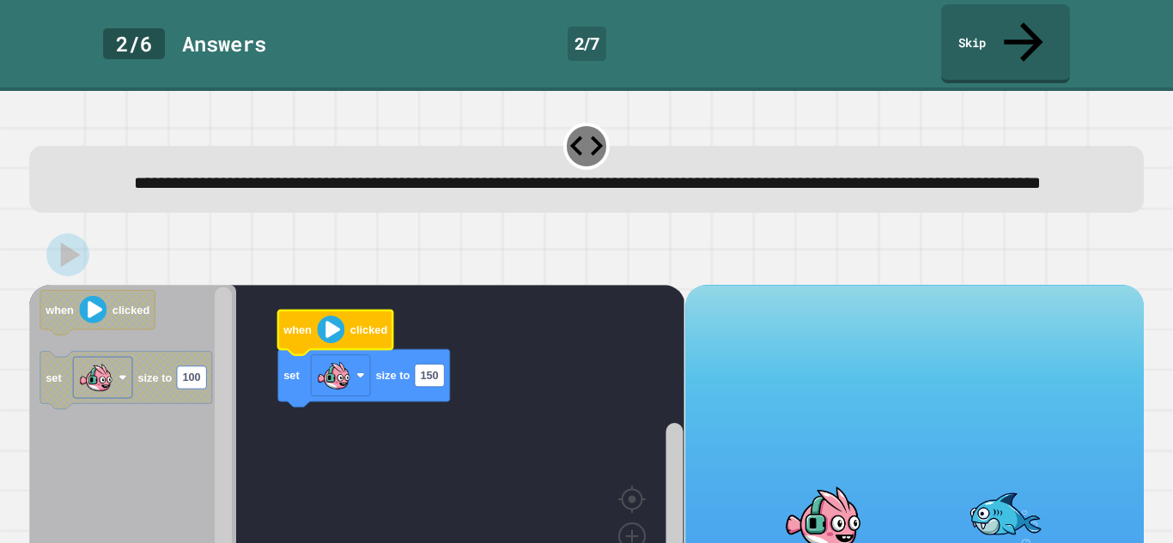
click at [326, 323] on image "Blockly Workspace" at bounding box center [331, 329] width 27 height 27
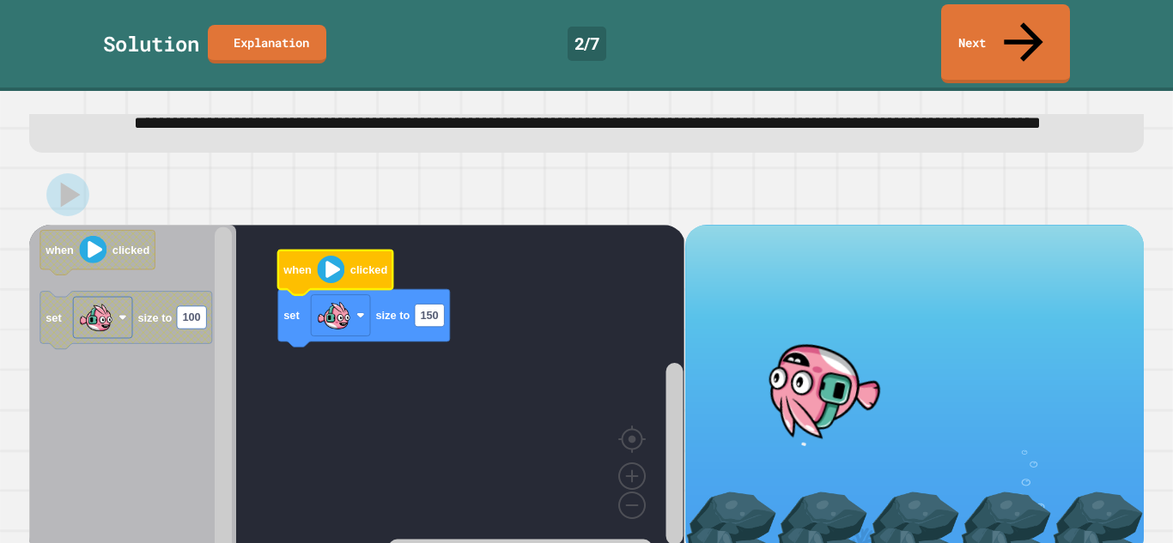
scroll to position [70, 0]
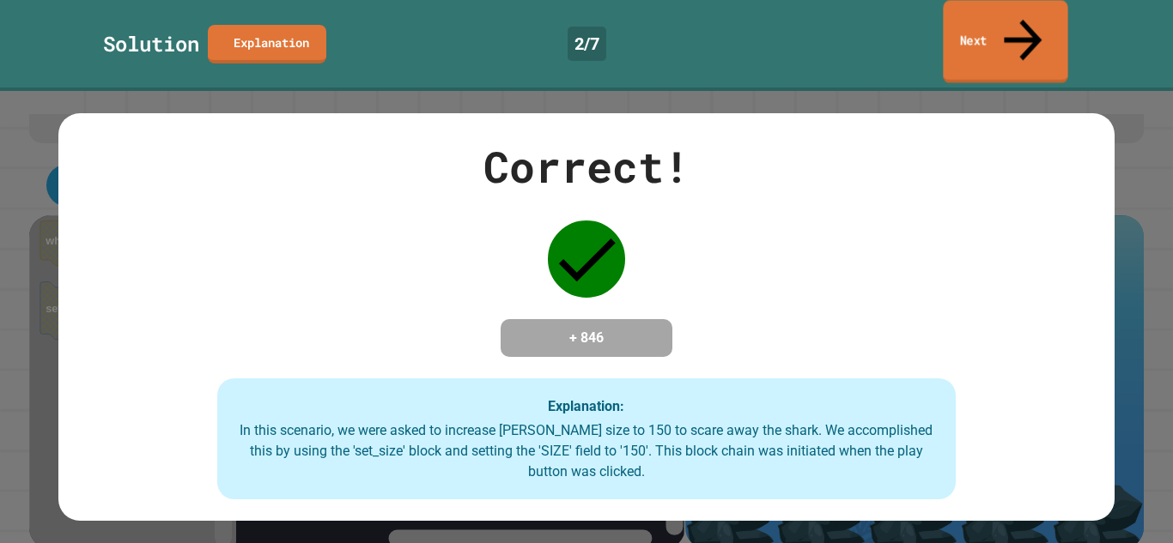
click at [1010, 15] on link "Next" at bounding box center [1005, 41] width 124 height 83
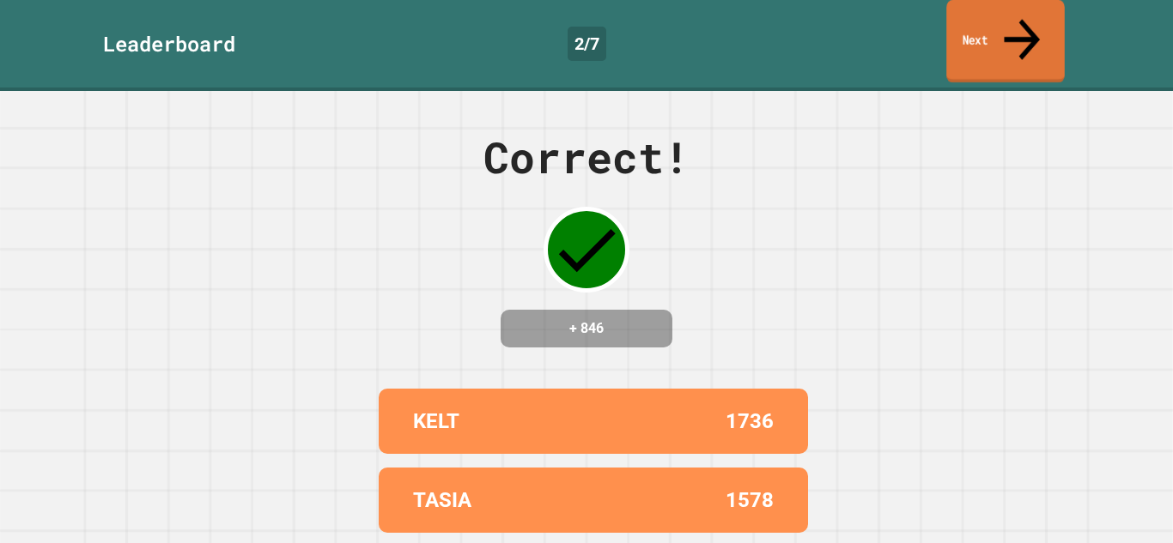
click at [997, 33] on link "Next" at bounding box center [1005, 41] width 118 height 83
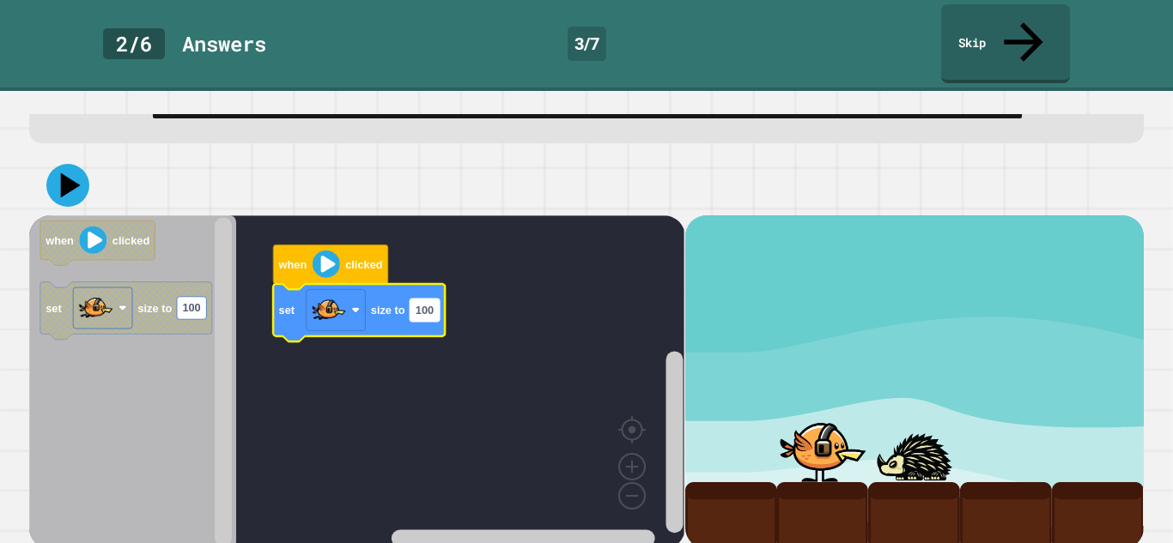
click at [431, 304] on text "100" at bounding box center [425, 310] width 18 height 13
type input "***"
click at [73, 185] on icon at bounding box center [68, 186] width 52 height 52
click at [319, 257] on image "Blockly Workspace" at bounding box center [326, 264] width 27 height 27
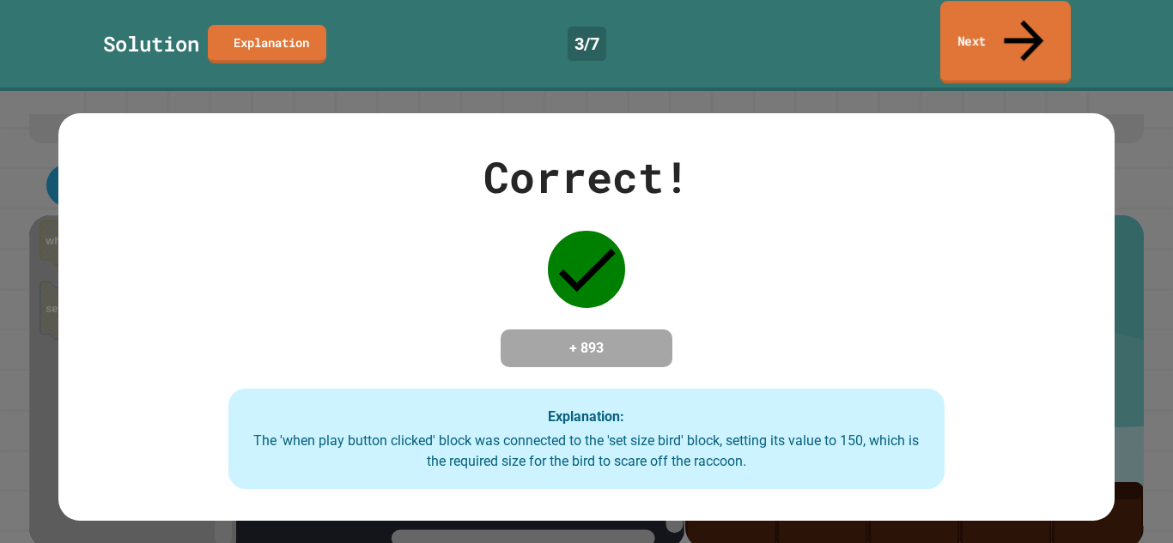
click at [998, 36] on link "Next" at bounding box center [1005, 42] width 130 height 83
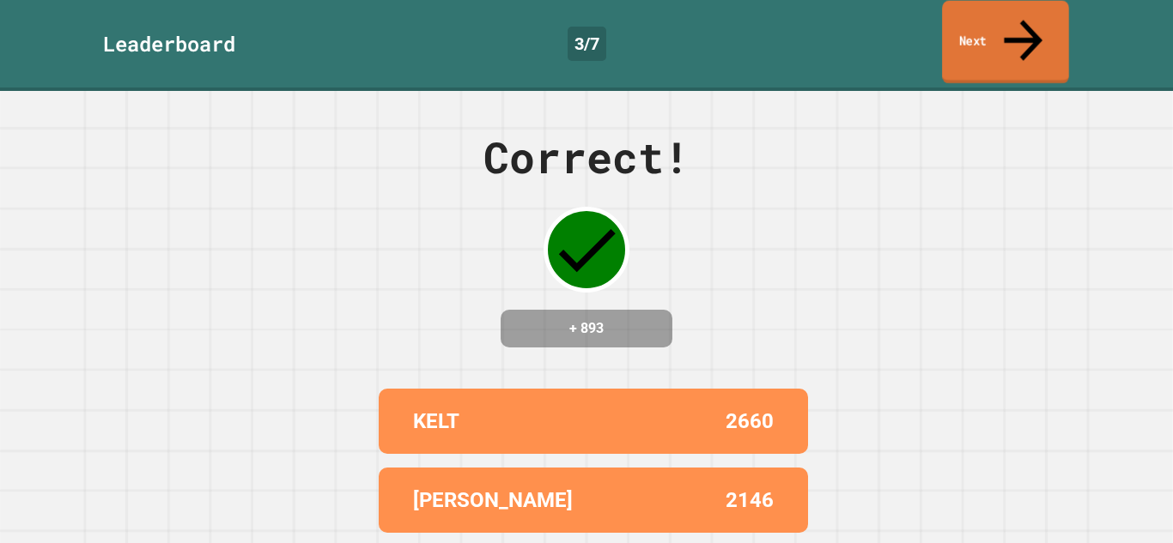
click at [998, 36] on link "Next" at bounding box center [1005, 42] width 127 height 83
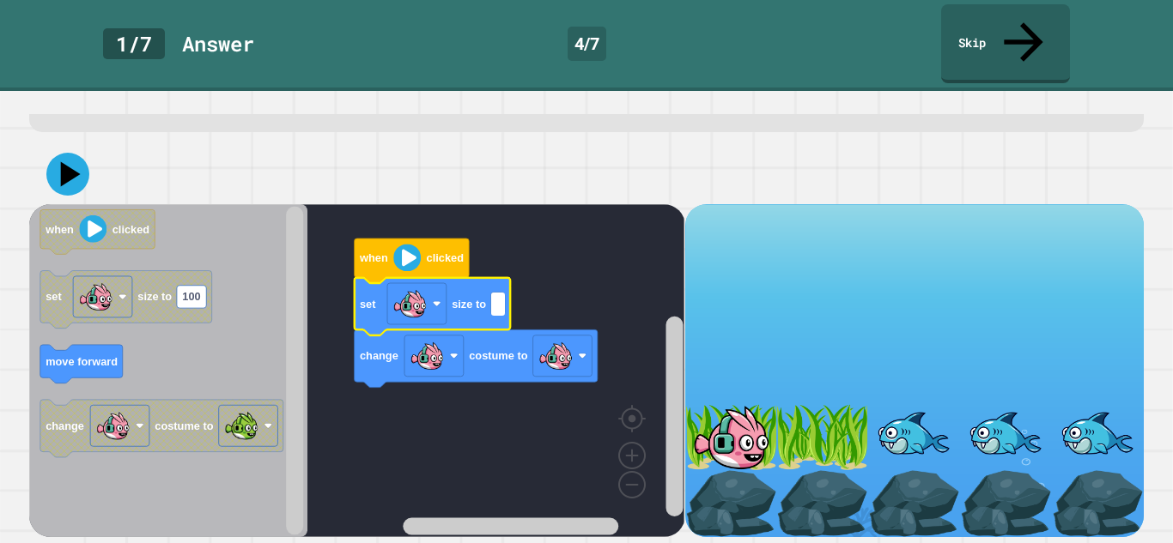
type input "*"
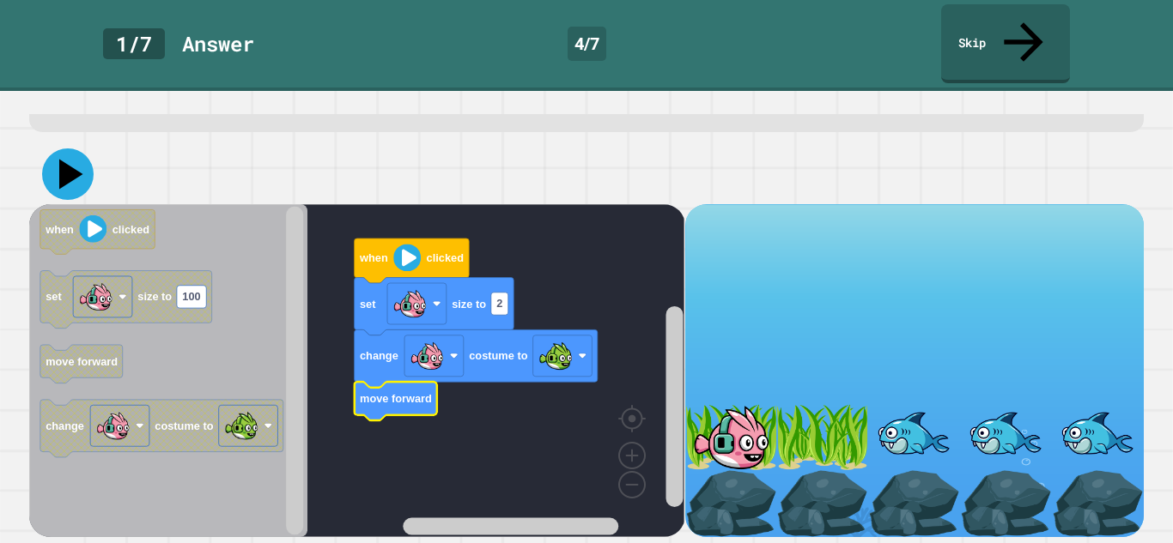
click at [76, 179] on icon at bounding box center [68, 175] width 52 height 52
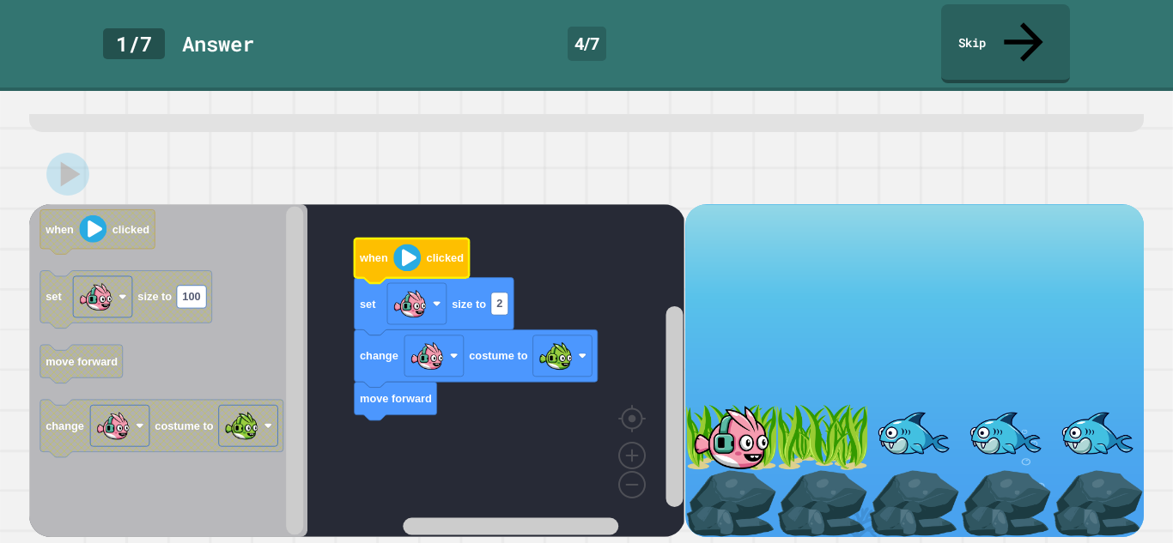
click at [400, 258] on image "Blockly Workspace" at bounding box center [406, 257] width 27 height 27
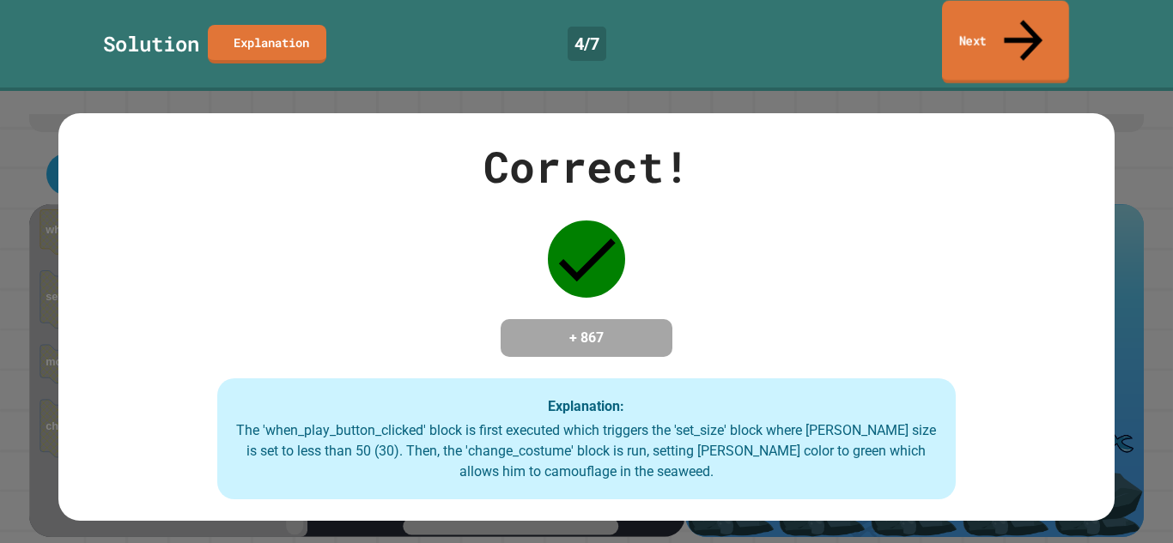
click at [1010, 34] on link "Next" at bounding box center [1005, 42] width 127 height 83
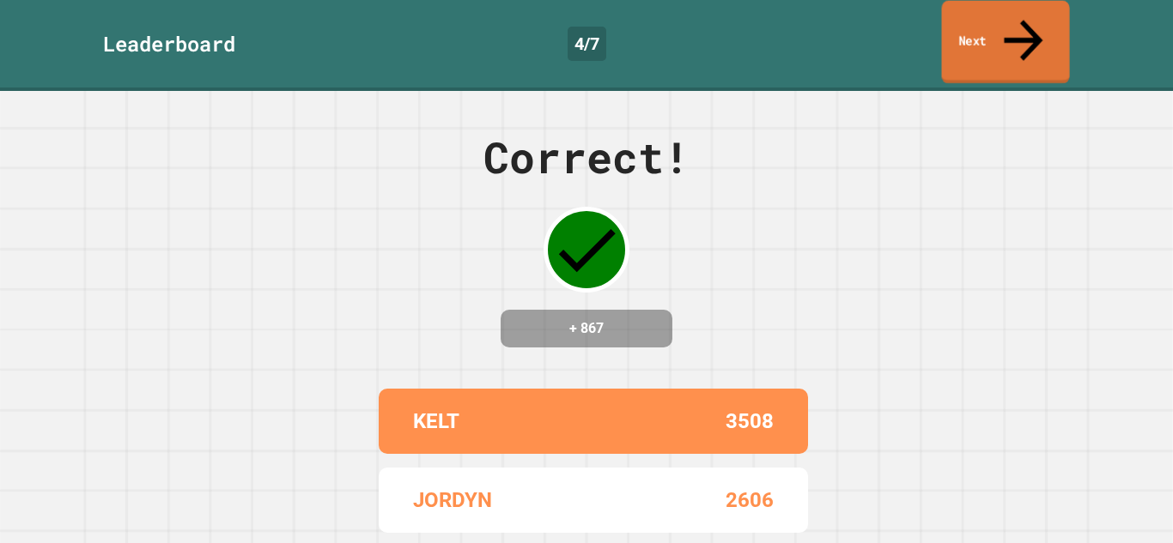
click at [1010, 34] on link "Next" at bounding box center [1005, 42] width 128 height 83
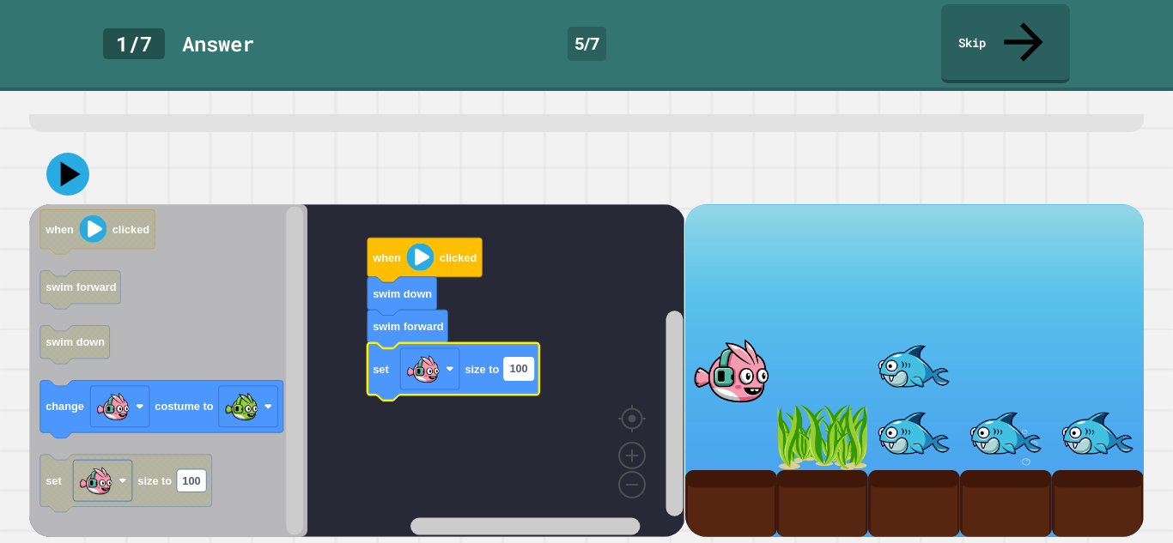
click at [525, 373] on text "100" at bounding box center [519, 368] width 18 height 13
type input "*"
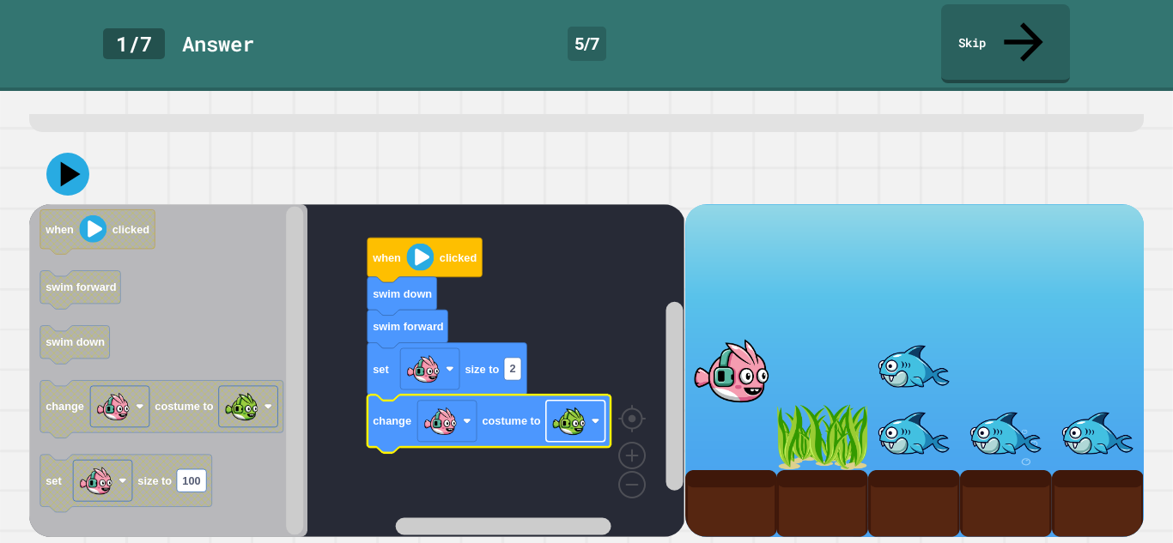
click at [585, 416] on image "Blockly Workspace" at bounding box center [568, 421] width 34 height 34
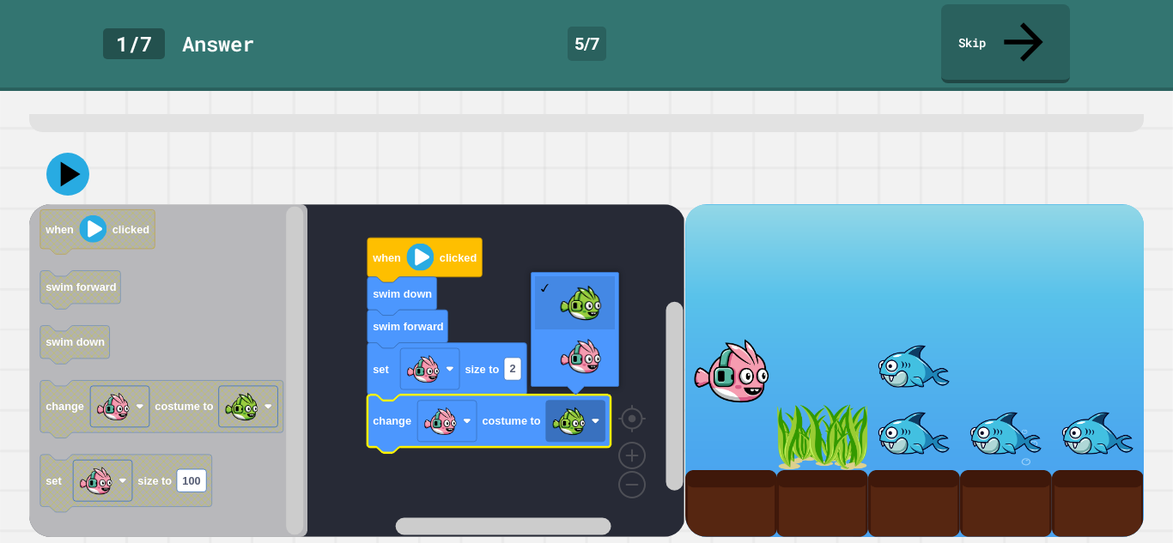
click at [458, 489] on rect "Blockly Workspace" at bounding box center [356, 370] width 655 height 333
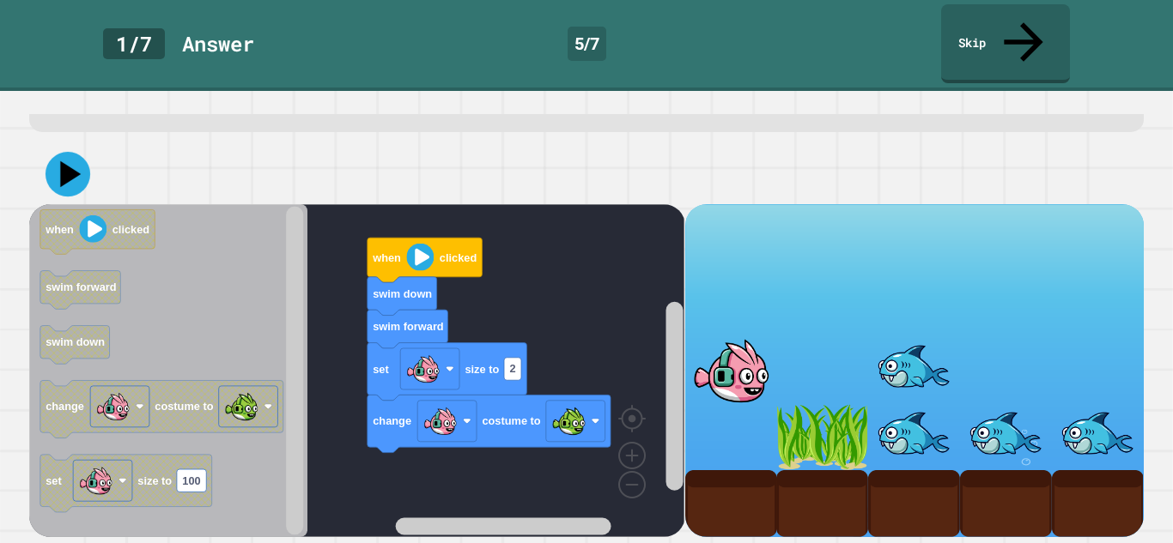
click at [83, 174] on icon at bounding box center [68, 174] width 45 height 45
click at [421, 244] on image "Blockly Workspace" at bounding box center [420, 256] width 27 height 27
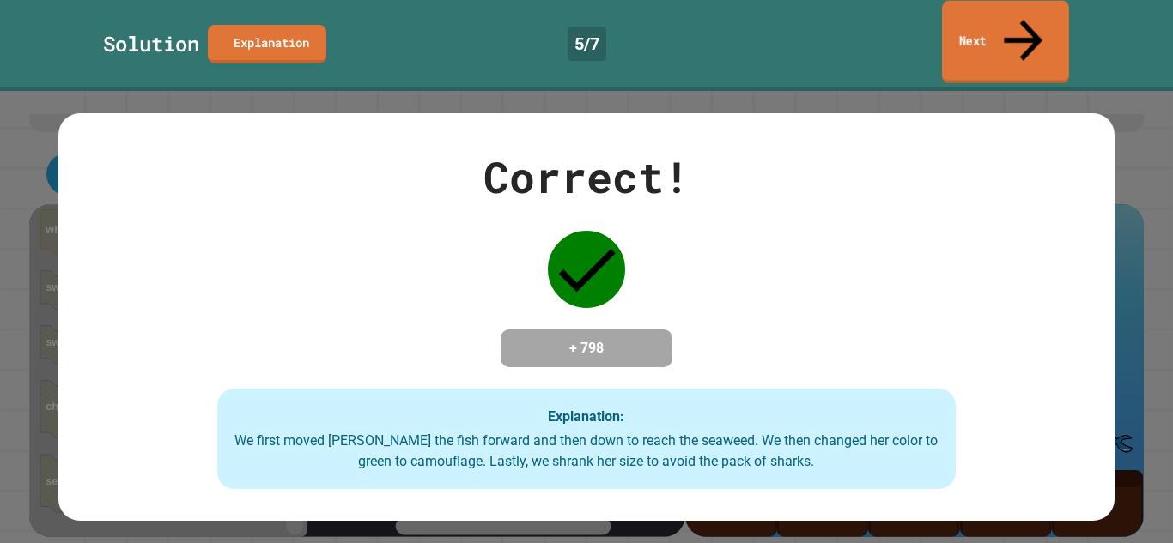
click at [1003, 31] on link "Next" at bounding box center [1005, 42] width 127 height 83
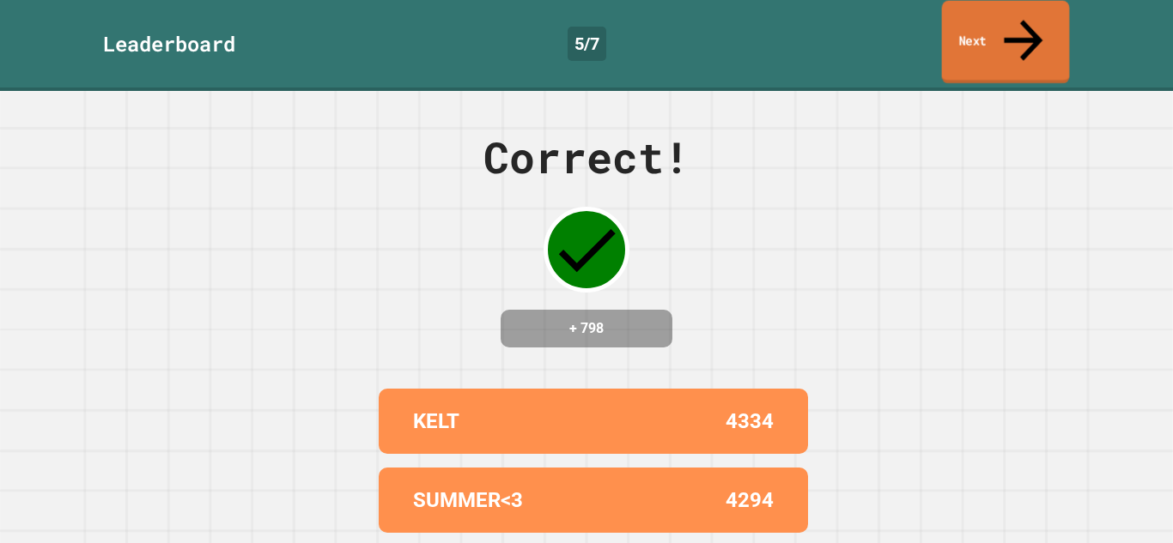
click at [1003, 31] on link "Next" at bounding box center [1006, 42] width 128 height 83
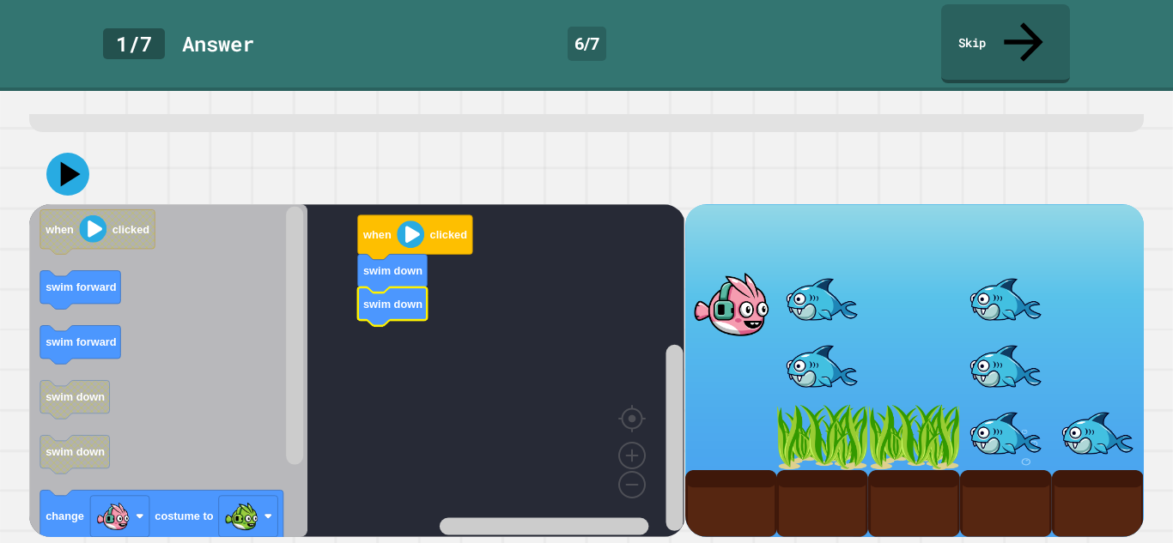
click at [100, 376] on icon "Blockly Workspace" at bounding box center [168, 370] width 278 height 333
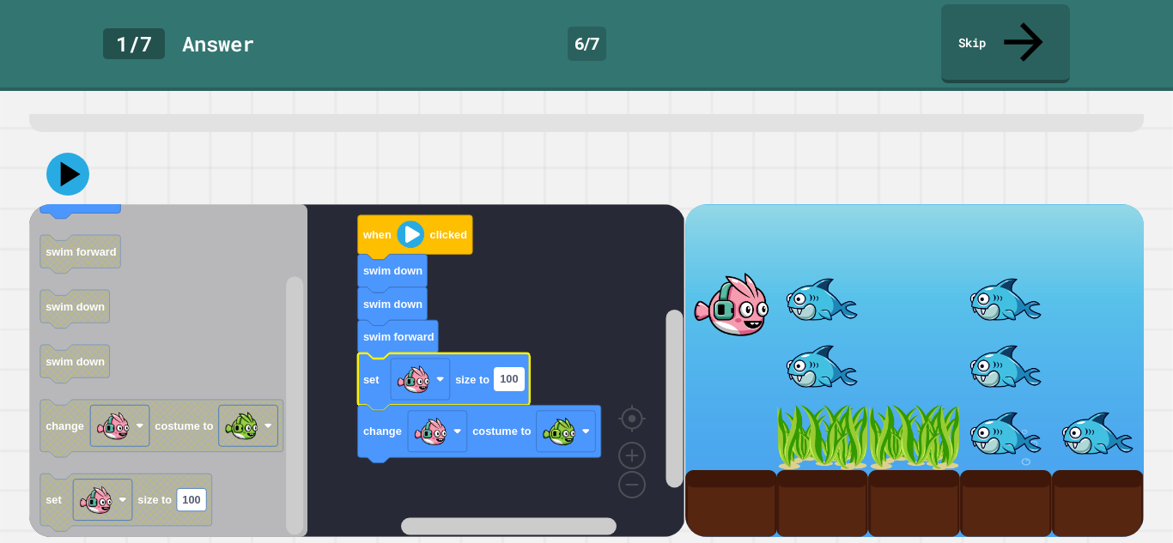
click at [515, 381] on text "100" at bounding box center [509, 379] width 18 height 13
type input "*"
click at [72, 173] on icon at bounding box center [71, 174] width 24 height 30
click at [412, 228] on image "Blockly Workspace" at bounding box center [410, 234] width 27 height 27
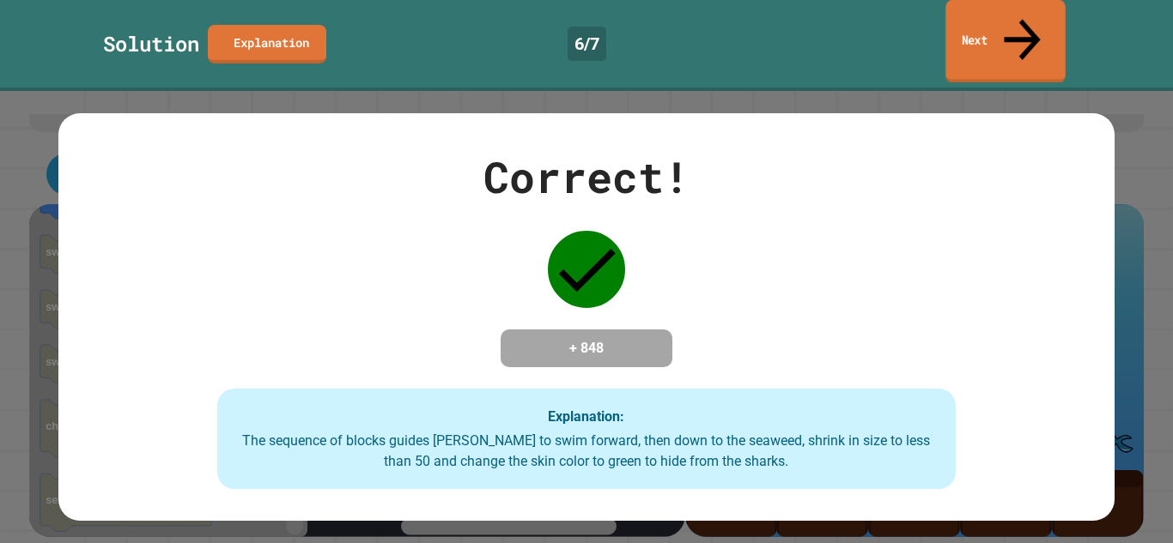
click at [975, 19] on link "Next" at bounding box center [1004, 41] width 119 height 83
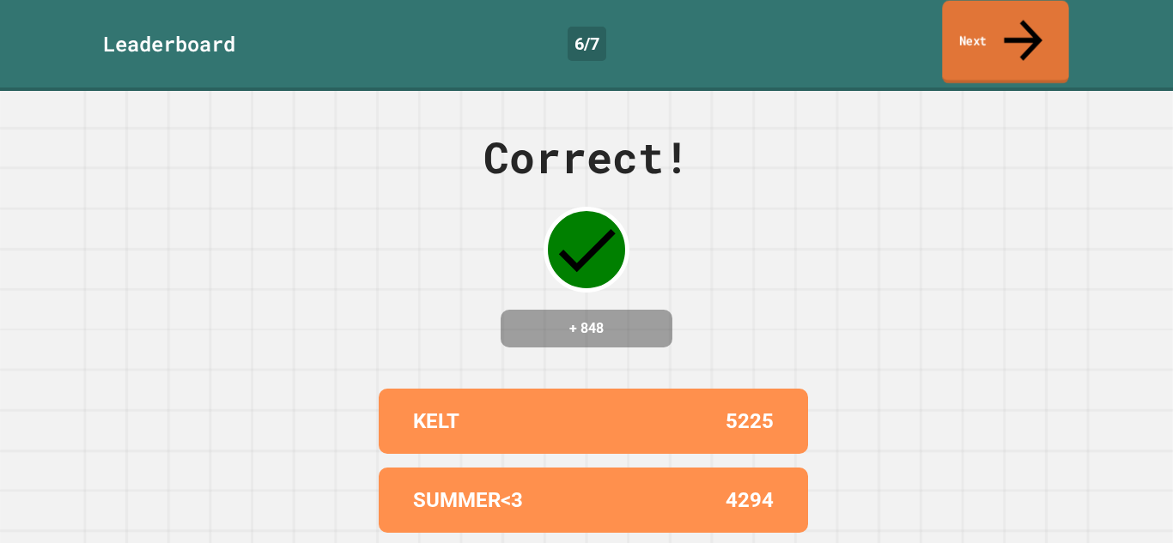
click at [975, 19] on link "Next" at bounding box center [1005, 42] width 126 height 83
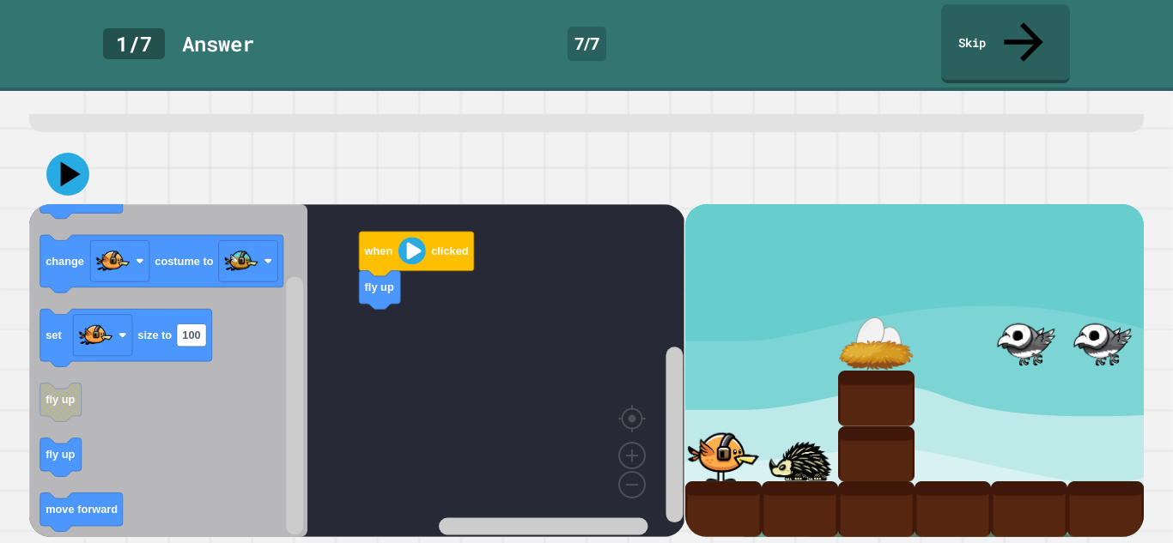
click at [203, 437] on icon "Blockly Workspace" at bounding box center [168, 370] width 278 height 333
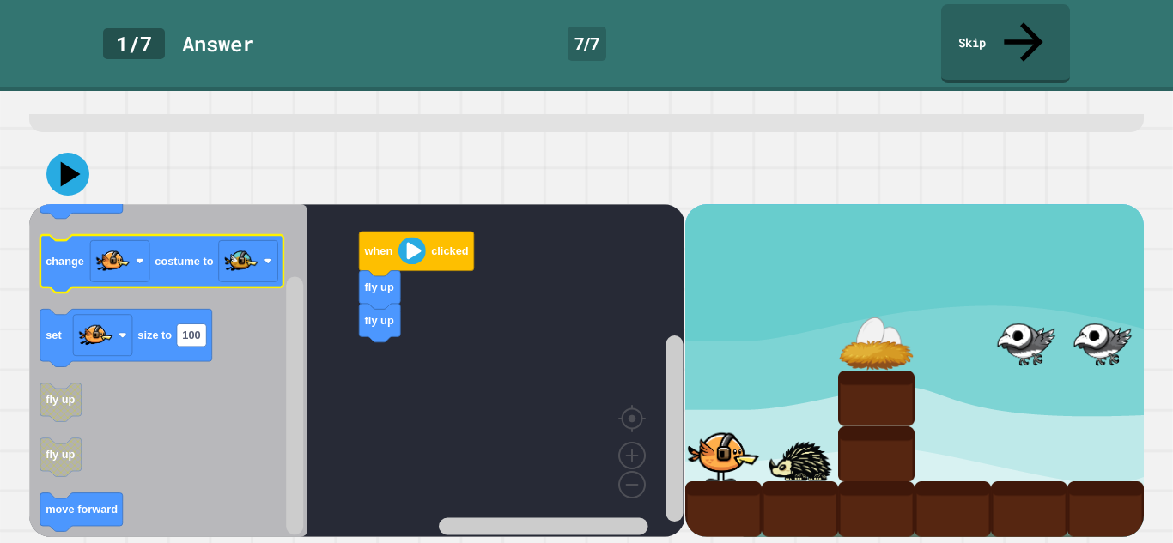
click at [72, 273] on icon "Blockly Workspace" at bounding box center [161, 264] width 243 height 58
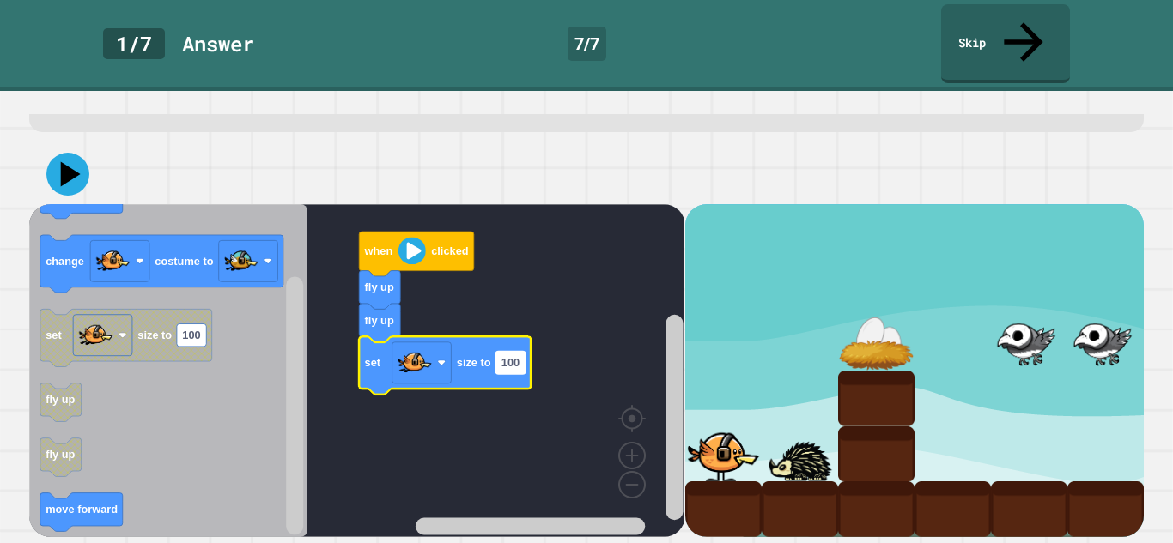
click at [518, 362] on text "100" at bounding box center [510, 362] width 18 height 13
type input "*"
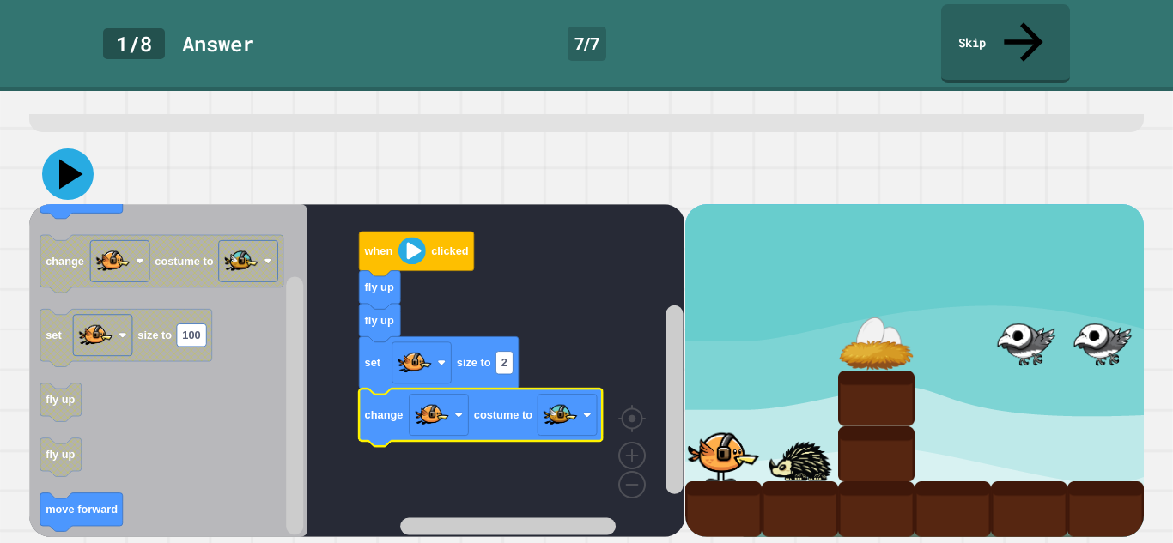
click at [46, 160] on icon at bounding box center [68, 175] width 52 height 52
click at [403, 252] on image "Blockly Workspace" at bounding box center [411, 250] width 27 height 27
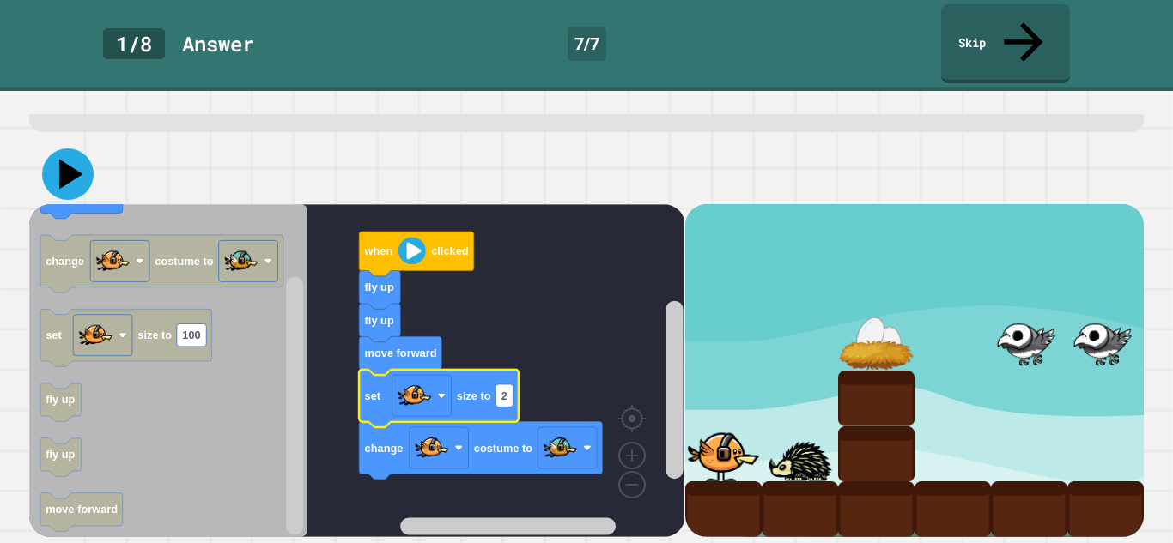
click at [82, 182] on icon at bounding box center [68, 175] width 52 height 52
click at [418, 240] on image "Blockly Workspace" at bounding box center [411, 250] width 27 height 27
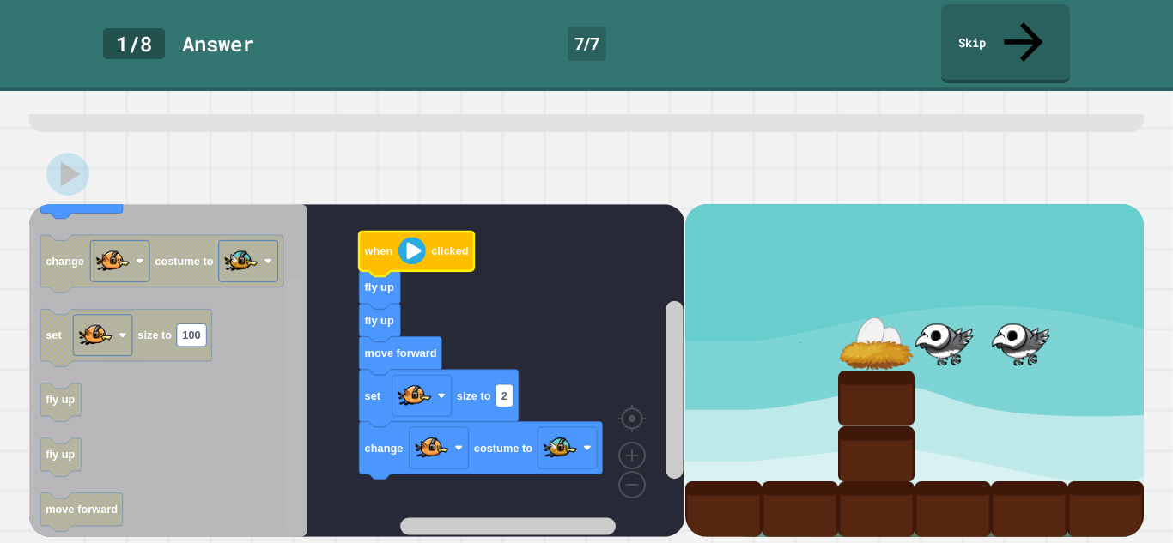
click at [294, 378] on rect "Blockly Workspace" at bounding box center [294, 405] width 17 height 258
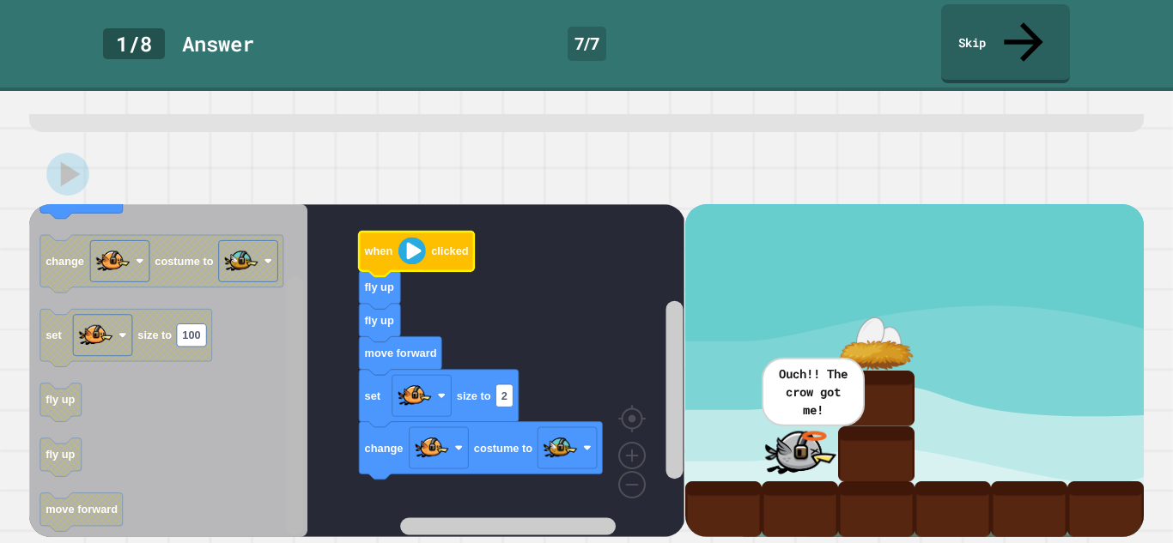
click at [291, 364] on rect "Blockly Workspace" at bounding box center [294, 405] width 17 height 258
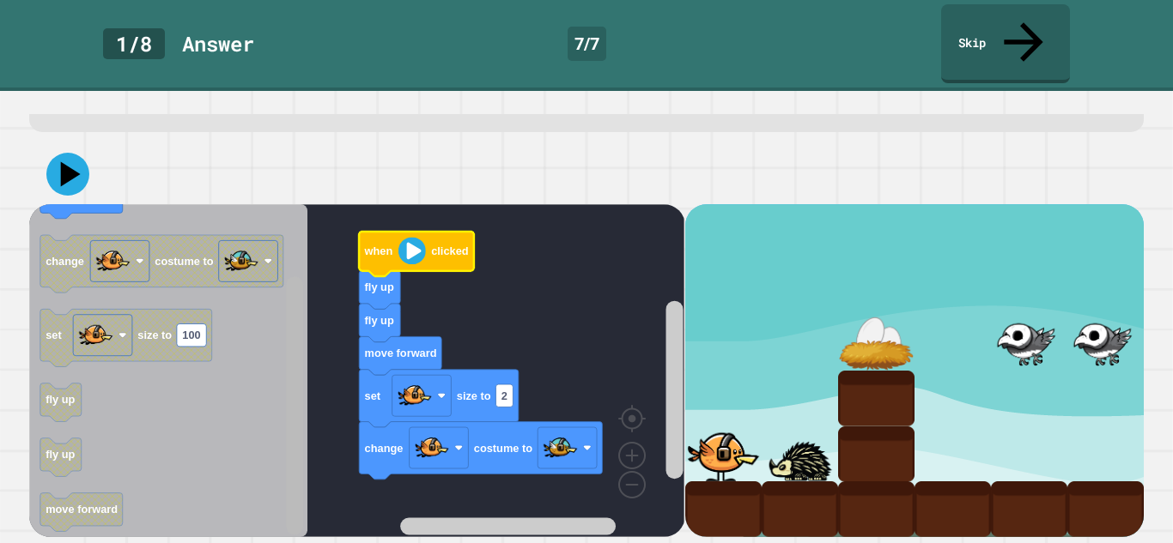
click at [295, 376] on rect "Blockly Workspace" at bounding box center [294, 405] width 17 height 258
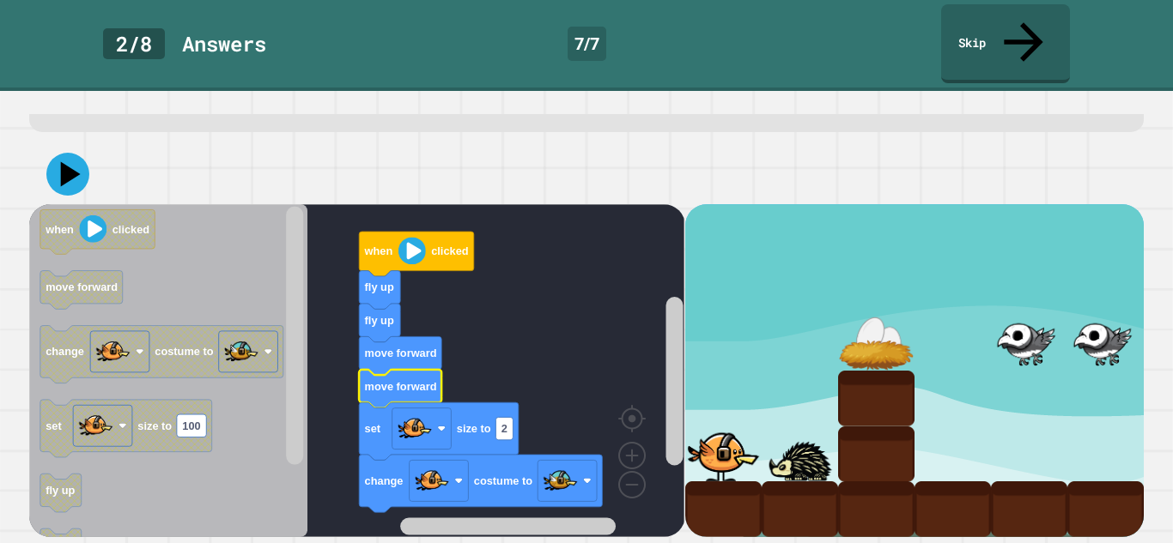
click at [409, 254] on image "Blockly Workspace" at bounding box center [411, 250] width 27 height 27
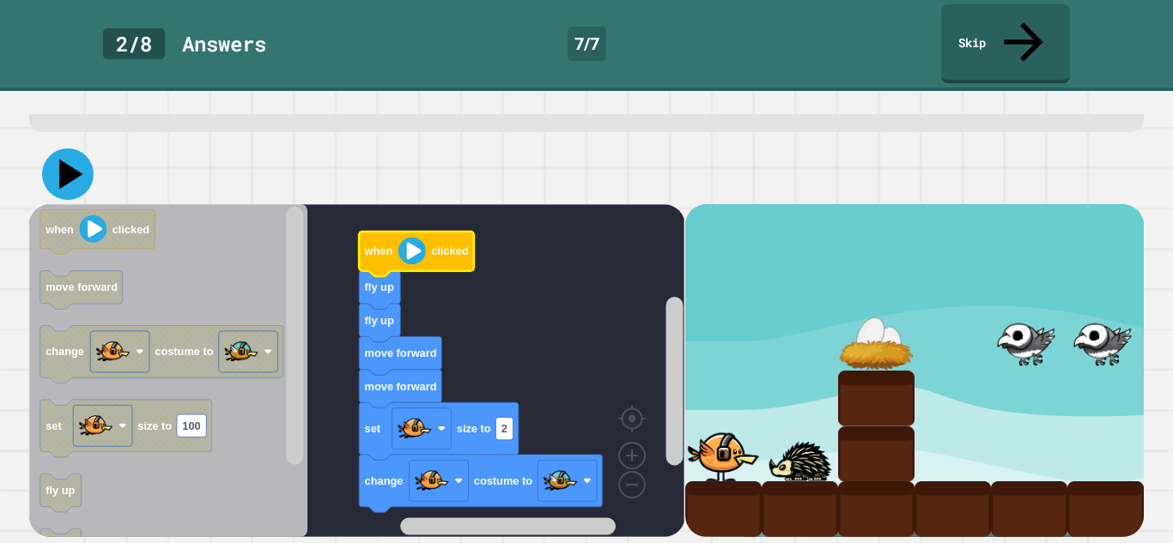
click at [58, 174] on icon at bounding box center [68, 175] width 52 height 52
click at [406, 257] on image "Blockly Workspace" at bounding box center [411, 250] width 27 height 27
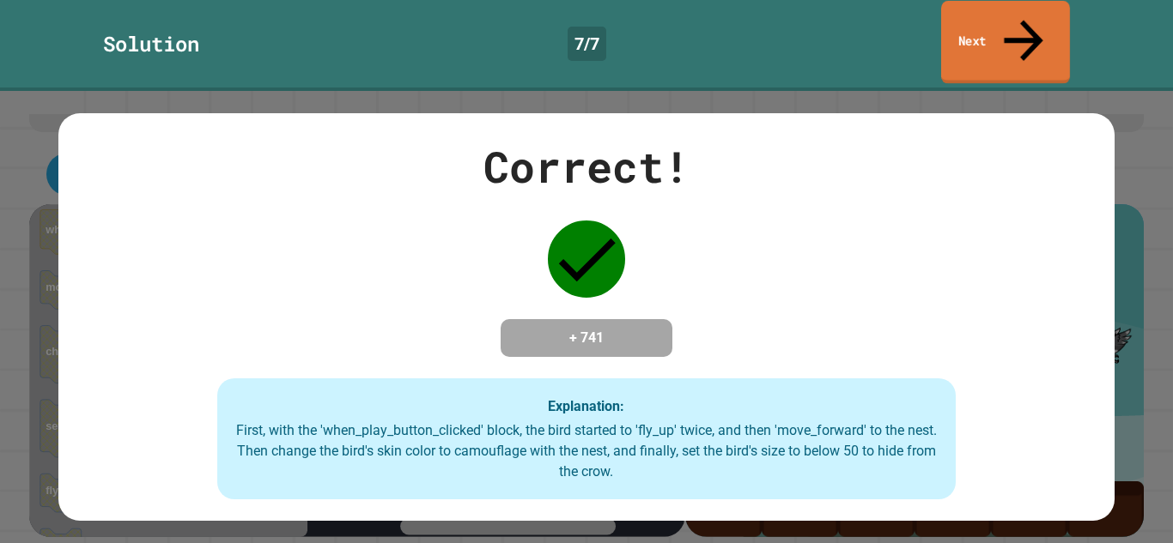
click at [1014, 6] on link "Next" at bounding box center [1005, 42] width 129 height 83
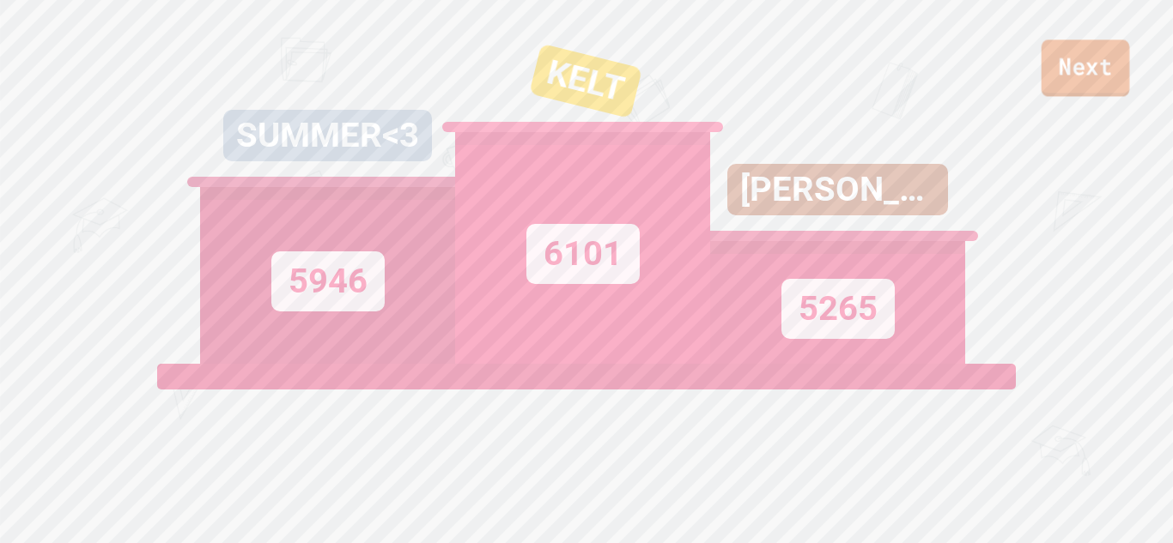
click at [1104, 63] on link "Next" at bounding box center [1085, 67] width 88 height 57
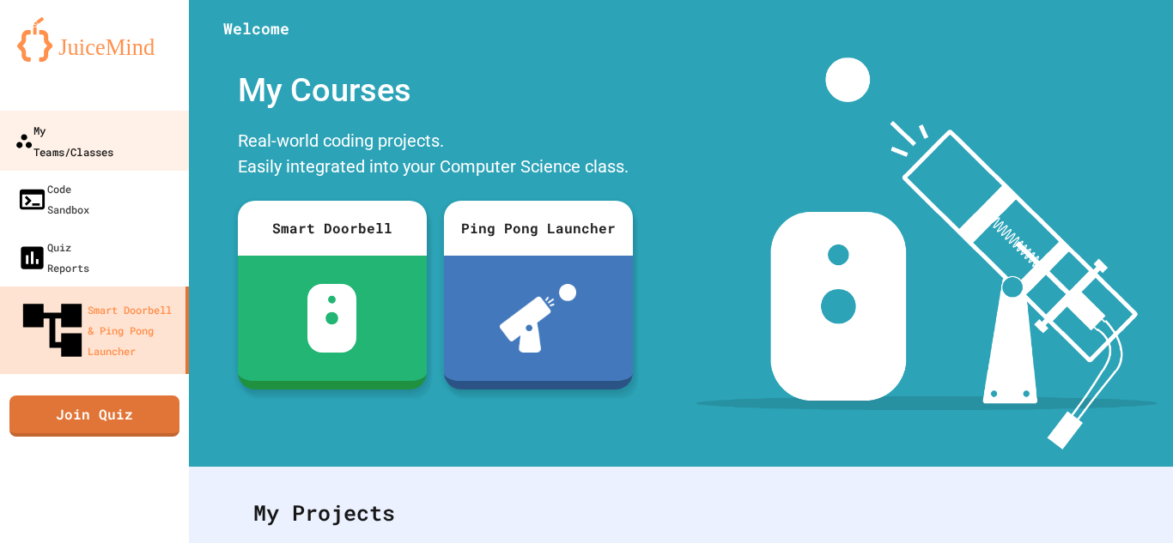
click at [82, 142] on link "My Teams/Classes" at bounding box center [94, 141] width 195 height 60
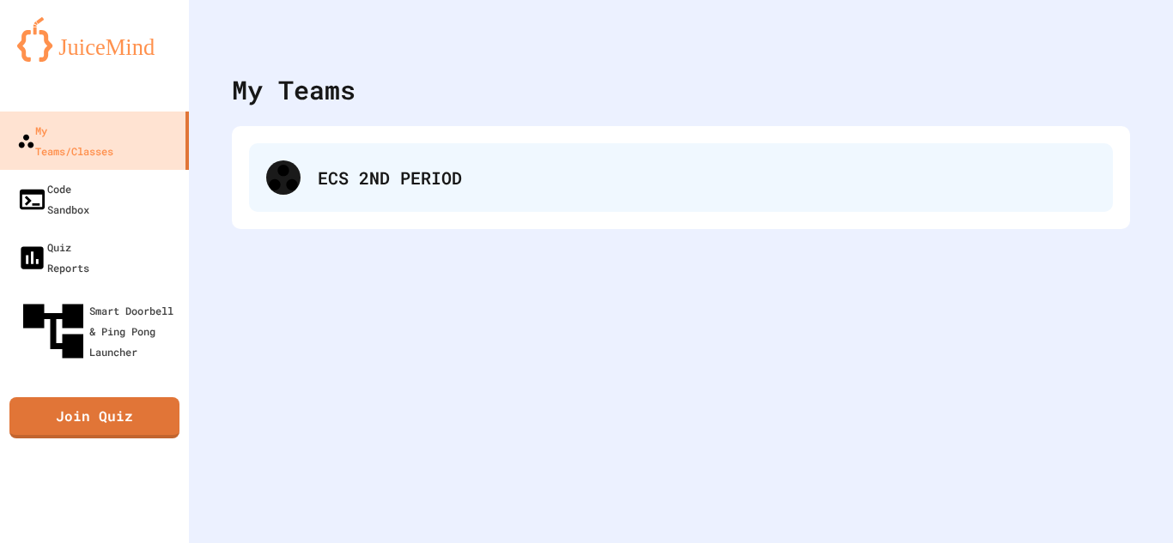
click at [282, 195] on div "ECS 2ND PERIOD" at bounding box center [681, 177] width 864 height 69
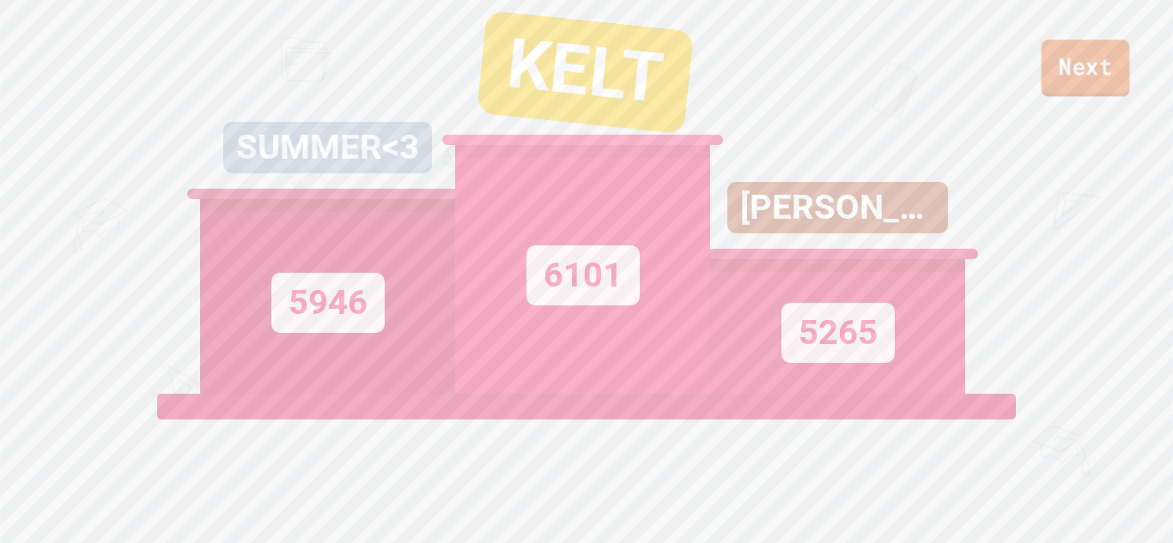
click at [1061, 86] on link "Next" at bounding box center [1085, 67] width 88 height 57
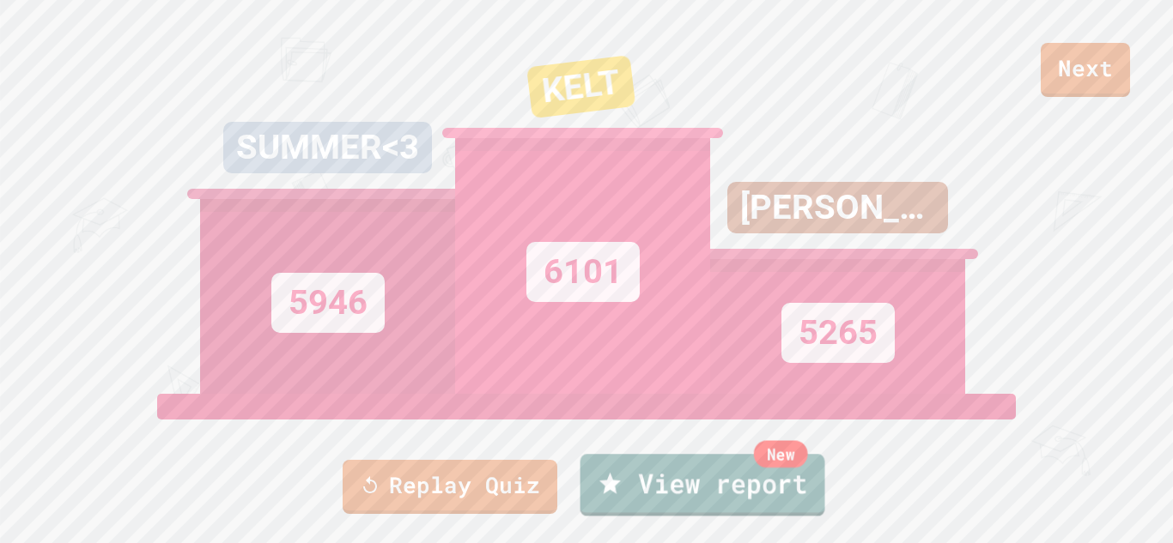
click at [744, 473] on link "New View report" at bounding box center [702, 485] width 245 height 62
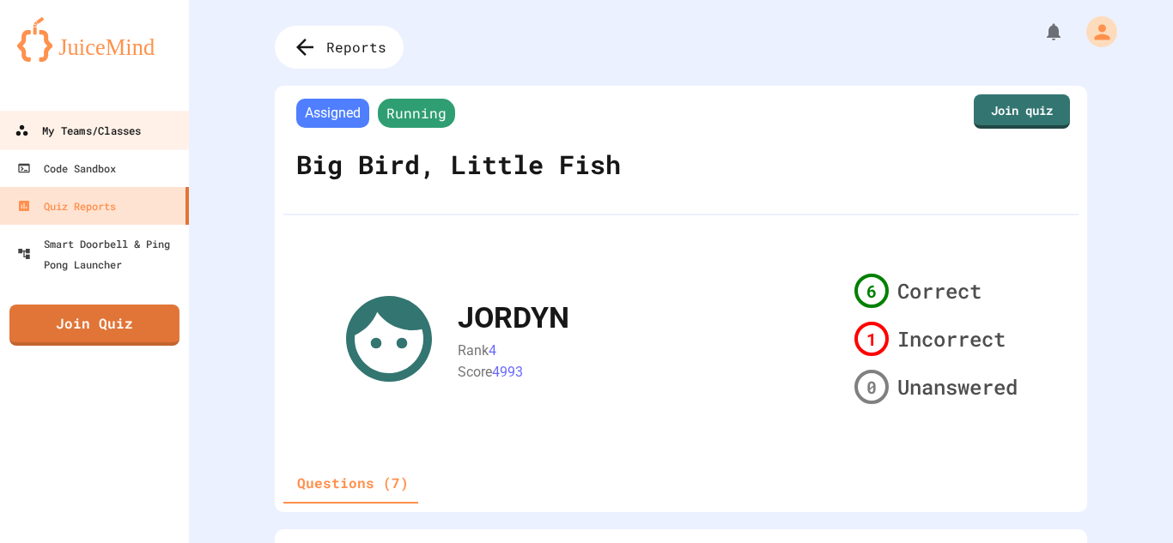
click at [13, 120] on link "My Teams/Classes" at bounding box center [94, 130] width 195 height 39
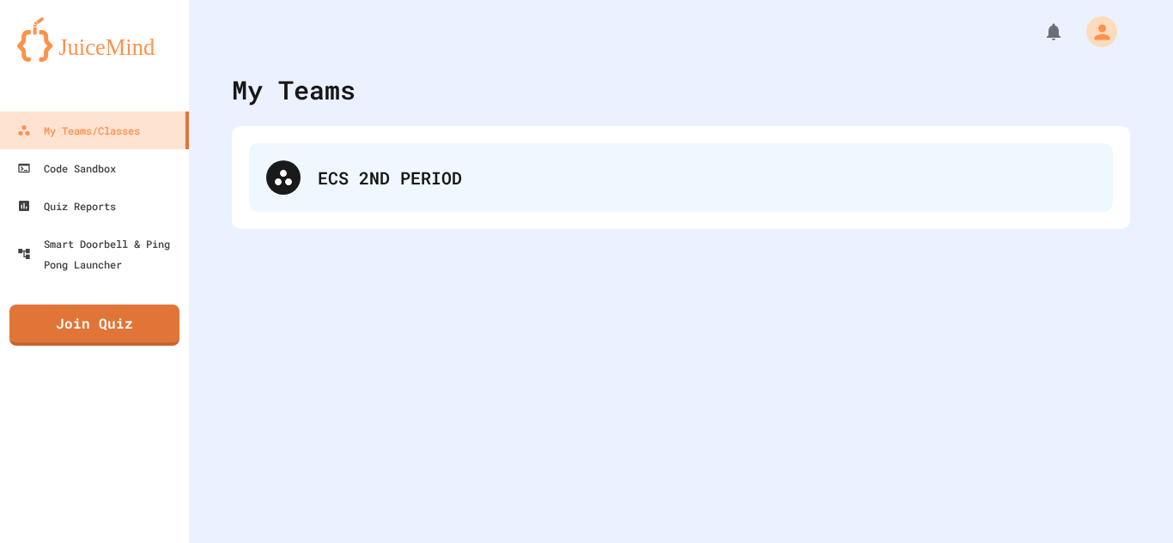
click at [343, 207] on div "ECS 2ND PERIOD" at bounding box center [681, 177] width 864 height 69
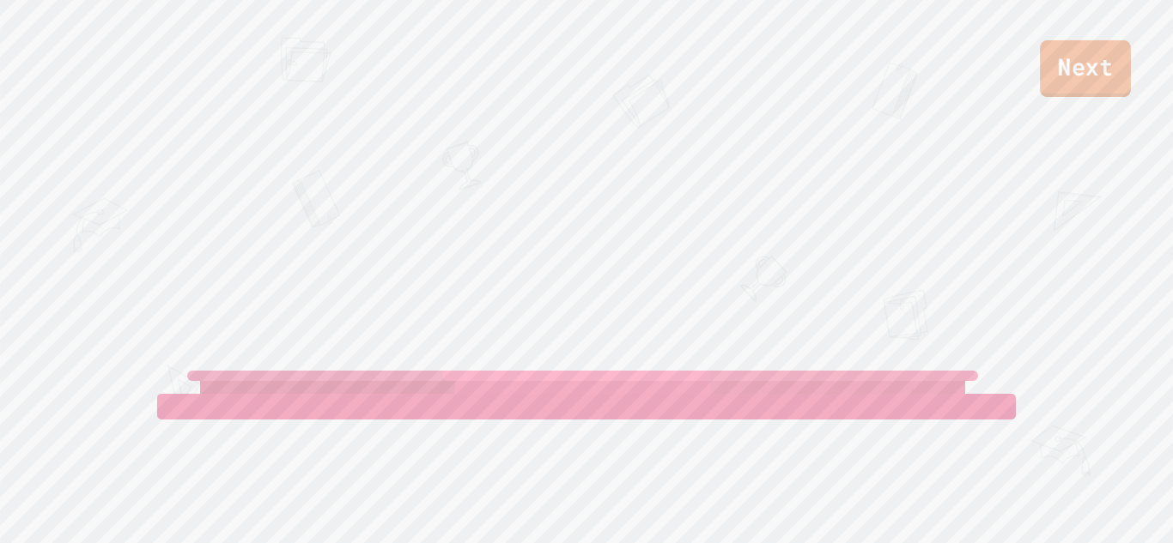
click at [1064, 73] on link "Next" at bounding box center [1085, 68] width 91 height 57
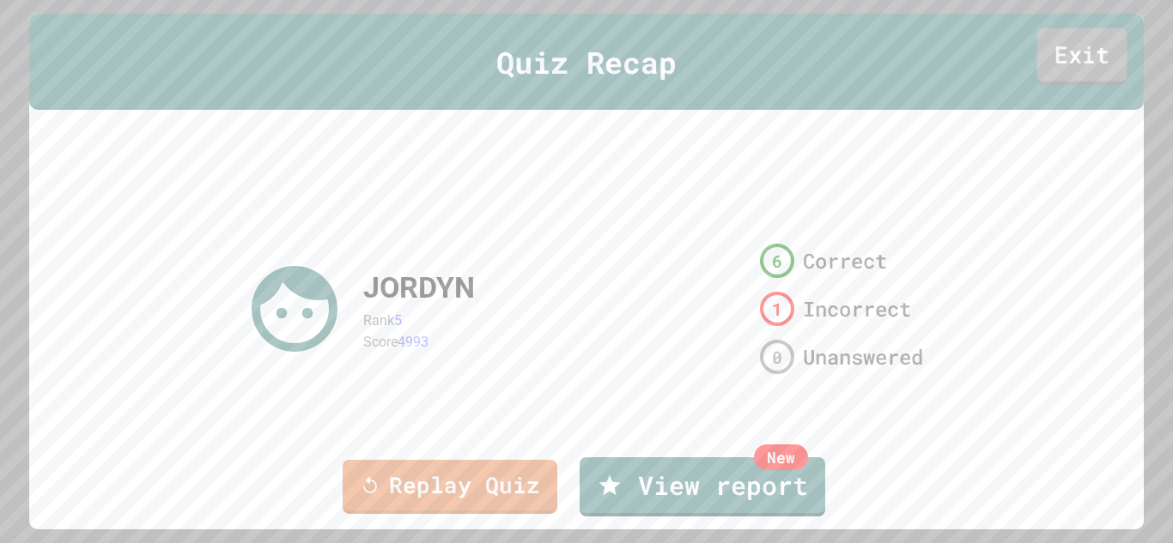
click at [1077, 45] on link "Exit" at bounding box center [1081, 56] width 90 height 57
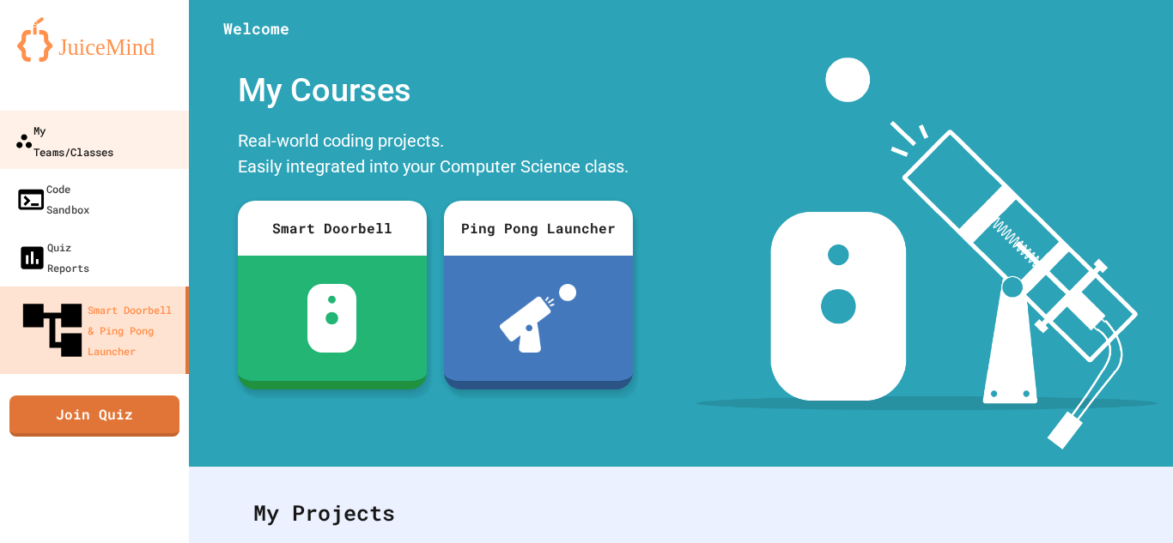
click at [73, 137] on div "My Teams/Classes" at bounding box center [64, 140] width 99 height 42
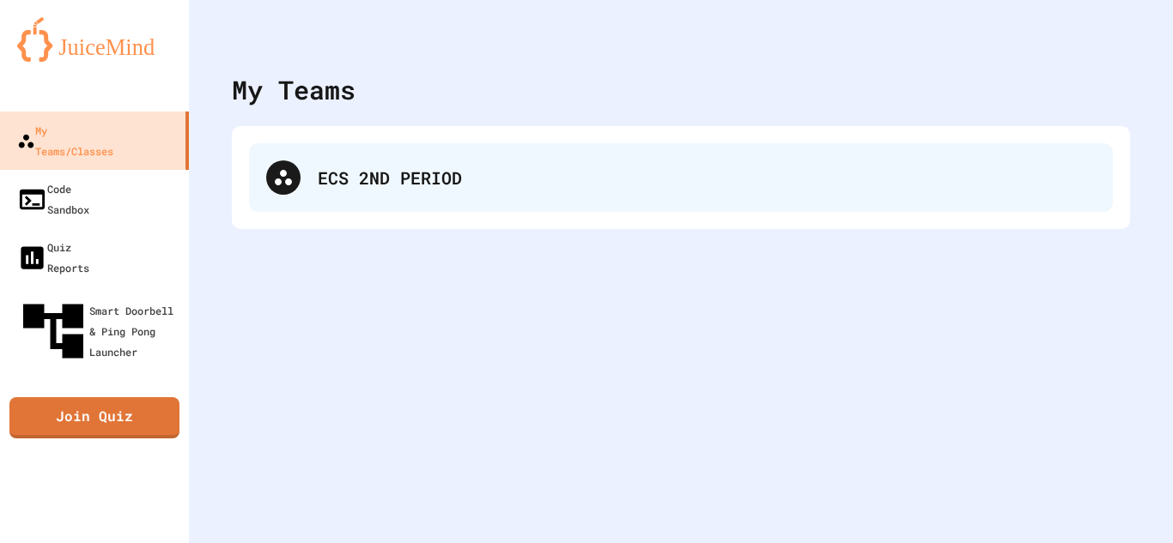
click at [358, 146] on div "ECS 2ND PERIOD" at bounding box center [681, 177] width 864 height 69
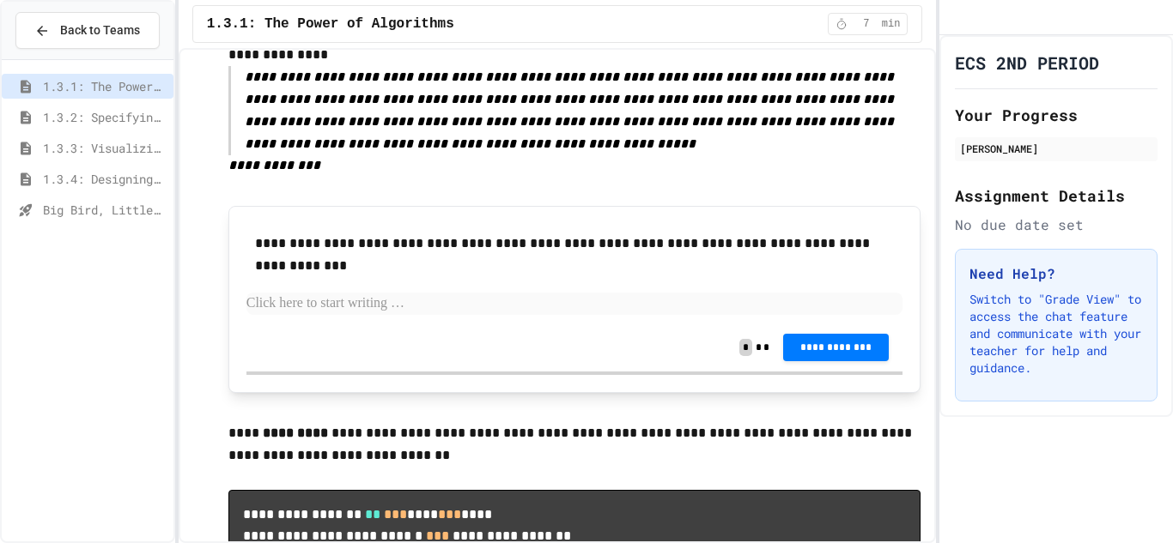
scroll to position [1041, 0]
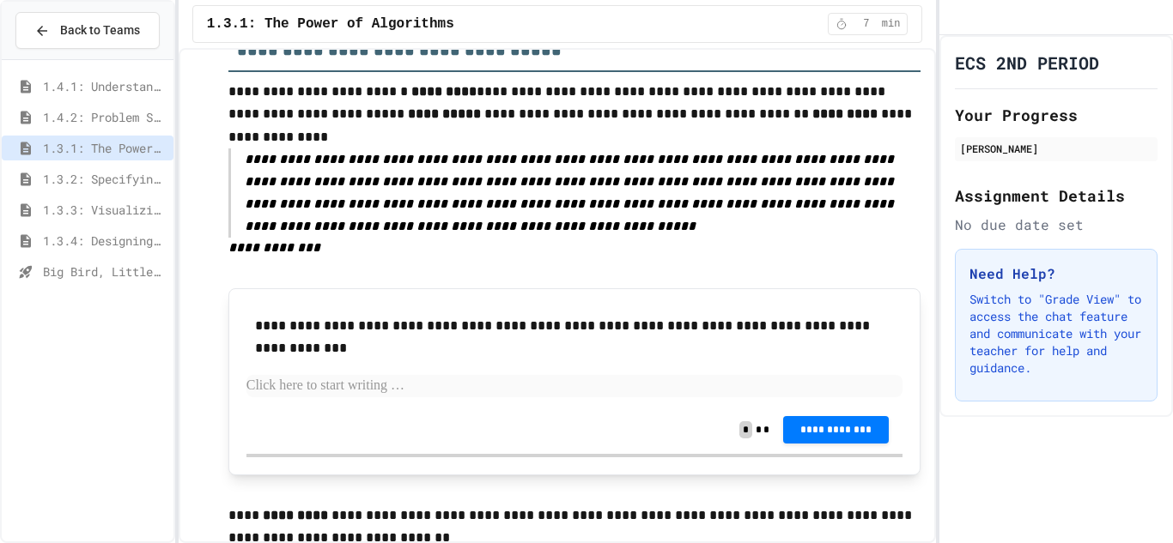
click at [109, 85] on span "1.4.1: Understanding Games with Flowcharts" at bounding box center [105, 86] width 124 height 18
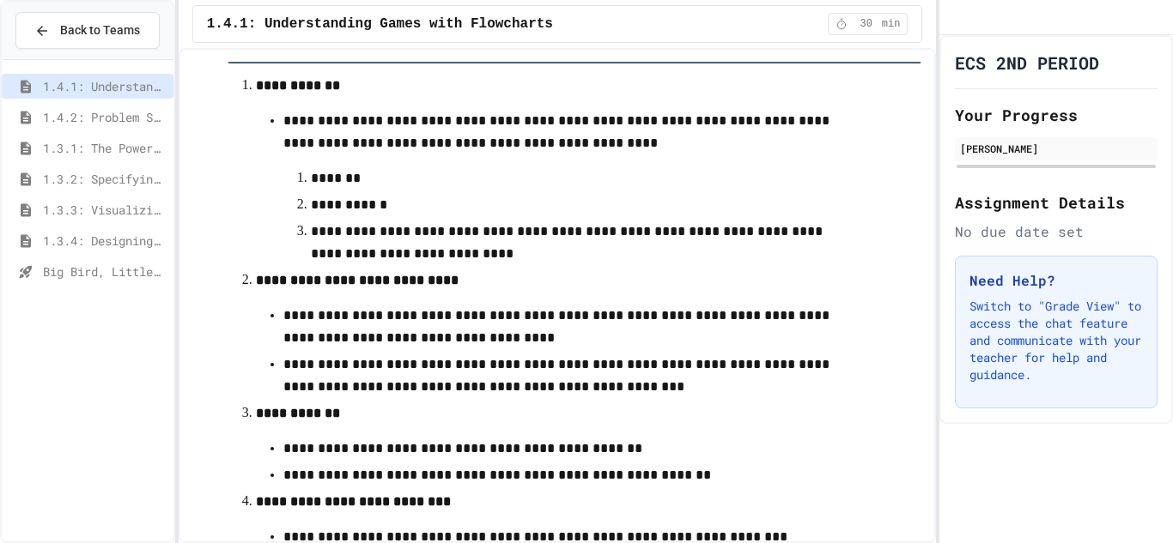
scroll to position [252, 0]
